Goal: Task Accomplishment & Management: Complete application form

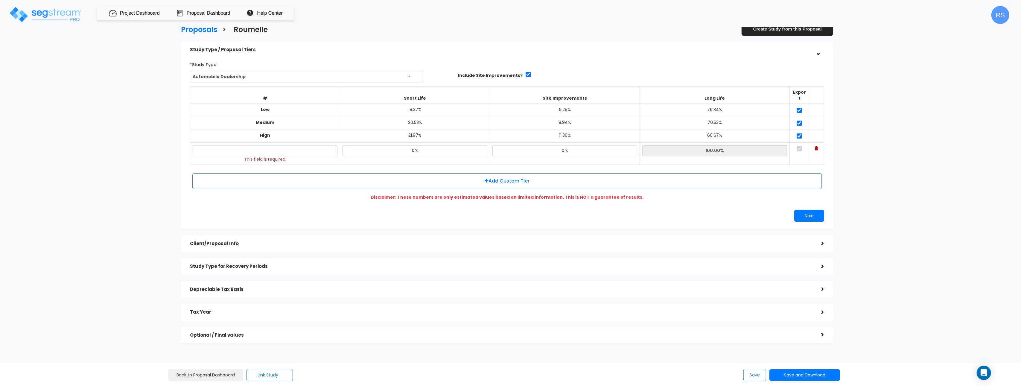
click at [889, 160] on div "Proposals > Roumelle Create Study from this Proposal Study Type / Proposal Tier…" at bounding box center [507, 186] width 843 height 515
click at [931, 128] on div "Proposals > Roumelle Create Study from this Proposal Study Type / Proposal Tier…" at bounding box center [510, 237] width 1021 height 414
click at [819, 53] on div ">" at bounding box center [817, 50] width 9 height 12
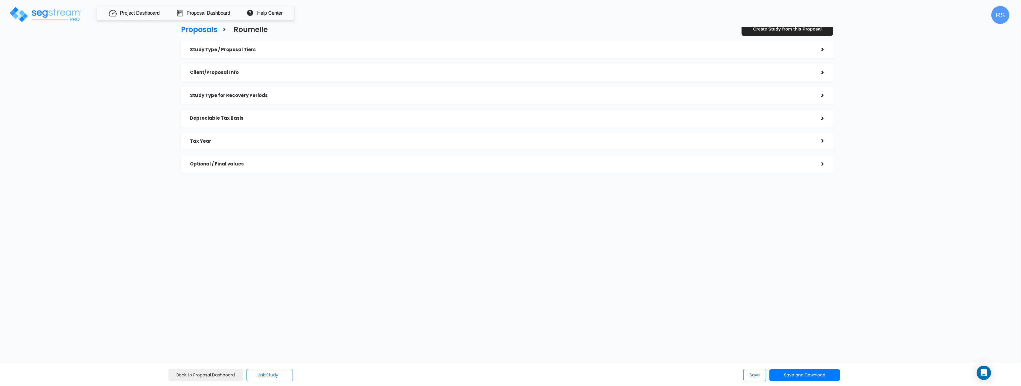
click at [593, 261] on div "Proposals > Roumelle Create Study from this Proposal Study Type / Proposal Tier…" at bounding box center [507, 101] width 843 height 344
checkbox input "true"
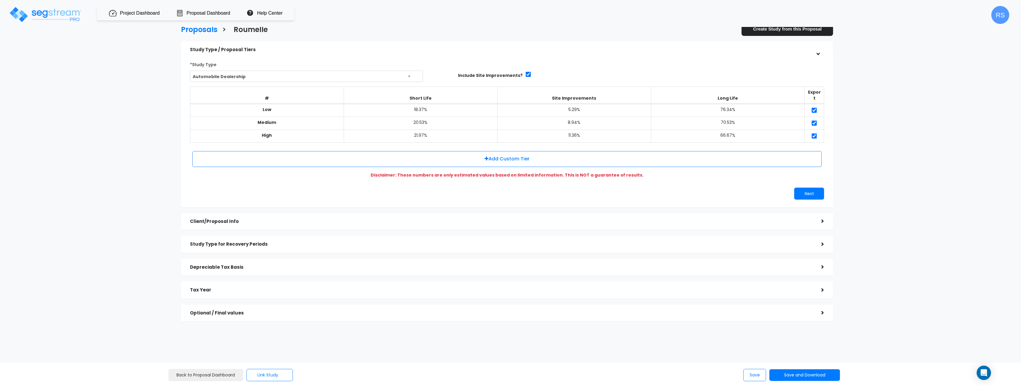
click at [850, 82] on div "Proposals > Roumelle Create Study from this Proposal Study Type / Proposal Tier…" at bounding box center [507, 175] width 843 height 493
click at [851, 94] on div "Proposals > Roumelle Create Study from this Proposal Study Type / Proposal Tier…" at bounding box center [507, 175] width 843 height 493
click at [52, 14] on img at bounding box center [45, 14] width 73 height 17
drag, startPoint x: 884, startPoint y: 71, endPoint x: 805, endPoint y: 39, distance: 85.2
click at [884, 71] on div "Proposals > Roumelle Create Study from this Proposal Study Type / Proposal Tier…" at bounding box center [507, 175] width 843 height 493
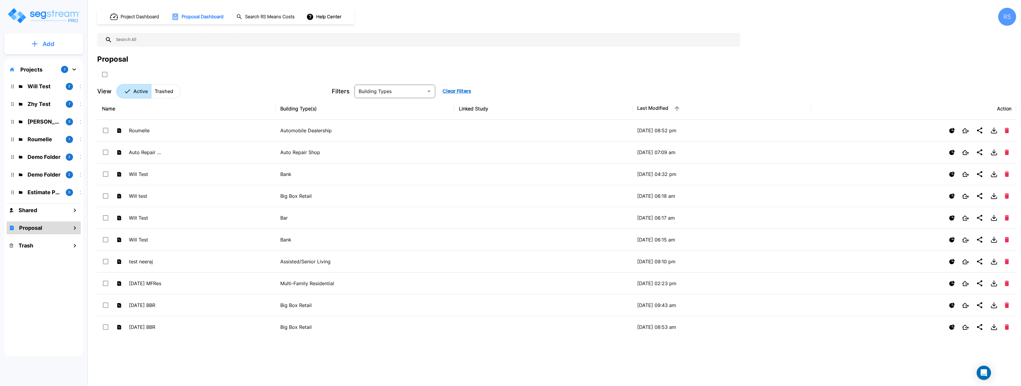
click at [56, 48] on button "Add" at bounding box center [43, 43] width 79 height 17
click at [43, 40] on p "Add" at bounding box center [48, 41] width 12 height 9
click at [45, 44] on p "Add" at bounding box center [48, 43] width 12 height 9
click at [53, 94] on p "Add Proposal" at bounding box center [47, 94] width 31 height 7
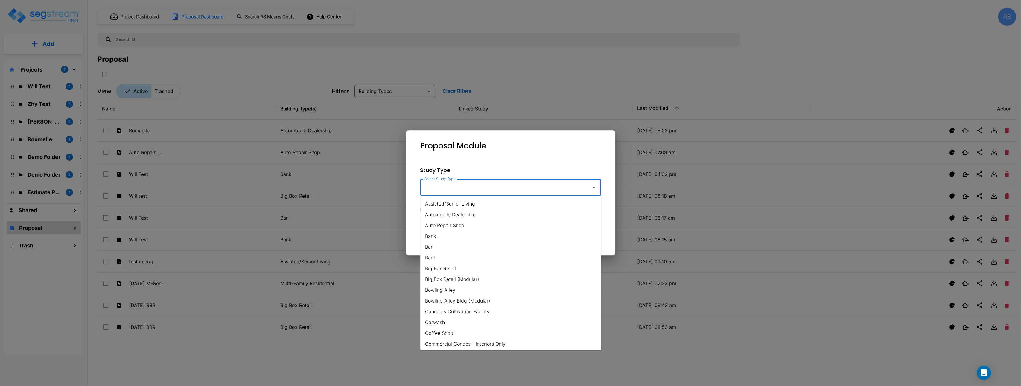
click at [520, 188] on input "Select Study Type" at bounding box center [504, 187] width 162 height 11
click at [473, 214] on li "Automobile Dealership" at bounding box center [510, 214] width 181 height 11
type input "Automobile Dealership"
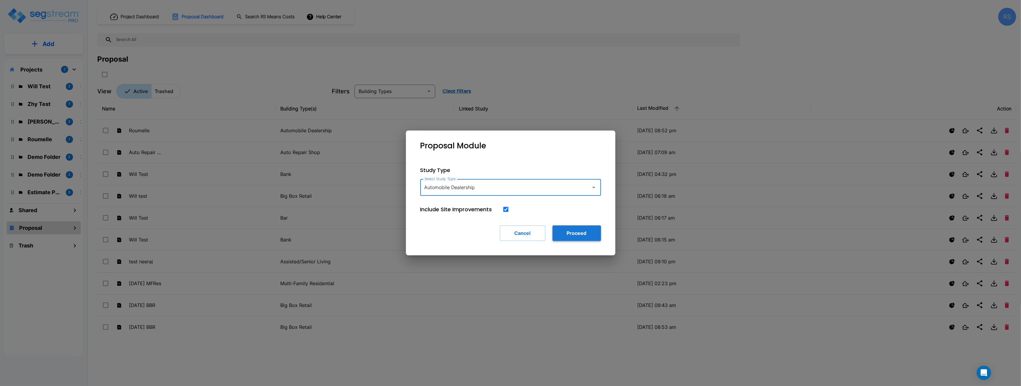
click at [585, 230] on button "Proceed" at bounding box center [576, 233] width 48 height 16
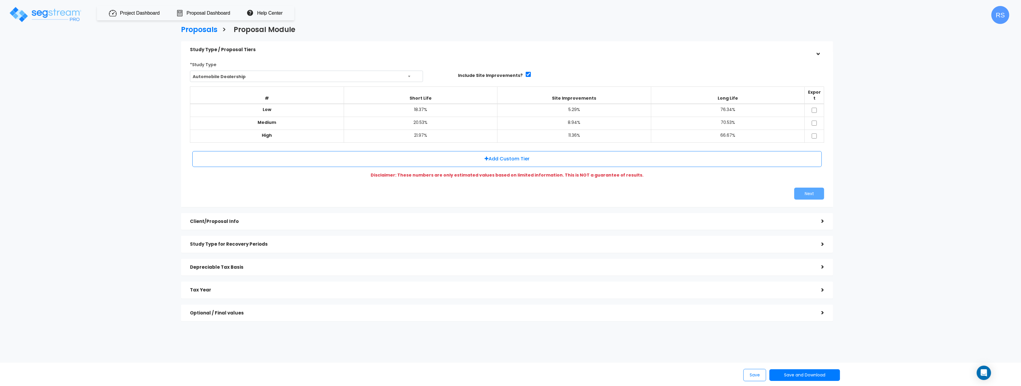
click at [279, 219] on h5 "Client/Proposal Info" at bounding box center [501, 221] width 622 height 5
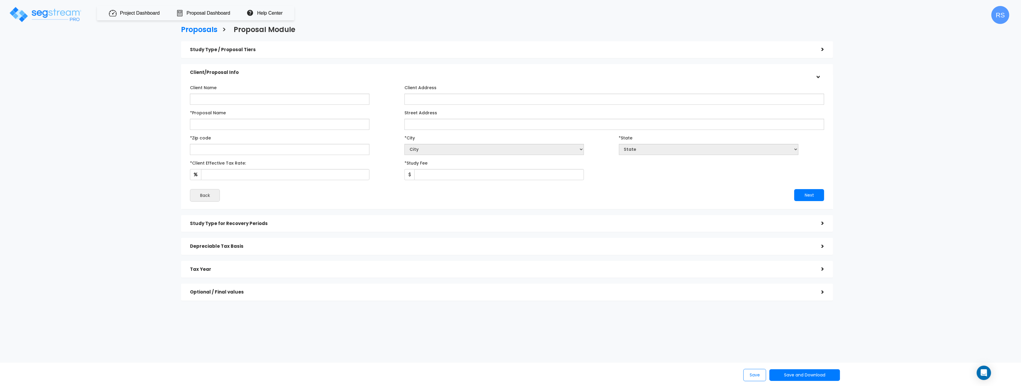
click at [818, 76] on div ">" at bounding box center [817, 72] width 9 height 12
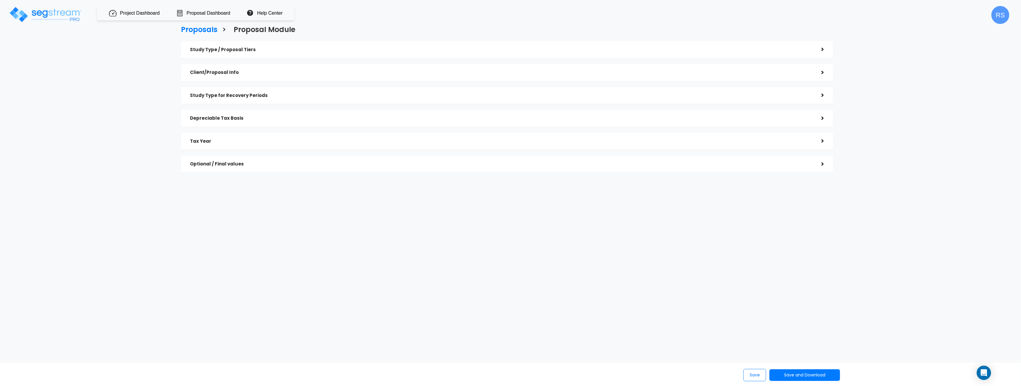
click at [313, 76] on div "Client/Proposal Info" at bounding box center [501, 72] width 622 height 11
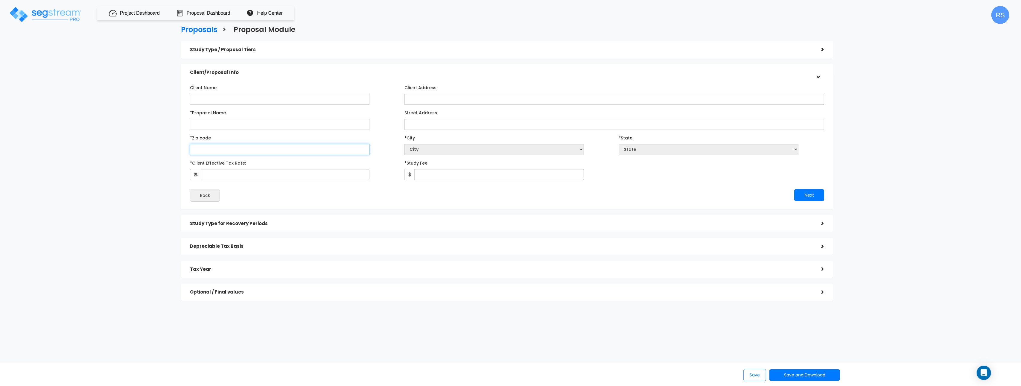
click at [221, 151] on input "text" at bounding box center [279, 149] width 179 height 11
type input "33109"
select select "FL"
select select "[GEOGRAPHIC_DATA]"
type input "Roumell"
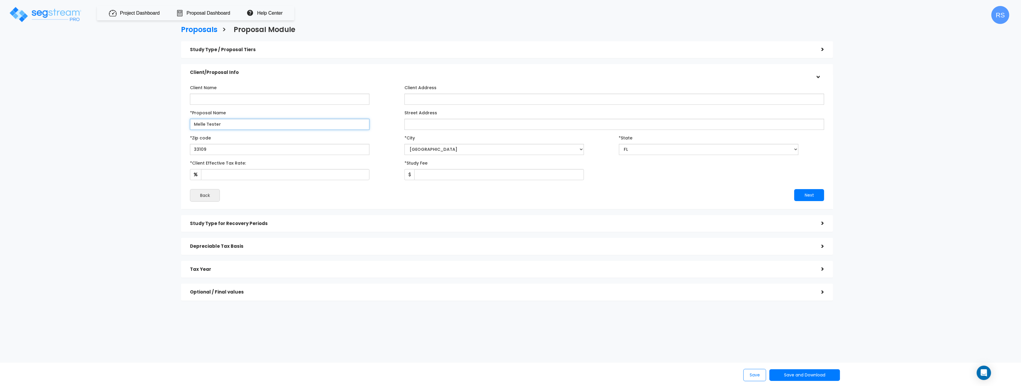
type input "Melle Tester"
drag, startPoint x: 255, startPoint y: 179, endPoint x: 361, endPoint y: 213, distance: 111.2
click at [256, 179] on input "*Client Effective Tax Rate:" at bounding box center [285, 174] width 168 height 11
type input "50"
type input "1,495"
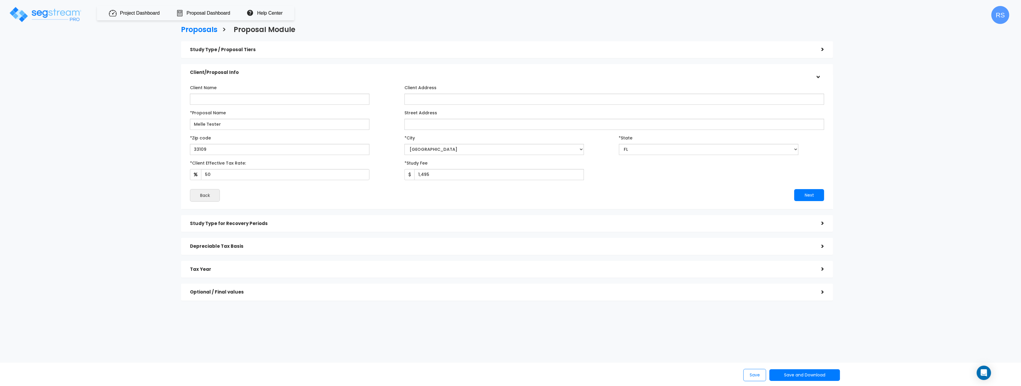
drag, startPoint x: 646, startPoint y: 197, endPoint x: 235, endPoint y: 214, distance: 411.3
click at [645, 197] on div "Next" at bounding box center [668, 195] width 322 height 12
click at [240, 54] on div "Study Type / Proposal Tiers" at bounding box center [501, 49] width 622 height 11
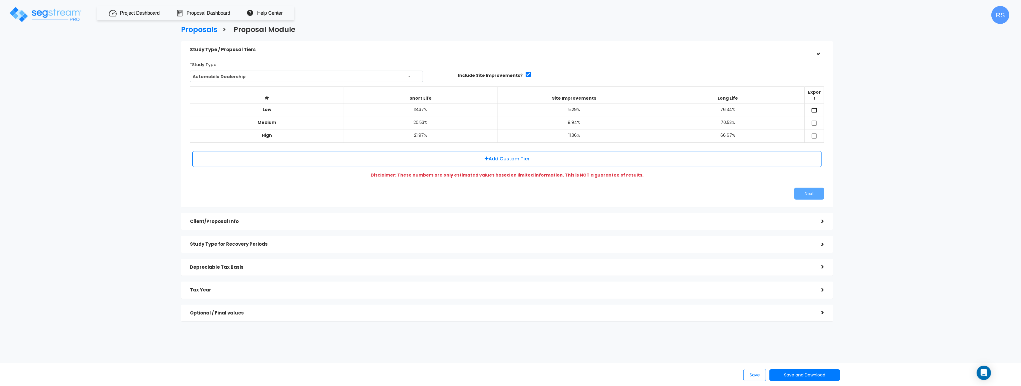
drag, startPoint x: 814, startPoint y: 105, endPoint x: 817, endPoint y: 115, distance: 10.5
click at [814, 108] on input "checkbox" at bounding box center [814, 110] width 6 height 5
checkbox input "true"
drag, startPoint x: 815, startPoint y: 117, endPoint x: 815, endPoint y: 129, distance: 12.3
click at [815, 121] on input "checkbox" at bounding box center [814, 123] width 6 height 5
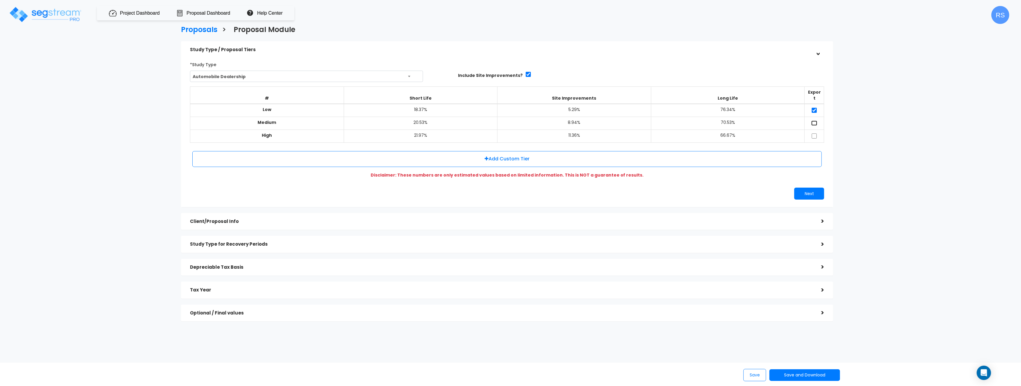
checkbox input "true"
click at [815, 133] on input "checkbox" at bounding box center [814, 135] width 6 height 5
checkbox input "true"
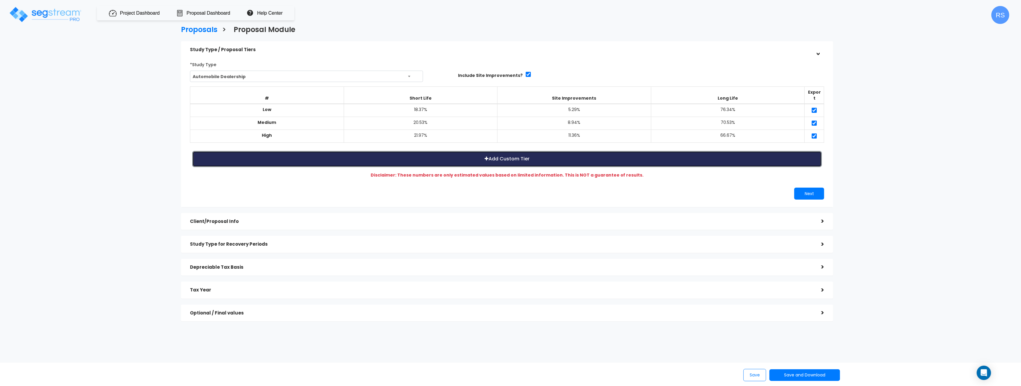
drag, startPoint x: 804, startPoint y: 154, endPoint x: 803, endPoint y: 158, distance: 3.9
click at [804, 154] on button "Add Custom Tier" at bounding box center [506, 159] width 629 height 16
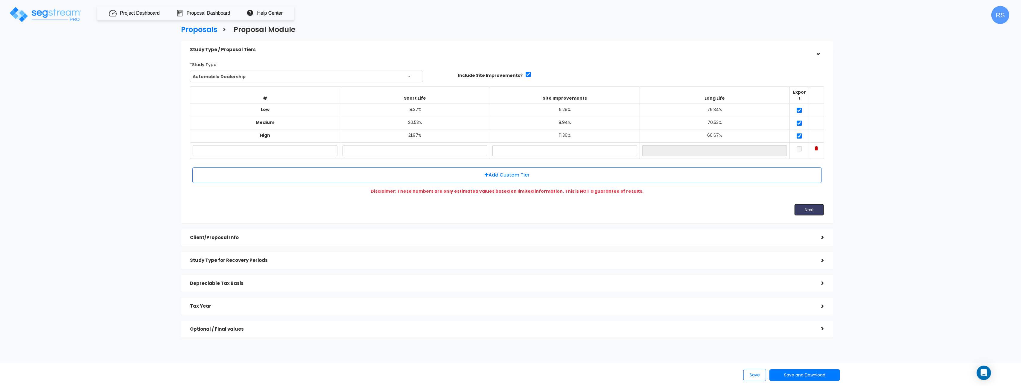
click at [809, 205] on button "Next" at bounding box center [809, 210] width 30 height 12
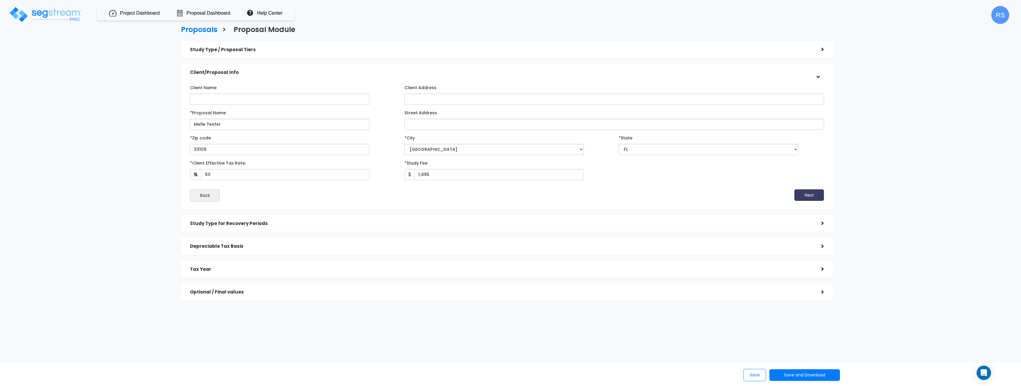
click at [821, 196] on button "Next" at bounding box center [809, 195] width 30 height 12
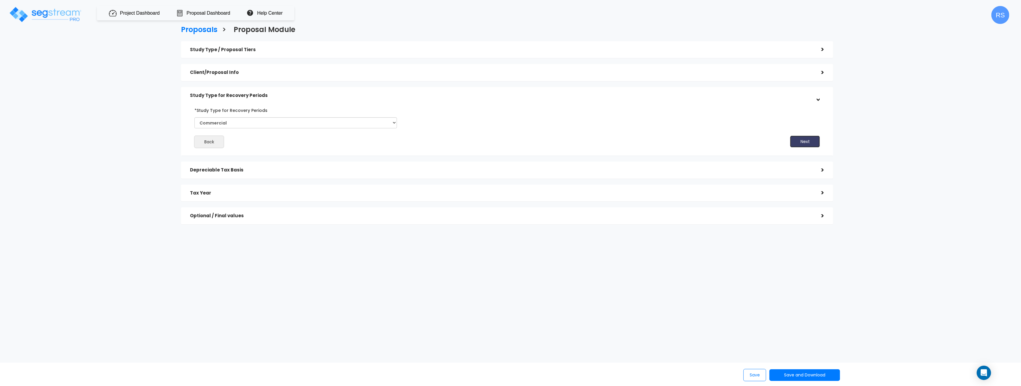
click at [810, 138] on button "Next" at bounding box center [805, 141] width 30 height 12
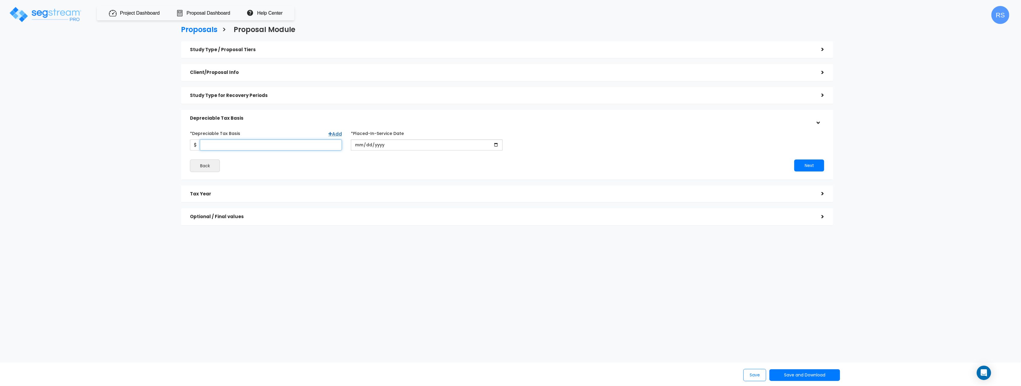
click at [238, 146] on input "*Depreciable Tax Basis" at bounding box center [271, 144] width 142 height 11
type input "750,000"
drag, startPoint x: 321, startPoint y: 171, endPoint x: 368, endPoint y: 149, distance: 51.9
click at [322, 169] on div "Back" at bounding box center [346, 165] width 322 height 13
click at [494, 145] on input "date" at bounding box center [427, 144] width 152 height 11
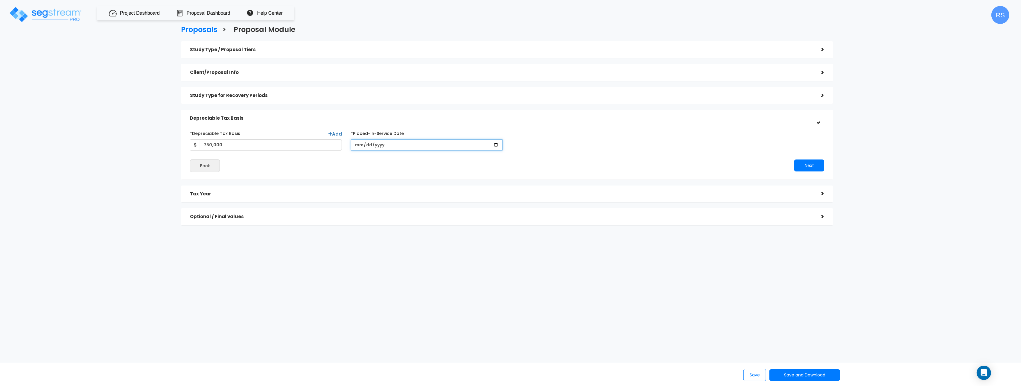
type input "[DATE]"
drag, startPoint x: 498, startPoint y: 166, endPoint x: 549, endPoint y: 151, distance: 53.2
click at [499, 166] on div "Back" at bounding box center [346, 165] width 322 height 13
click at [655, 144] on input "*Purchase/Contract Date" at bounding box center [587, 144] width 152 height 11
type input "[DATE]"
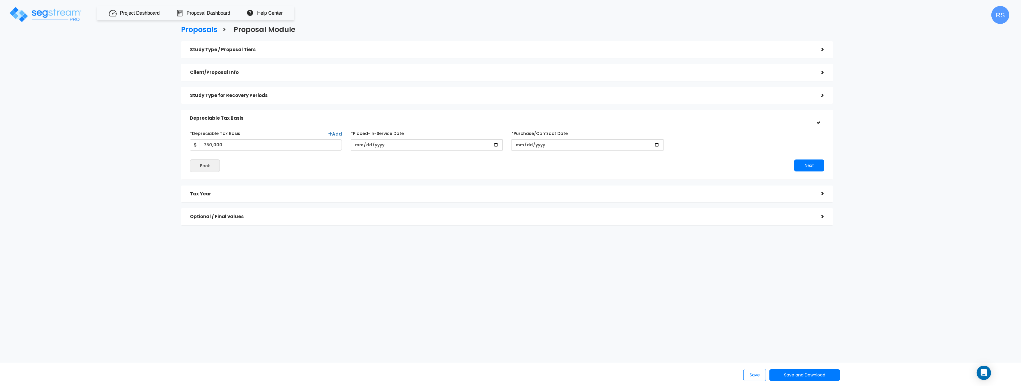
drag, startPoint x: 636, startPoint y: 173, endPoint x: 628, endPoint y: 172, distance: 8.2
click at [634, 173] on div "*Depreciable Tax Basis Add 750,000 *Placed-In-Service Date 2026-04-30" at bounding box center [506, 150] width 643 height 50
click at [791, 165] on div "Next" at bounding box center [668, 165] width 322 height 12
drag, startPoint x: 799, startPoint y: 164, endPoint x: 656, endPoint y: 164, distance: 143.3
click at [797, 164] on button "Next" at bounding box center [809, 165] width 30 height 12
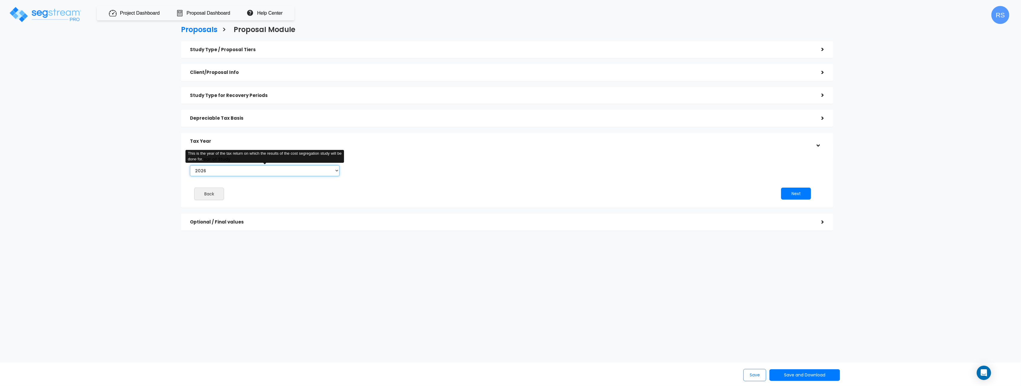
click at [241, 173] on select "2026" at bounding box center [265, 170] width 150 height 11
click at [255, 188] on div "Back" at bounding box center [343, 194] width 317 height 13
click at [263, 162] on div "*Tax Year of Study 2026" at bounding box center [265, 165] width 150 height 22
click at [314, 171] on select "2026" at bounding box center [265, 170] width 150 height 11
drag, startPoint x: 794, startPoint y: 190, endPoint x: 745, endPoint y: 190, distance: 48.5
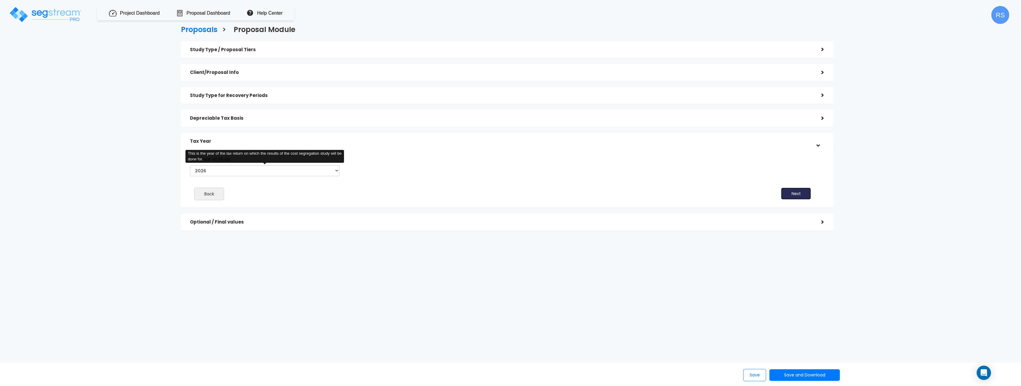
click at [794, 190] on button "Next" at bounding box center [796, 194] width 30 height 12
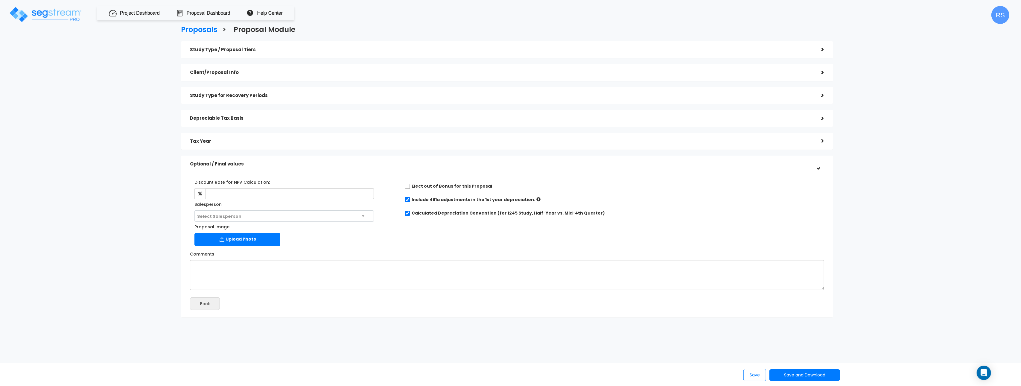
click at [261, 141] on h5 "Tax Year" at bounding box center [501, 141] width 622 height 5
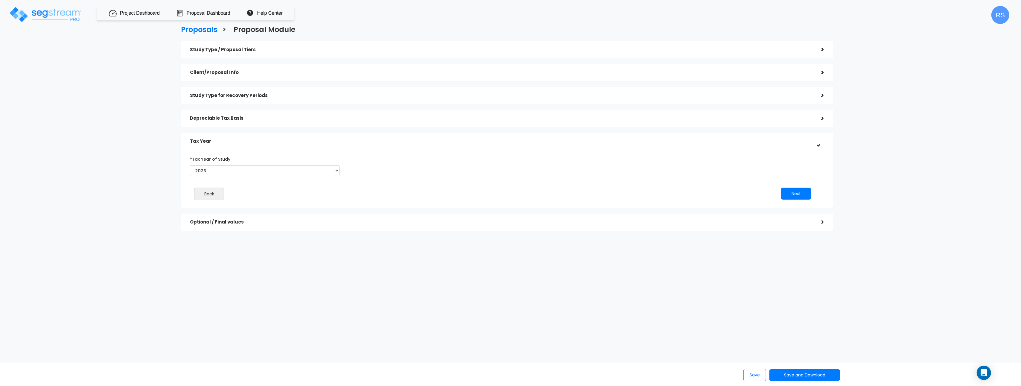
click at [434, 266] on div "Proposals > Proposal Module Study Type / Proposal Tiers > *Study Type Automobil…" at bounding box center [507, 130] width 843 height 402
click at [320, 220] on h5 "Optional / Final values" at bounding box center [501, 222] width 622 height 5
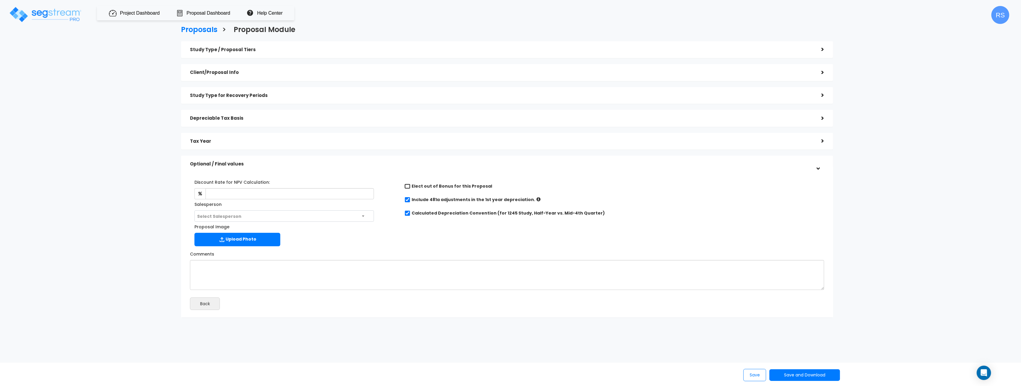
click at [406, 185] on input "checkbox" at bounding box center [407, 186] width 6 height 5
checkbox input "false"
drag, startPoint x: 129, startPoint y: 166, endPoint x: 139, endPoint y: 168, distance: 10.4
click at [129, 166] on div "Proposals > Proposal Module Study Type / Proposal Tiers > *Study Type Automobil…" at bounding box center [507, 173] width 843 height 488
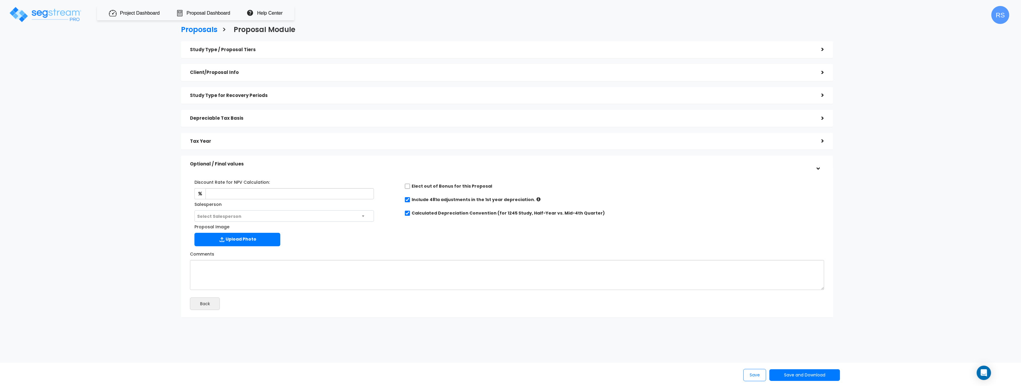
click at [139, 167] on div "Proposals > Proposal Module Study Type / Proposal Tiers > *Study Type Automobil…" at bounding box center [507, 173] width 843 height 488
click at [140, 167] on div "Proposals > Proposal Module Study Type / Proposal Tiers > *Study Type Automobil…" at bounding box center [507, 173] width 843 height 488
click at [141, 167] on div "Proposals > Proposal Module Study Type / Proposal Tiers > *Study Type Automobil…" at bounding box center [507, 173] width 843 height 488
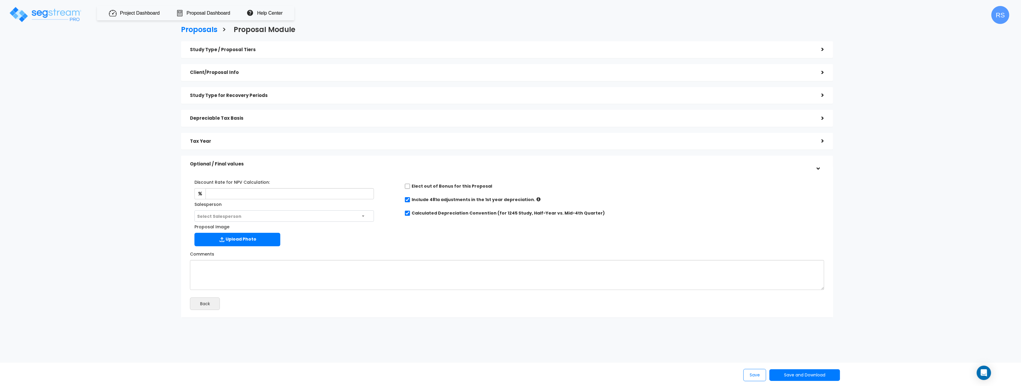
click at [133, 205] on div "Proposals > Proposal Module Study Type / Proposal Tiers > *Study Type Automobil…" at bounding box center [507, 173] width 843 height 488
click at [134, 205] on div "Proposals > Proposal Module Study Type / Proposal Tiers > *Study Type Automobil…" at bounding box center [507, 173] width 843 height 488
click at [135, 205] on div "Proposals > Proposal Module Study Type / Proposal Tiers > *Study Type Automobil…" at bounding box center [507, 173] width 843 height 488
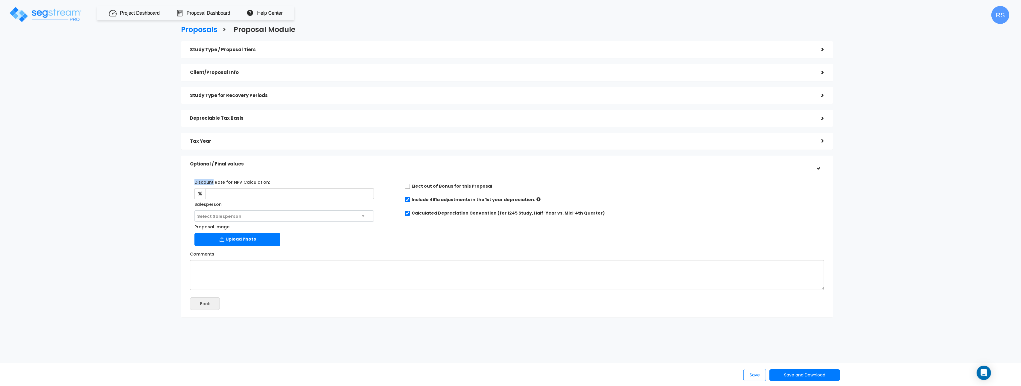
click at [136, 205] on div "Proposals > Proposal Module Study Type / Proposal Tiers > *Study Type Automobil…" at bounding box center [507, 173] width 843 height 488
click at [136, 204] on div "Proposals > Proposal Module Study Type / Proposal Tiers > *Study Type Automobil…" at bounding box center [507, 173] width 843 height 488
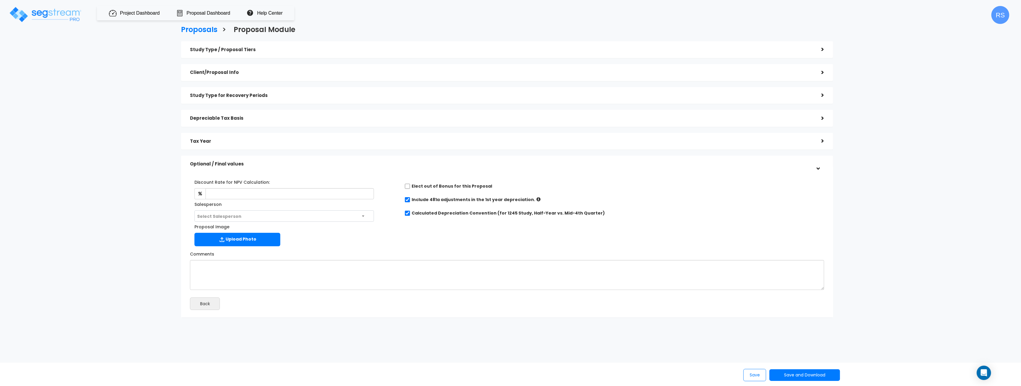
drag, startPoint x: 900, startPoint y: 107, endPoint x: 671, endPoint y: 89, distance: 228.9
click at [901, 106] on div "Proposals > Proposal Module Study Type / Proposal Tiers > *Study Type Automobil…" at bounding box center [507, 173] width 843 height 488
click at [628, 53] on div "Study Type / Proposal Tiers" at bounding box center [501, 49] width 622 height 11
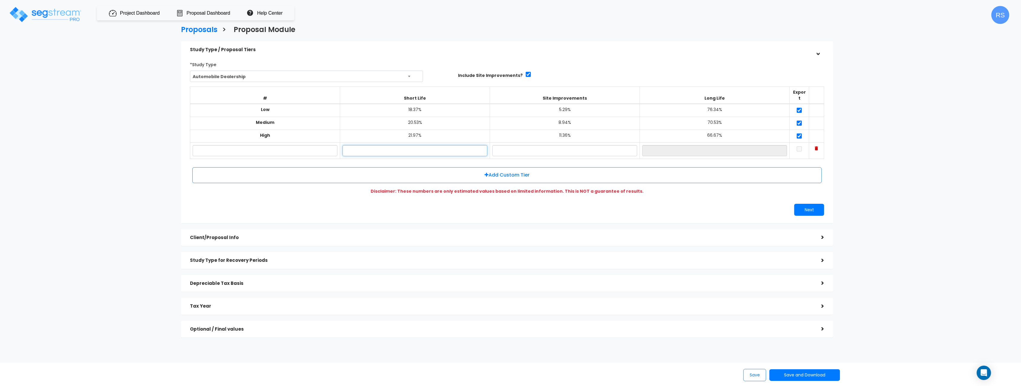
click at [389, 145] on input "text" at bounding box center [414, 150] width 145 height 11
click at [115, 162] on div "Proposals > Proposal Module Study Type / Proposal Tiers > *Study Type Automobil…" at bounding box center [507, 183] width 843 height 509
click at [936, 86] on div "Proposals > Proposal Module Study Type / Proposal Tiers > *Study Type Automobil…" at bounding box center [510, 234] width 1021 height 408
click at [381, 235] on h5 "Client/Proposal Info" at bounding box center [501, 237] width 622 height 5
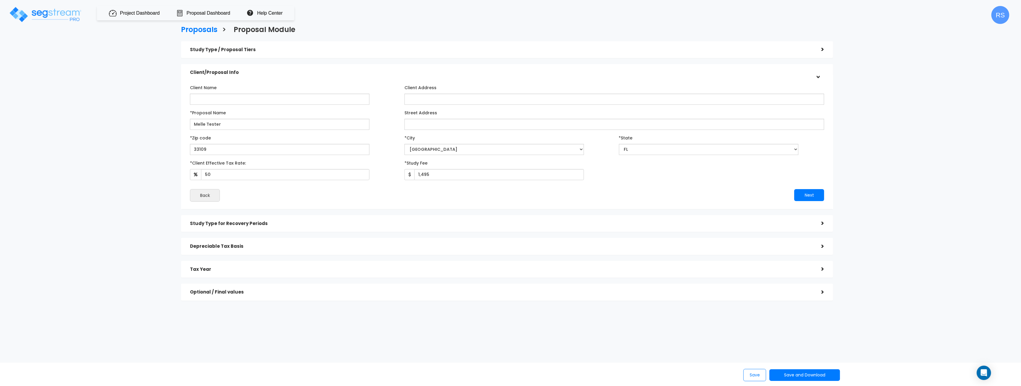
click at [253, 222] on h5 "Study Type for Recovery Periods" at bounding box center [501, 223] width 622 height 5
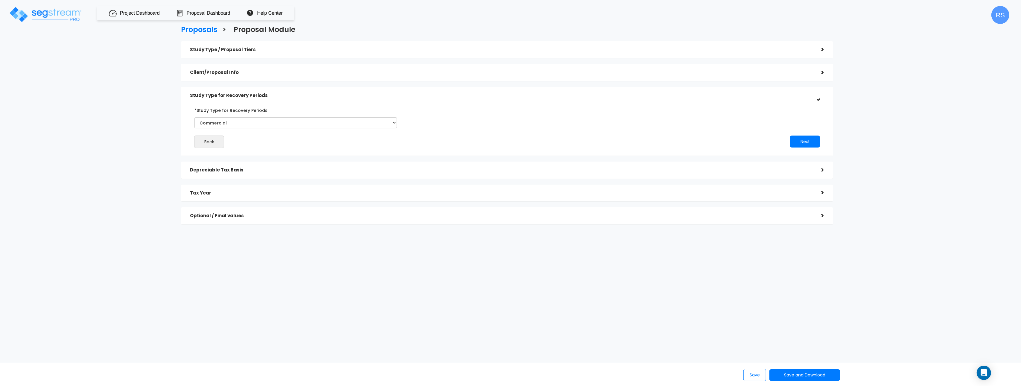
click at [259, 170] on h5 "Depreciable Tax Basis" at bounding box center [501, 169] width 622 height 5
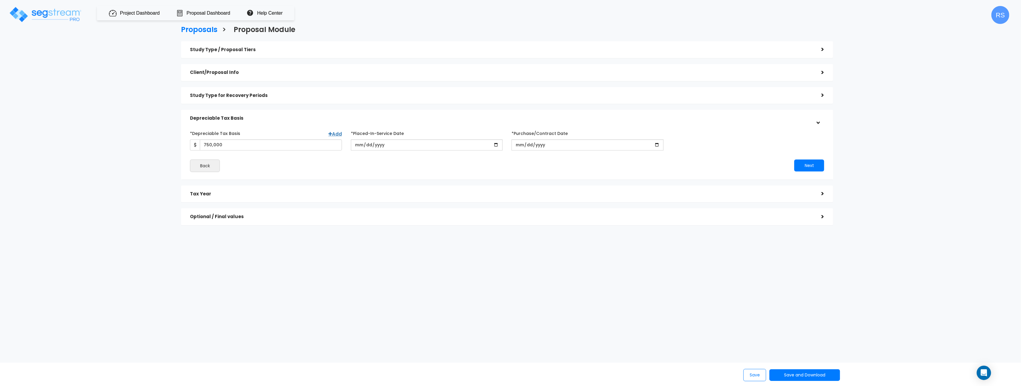
click at [273, 194] on h5 "Tax Year" at bounding box center [501, 193] width 622 height 5
click at [256, 220] on h5 "Optional / Final values" at bounding box center [501, 222] width 622 height 5
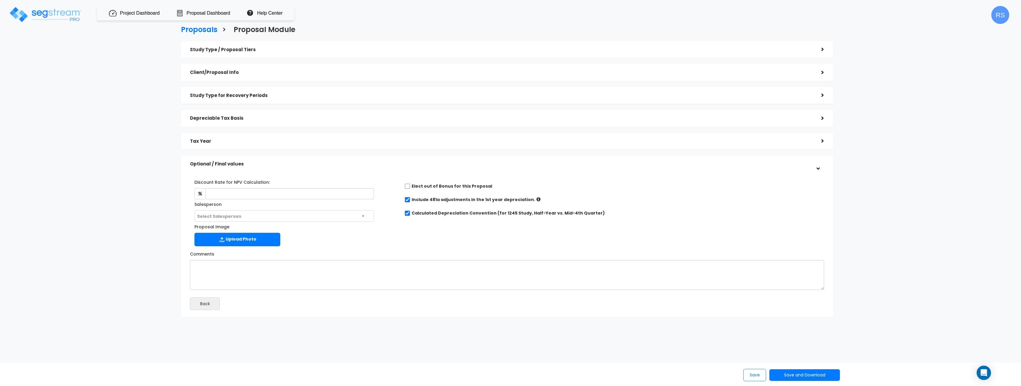
click at [313, 52] on div "Study Type / Proposal Tiers" at bounding box center [501, 49] width 622 height 11
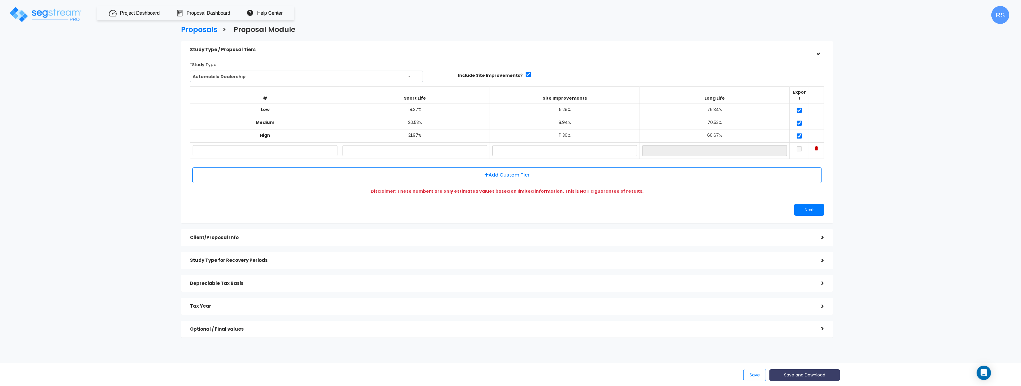
click at [810, 376] on button "Save and Download" at bounding box center [804, 375] width 71 height 12
drag, startPoint x: 824, startPoint y: 330, endPoint x: 821, endPoint y: 330, distance: 3.3
click at [824, 330] on link "Standard Proposal" at bounding box center [820, 330] width 94 height 14
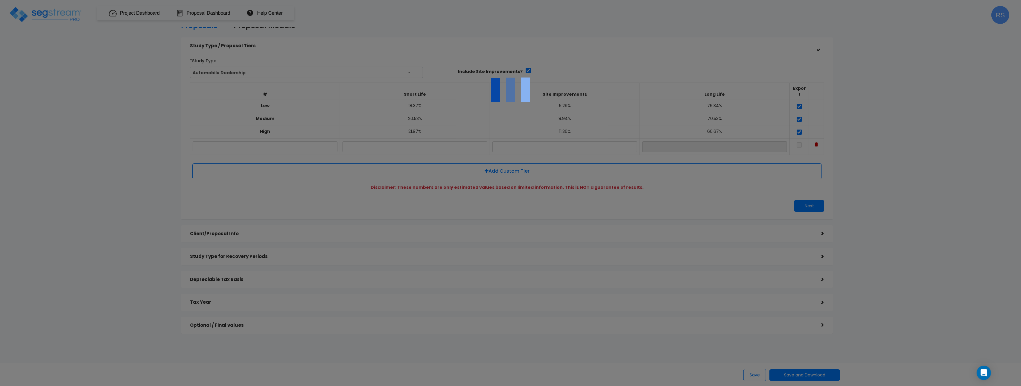
scroll to position [5, 0]
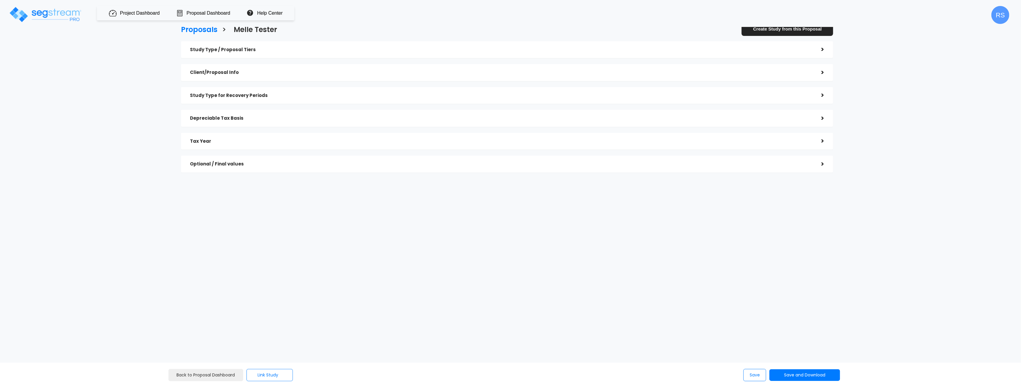
checkbox input "true"
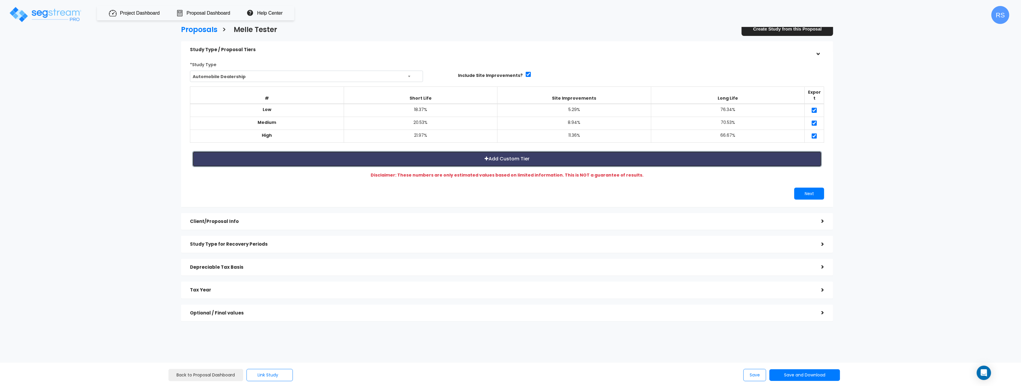
click at [513, 158] on button "Add Custom Tier" at bounding box center [506, 159] width 629 height 16
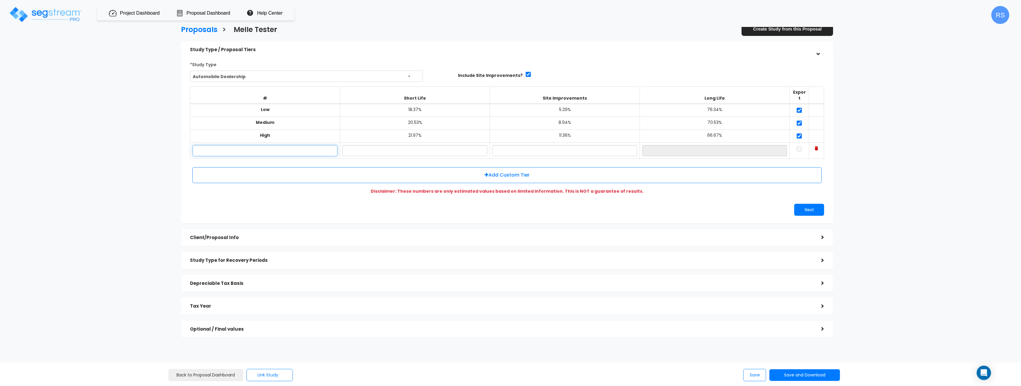
click at [296, 145] on input "text" at bounding box center [265, 150] width 145 height 11
click at [399, 147] on input "text" at bounding box center [414, 150] width 145 height 11
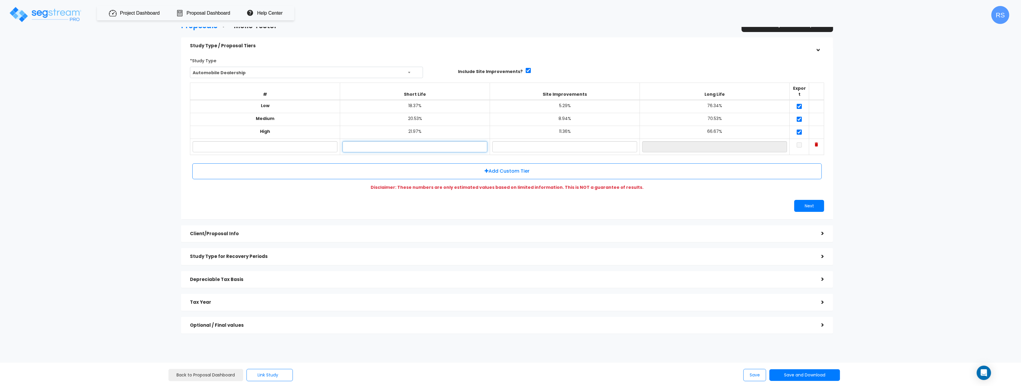
scroll to position [5, 0]
type input "12.00%"
type input "76.00%"
click at [756, 373] on button "Save" at bounding box center [754, 375] width 23 height 12
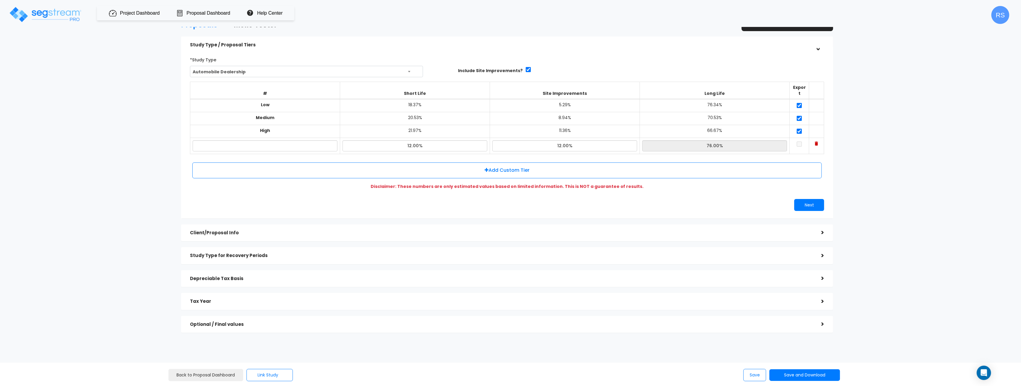
click at [794, 138] on td at bounding box center [799, 146] width 19 height 16
click at [826, 379] on button "Save and Download" at bounding box center [804, 375] width 71 height 12
click at [823, 326] on link "Standard Proposal" at bounding box center [820, 330] width 94 height 14
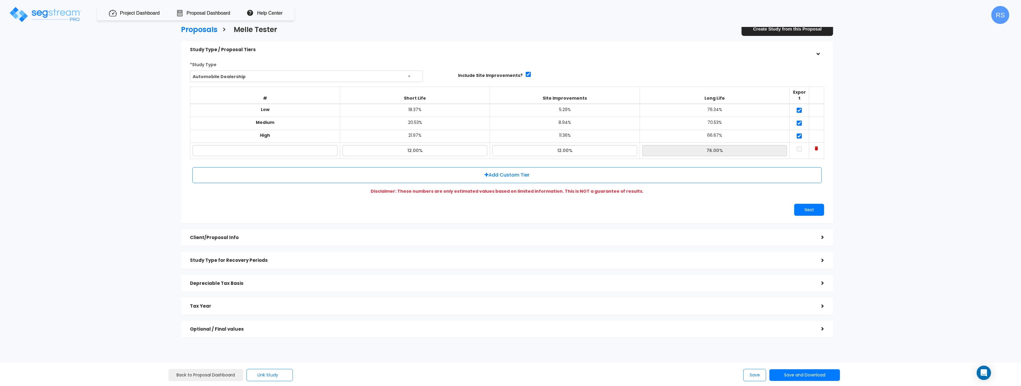
click at [794, 143] on td at bounding box center [799, 151] width 19 height 16
click at [315, 145] on input "text" at bounding box center [265, 150] width 145 height 11
click at [310, 146] on input "text" at bounding box center [265, 150] width 145 height 11
click at [800, 146] on input "checkbox" at bounding box center [799, 148] width 6 height 5
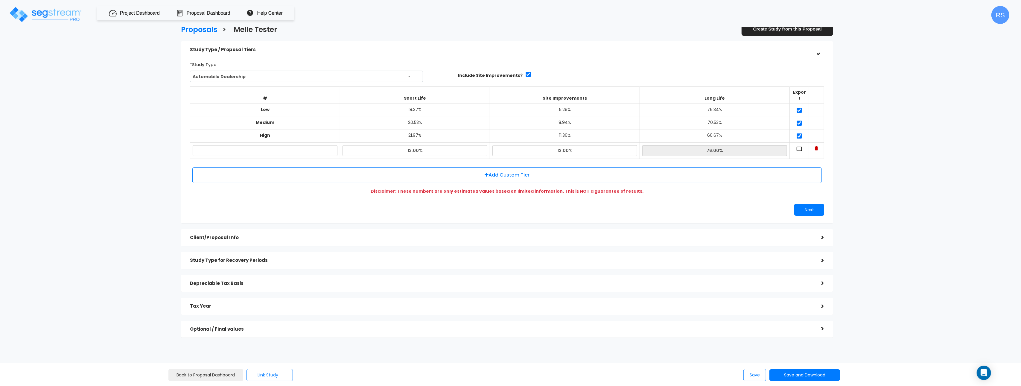
drag, startPoint x: 800, startPoint y: 143, endPoint x: 846, endPoint y: 144, distance: 46.7
click at [802, 146] on input "checkbox" at bounding box center [799, 148] width 6 height 5
checkbox input "true"
drag, startPoint x: 796, startPoint y: 376, endPoint x: 795, endPoint y: 369, distance: 6.3
click at [796, 374] on button "Save and Download" at bounding box center [804, 375] width 71 height 12
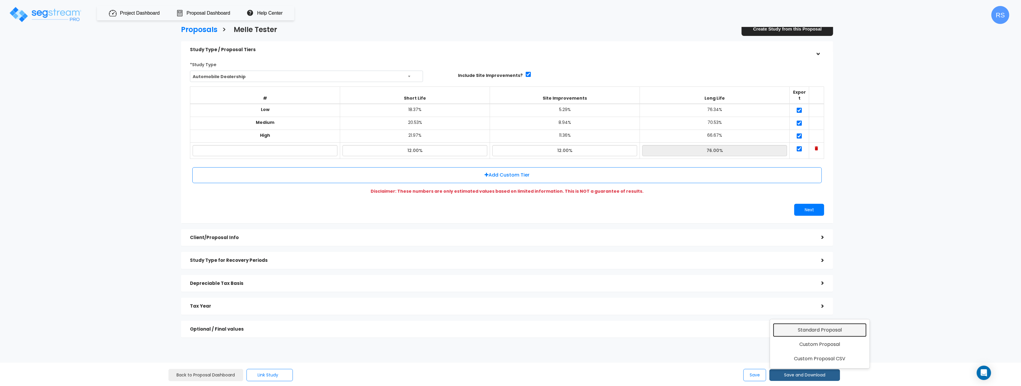
click at [811, 330] on link "Standard Proposal" at bounding box center [820, 330] width 94 height 14
click at [818, 51] on div ">" at bounding box center [817, 50] width 9 height 12
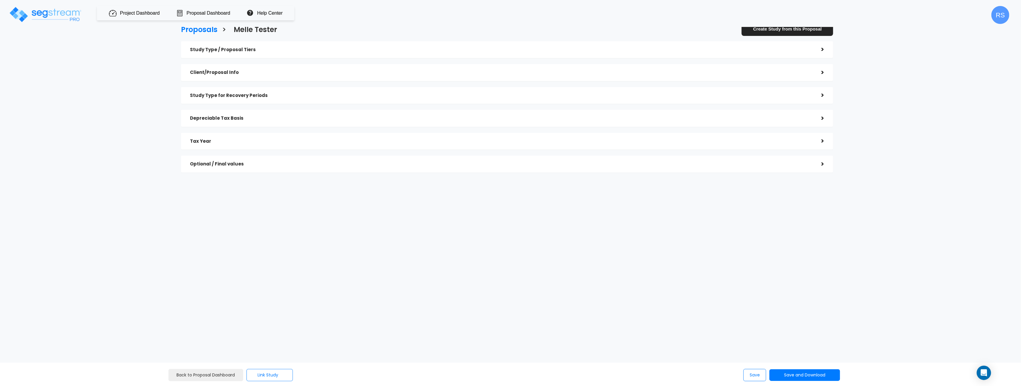
click at [239, 75] on div "Client/Proposal Info" at bounding box center [501, 72] width 622 height 11
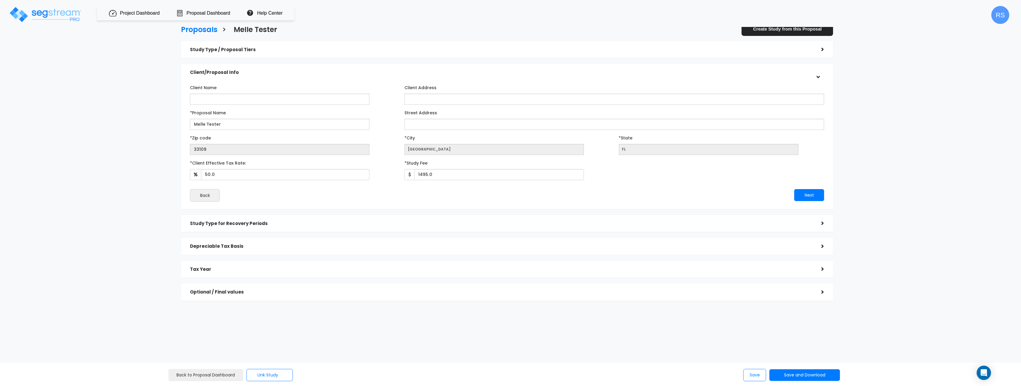
click at [280, 48] on h5 "Study Type / Proposal Tiers" at bounding box center [501, 49] width 622 height 5
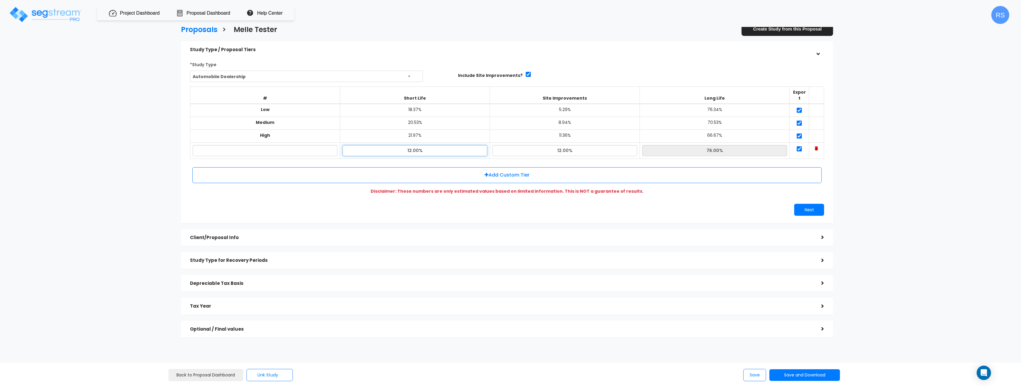
click at [443, 145] on input "12.00%" at bounding box center [414, 150] width 145 height 11
type input "0%"
type input "88.00%"
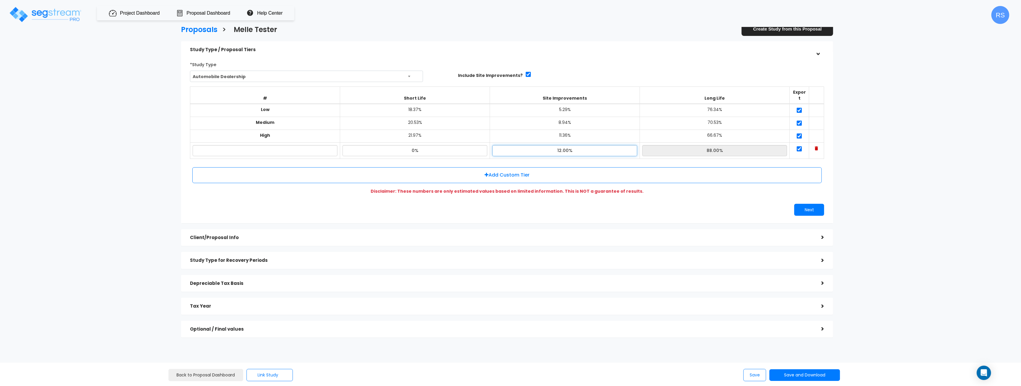
click at [570, 145] on input "12.00%" at bounding box center [564, 150] width 145 height 11
drag, startPoint x: 570, startPoint y: 144, endPoint x: 567, endPoint y: 146, distance: 3.3
click at [570, 145] on input "12.00%" at bounding box center [564, 150] width 145 height 11
type input "0%"
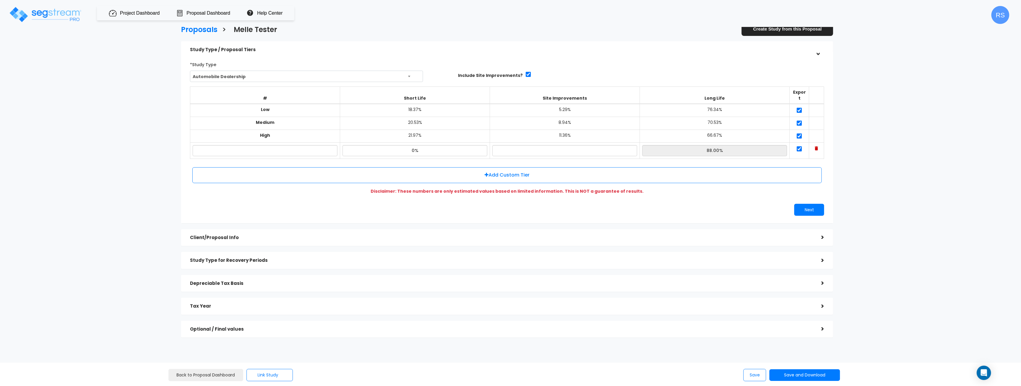
type input "100.00%"
drag, startPoint x: 865, startPoint y: 170, endPoint x: 772, endPoint y: 325, distance: 181.6
click at [865, 171] on div "Proposals > Melle Tester Create Study from this Proposal Study Type / Proposal …" at bounding box center [507, 183] width 843 height 509
click at [756, 376] on button "Save" at bounding box center [754, 375] width 23 height 12
click at [824, 375] on button "Save and Download" at bounding box center [804, 375] width 71 height 12
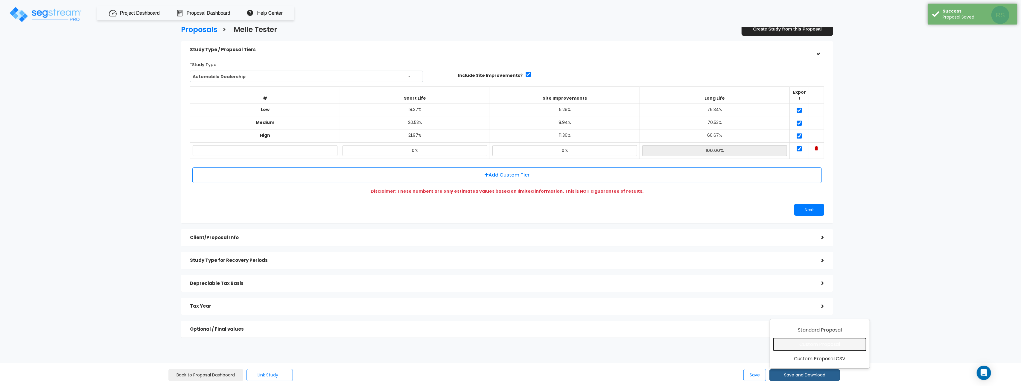
click at [818, 346] on link "Custom Proposal" at bounding box center [820, 344] width 94 height 14
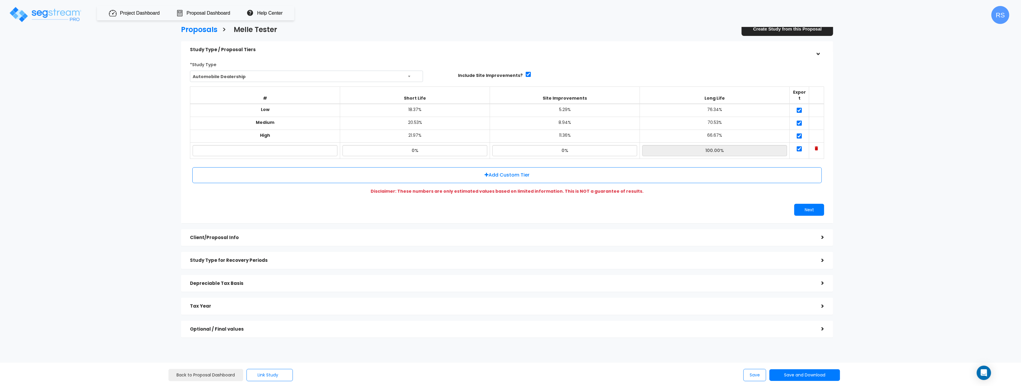
click at [887, 149] on div "Proposals > Melle Tester Create Study from this Proposal Study Type / Proposal …" at bounding box center [507, 183] width 843 height 509
click at [815, 146] on img at bounding box center [816, 148] width 3 height 4
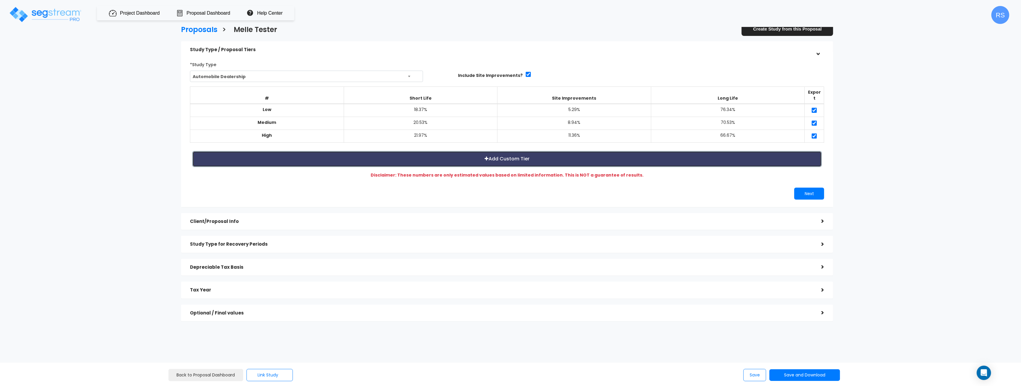
click at [474, 156] on button "Add Custom Tier" at bounding box center [506, 159] width 629 height 16
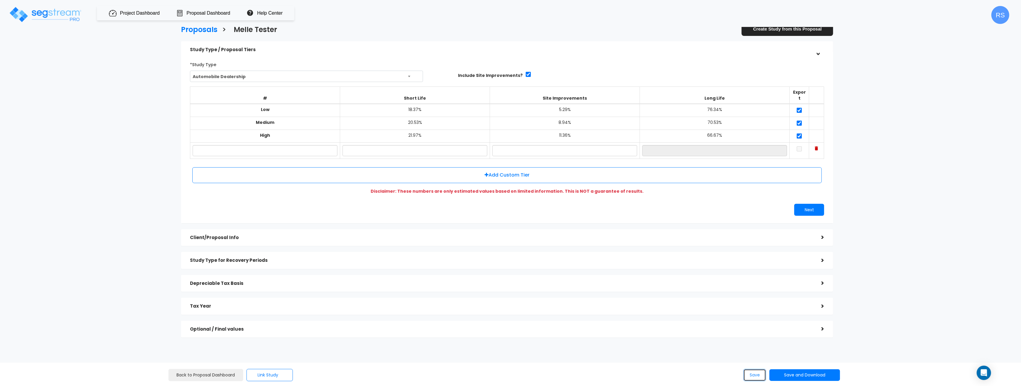
click at [744, 374] on button "Save" at bounding box center [754, 375] width 23 height 12
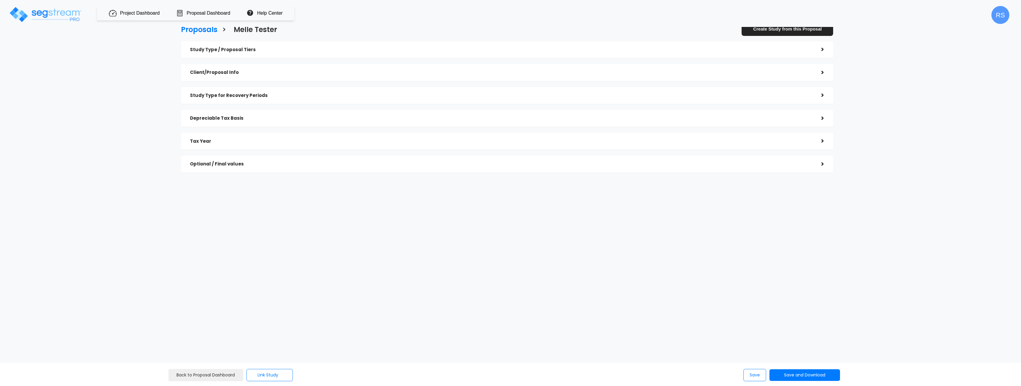
checkbox input "true"
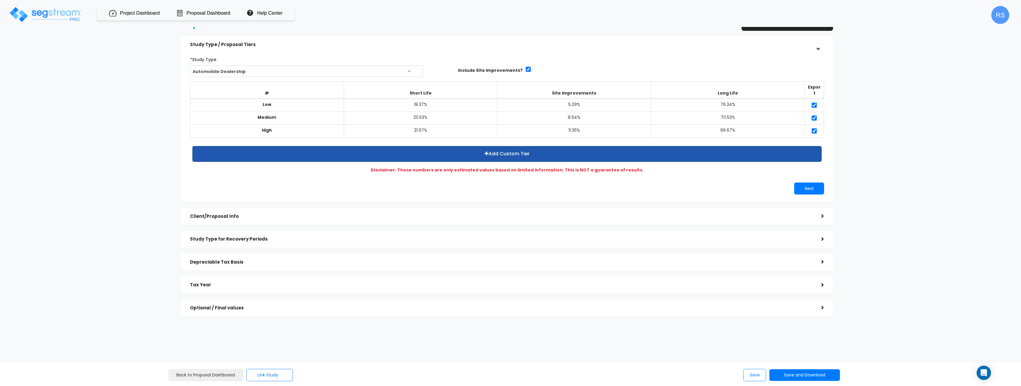
scroll to position [6, 0]
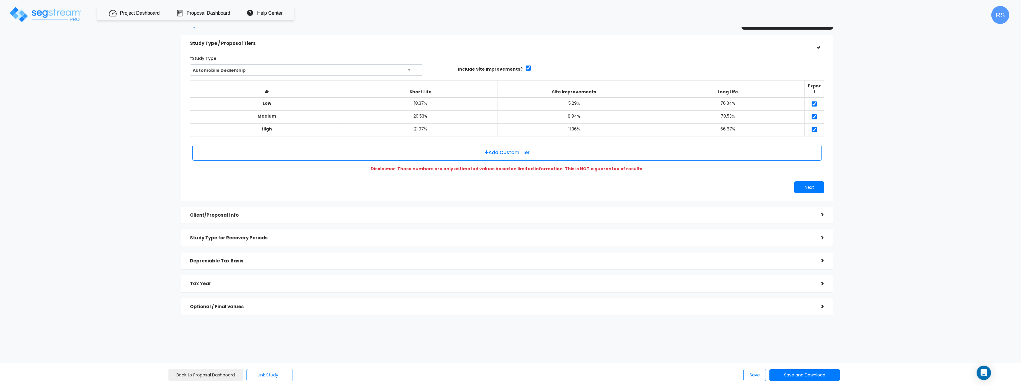
click at [289, 215] on div "Client/Proposal Info >" at bounding box center [507, 215] width 652 height 17
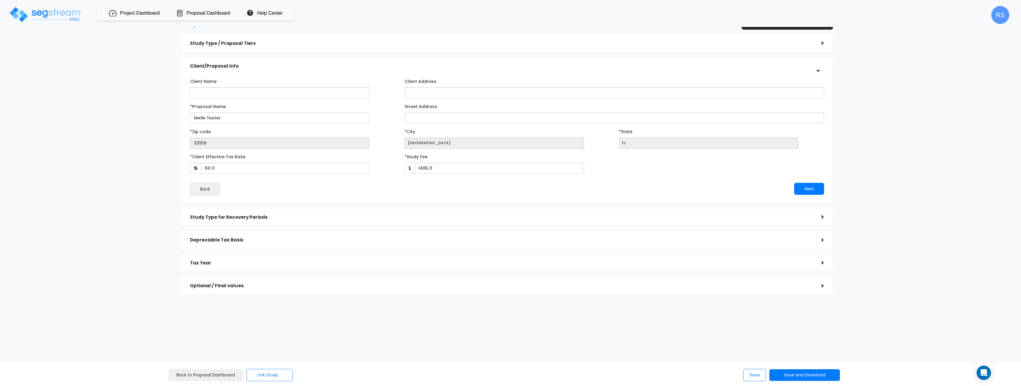
click at [294, 208] on div "Study Type / Proposal Tiers > *Study Type Automobile Dealership Assisted/Senior…" at bounding box center [507, 164] width 652 height 259
click at [294, 216] on h5 "Study Type for Recovery Periods" at bounding box center [501, 217] width 622 height 5
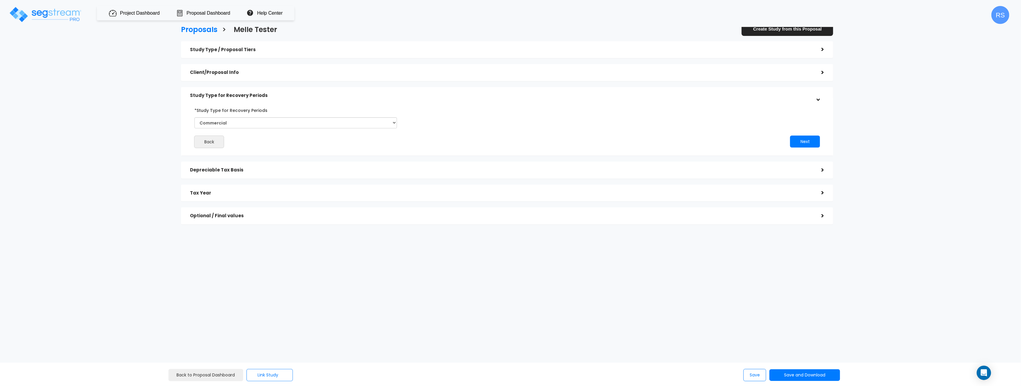
click at [266, 175] on div "Depreciable Tax Basis" at bounding box center [501, 169] width 622 height 11
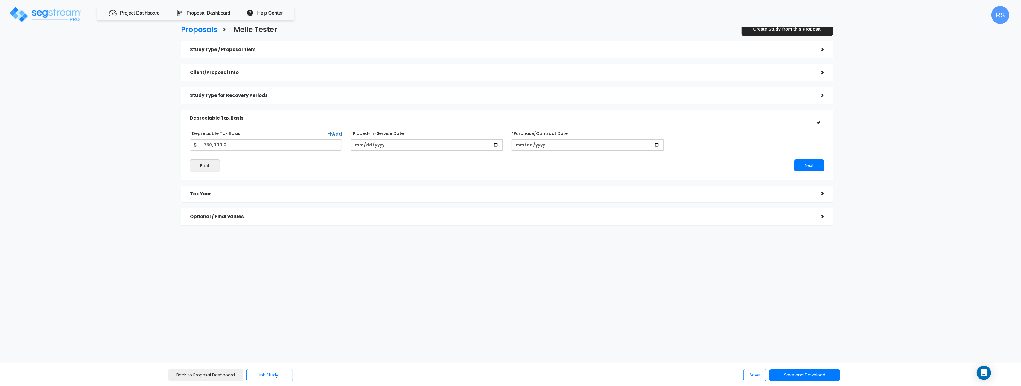
click at [152, 190] on div "Proposals > Melle Tester Create Study from this Proposal Study Type / Proposal …" at bounding box center [507, 127] width 843 height 396
click at [225, 193] on h5 "Tax Year" at bounding box center [501, 193] width 622 height 5
click at [249, 91] on div "Study Type for Recovery Periods" at bounding box center [501, 95] width 622 height 11
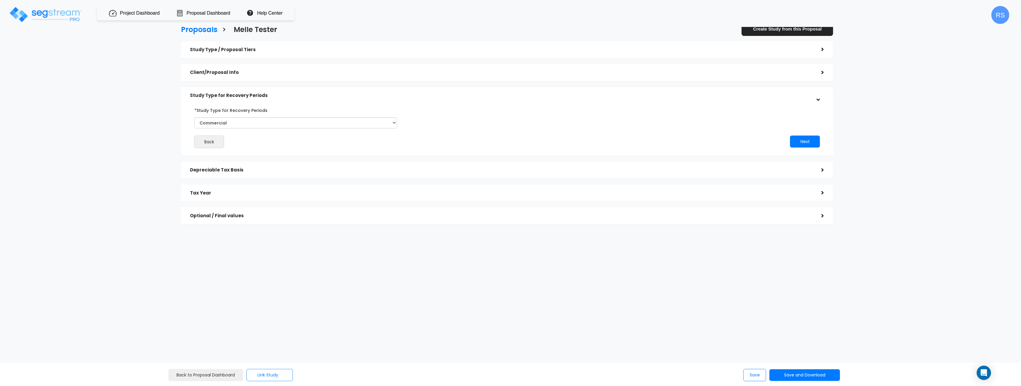
click at [388, 53] on div "Study Type / Proposal Tiers" at bounding box center [501, 49] width 622 height 11
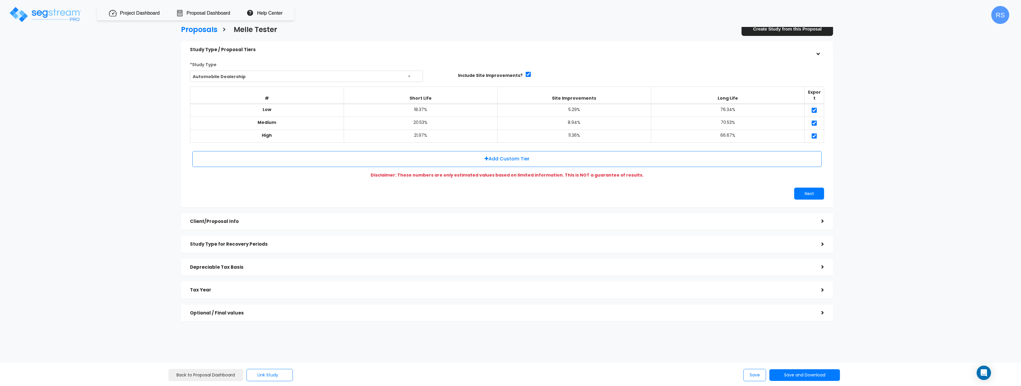
click at [307, 78] on span "Automobile Dealership" at bounding box center [306, 76] width 232 height 11
click at [251, 241] on h5 "Study Type for Recovery Periods" at bounding box center [501, 243] width 622 height 5
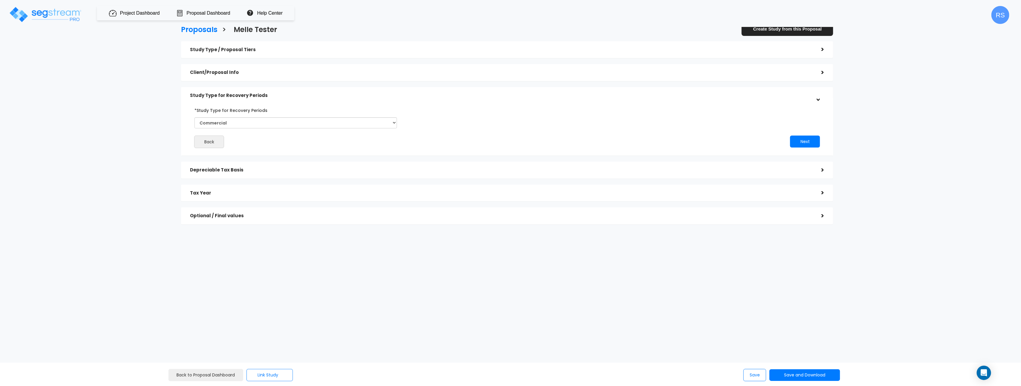
click at [258, 68] on div "Client/Proposal Info" at bounding box center [501, 72] width 622 height 11
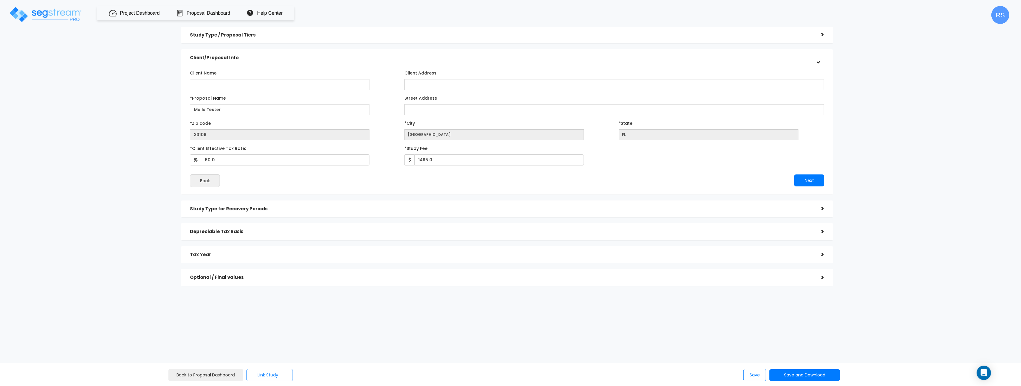
scroll to position [0, 0]
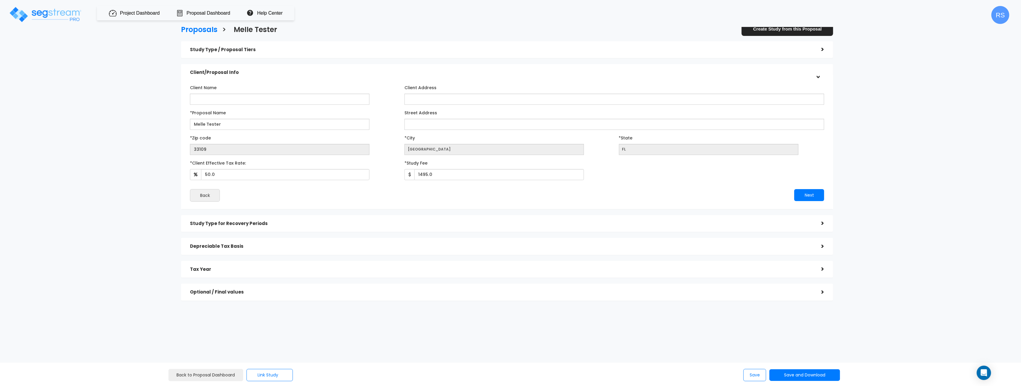
click at [236, 50] on h5 "Study Type / Proposal Tiers" at bounding box center [501, 49] width 622 height 5
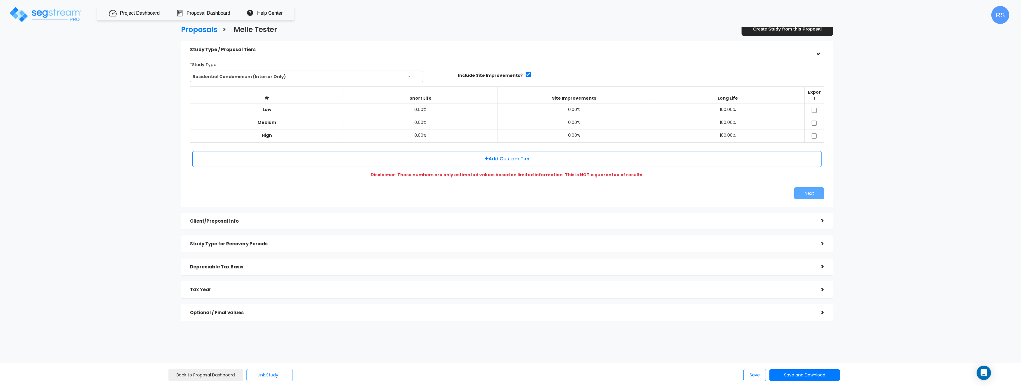
click at [217, 219] on h5 "Client/Proposal Info" at bounding box center [501, 221] width 622 height 5
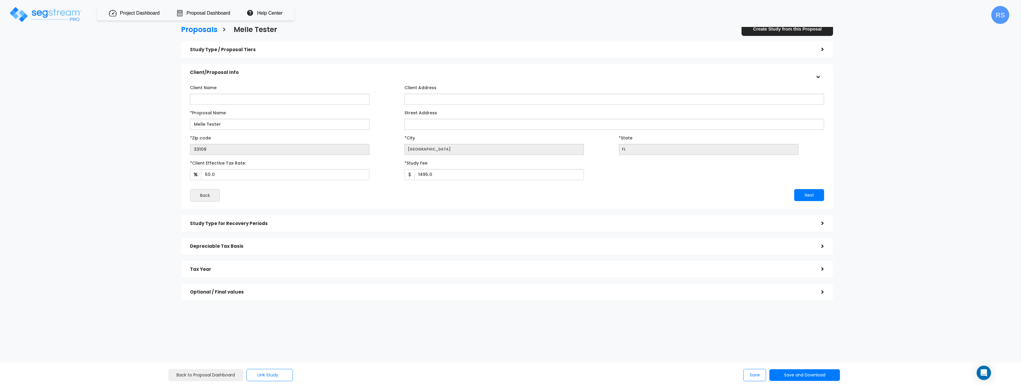
click at [243, 225] on h5 "Study Type for Recovery Periods" at bounding box center [501, 223] width 622 height 5
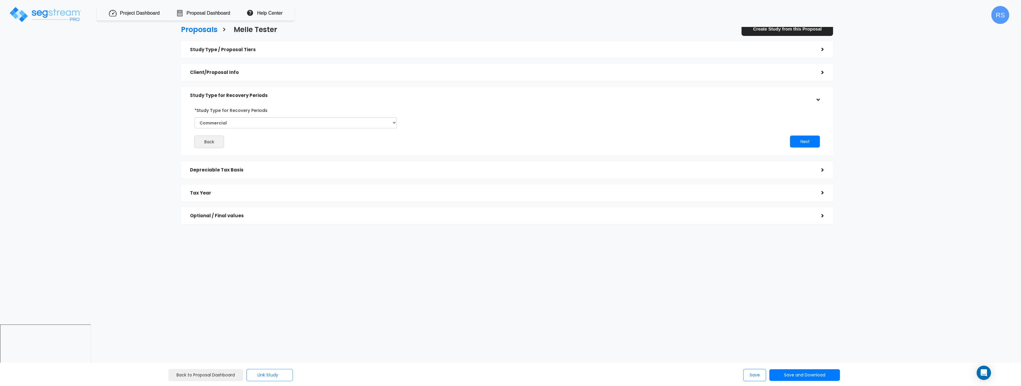
click at [227, 49] on h5 "Study Type / Proposal Tiers" at bounding box center [501, 49] width 622 height 5
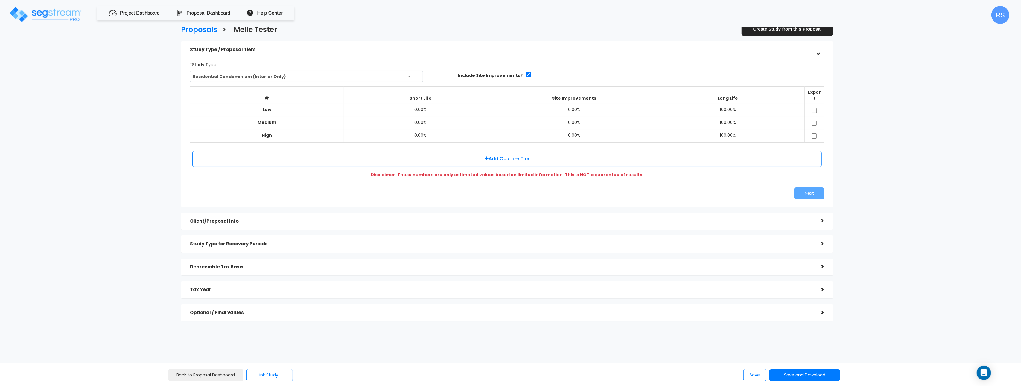
click at [880, 103] on div "Proposals > Melle Tester Create Study from this Proposal Study Type / Proposal …" at bounding box center [507, 175] width 843 height 492
click at [221, 241] on h5 "Study Type for Recovery Periods" at bounding box center [501, 243] width 622 height 5
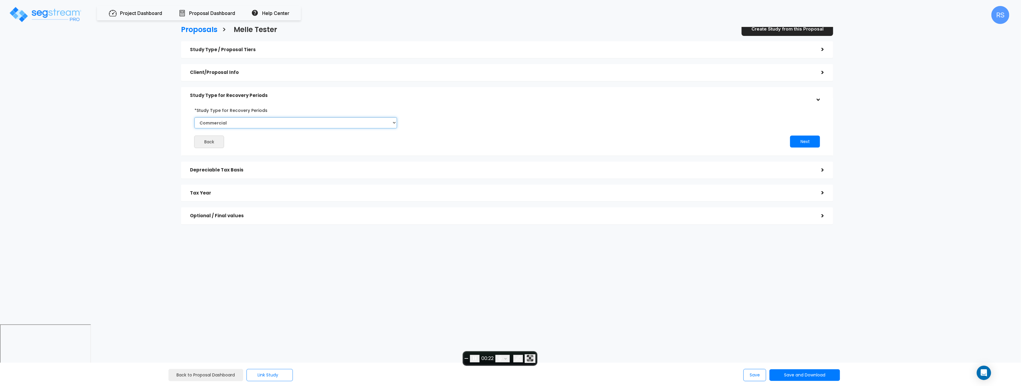
click at [262, 119] on select "Commercial Residential" at bounding box center [295, 122] width 202 height 11
click at [244, 169] on h5 "Depreciable Tax Basis" at bounding box center [501, 169] width 622 height 5
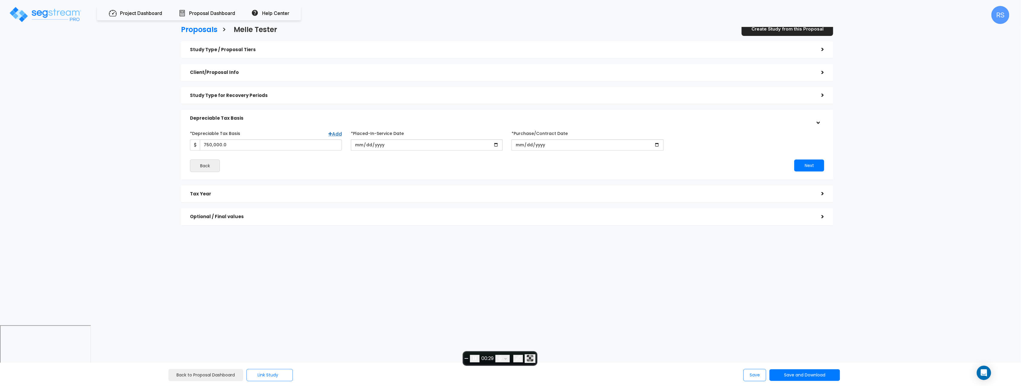
click at [248, 69] on div "Client/Proposal Info" at bounding box center [501, 72] width 622 height 11
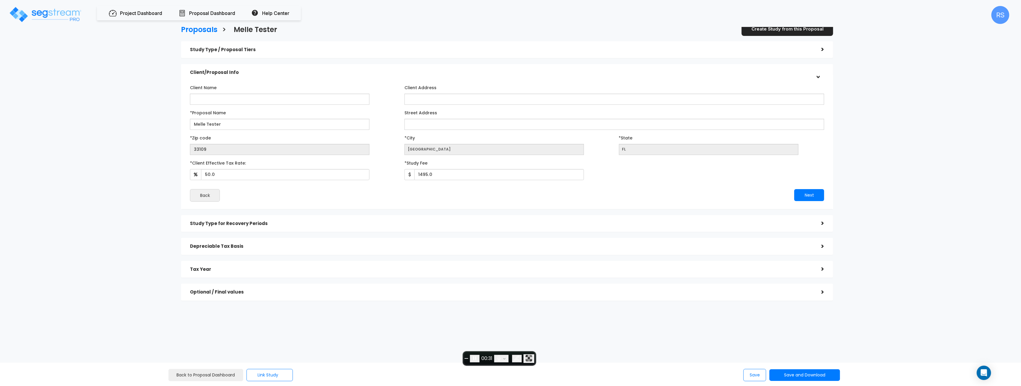
click at [238, 51] on h5 "Study Type / Proposal Tiers" at bounding box center [501, 49] width 622 height 5
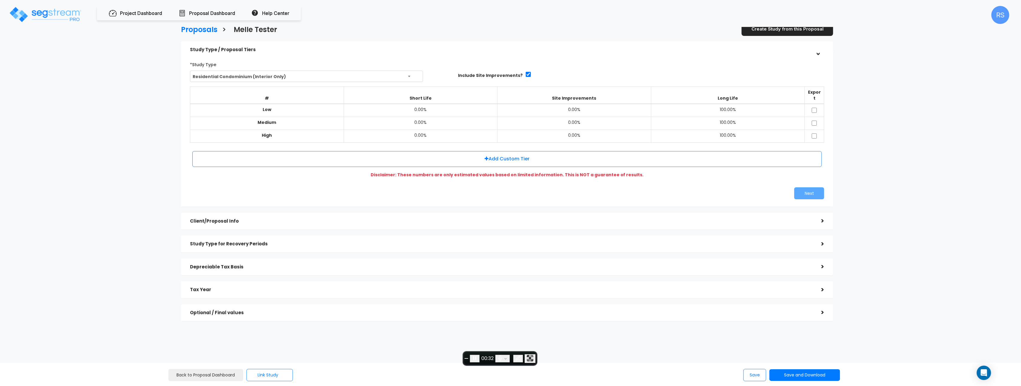
click at [234, 76] on span "Residential Condominium (Interior Only)" at bounding box center [306, 76] width 232 height 11
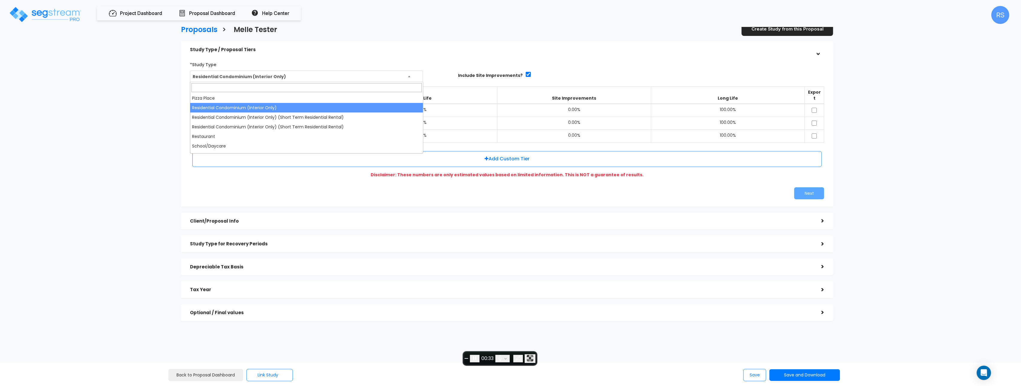
drag, startPoint x: 388, startPoint y: 51, endPoint x: 309, endPoint y: 210, distance: 177.6
click at [385, 51] on h5 "Study Type / Proposal Tiers" at bounding box center [501, 49] width 622 height 5
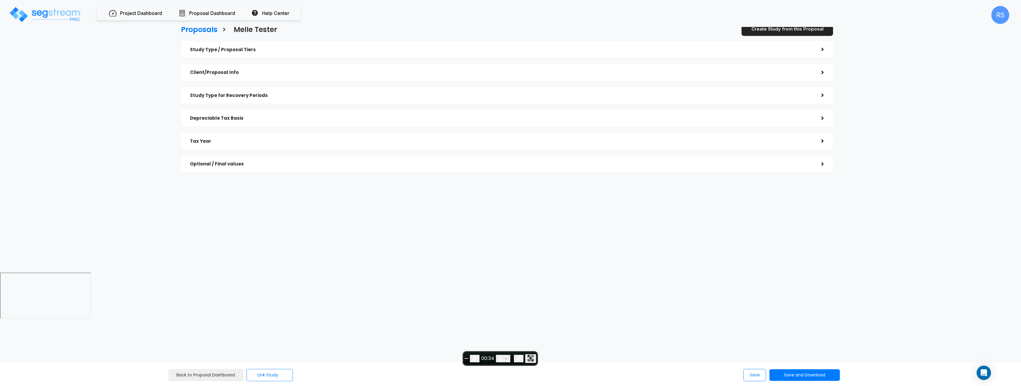
click at [212, 143] on h5 "Tax Year" at bounding box center [501, 141] width 622 height 5
click at [227, 118] on h5 "Depreciable Tax Basis" at bounding box center [501, 118] width 622 height 5
click at [229, 94] on h5 "Study Type for Recovery Periods" at bounding box center [501, 95] width 622 height 5
click at [225, 70] on h5 "Client/Proposal Info" at bounding box center [501, 72] width 622 height 5
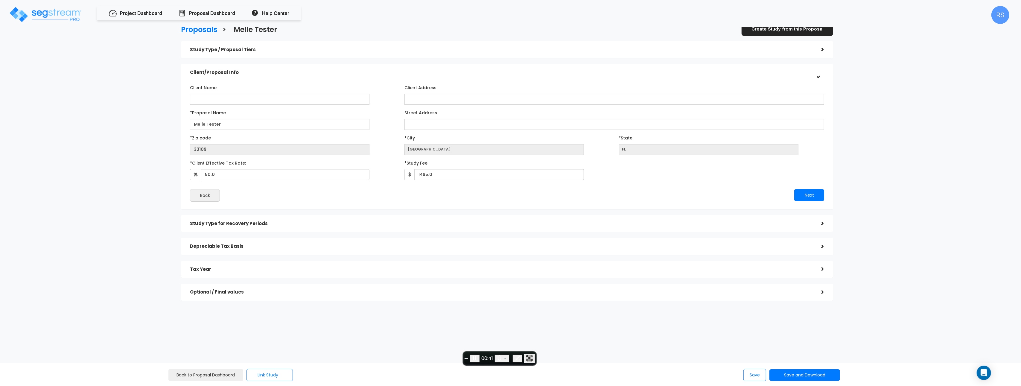
click at [230, 295] on div "Optional / Final values" at bounding box center [501, 292] width 622 height 11
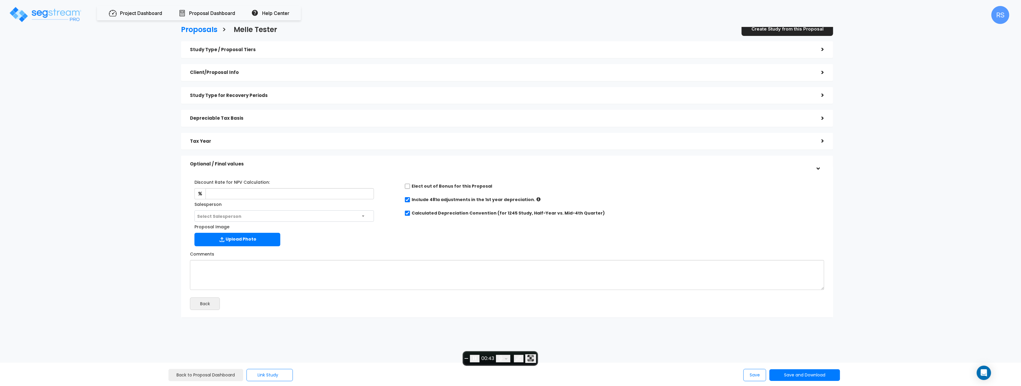
click at [224, 119] on h5 "Depreciable Tax Basis" at bounding box center [501, 118] width 622 height 5
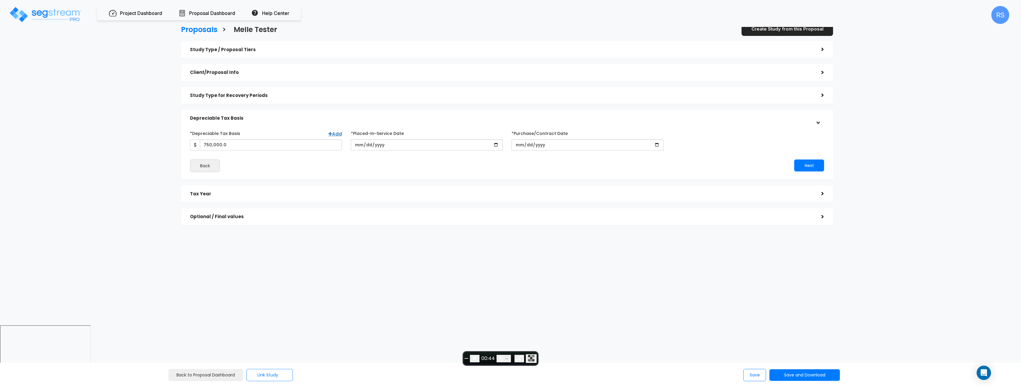
click at [219, 220] on div "Optional / Final values" at bounding box center [501, 216] width 622 height 11
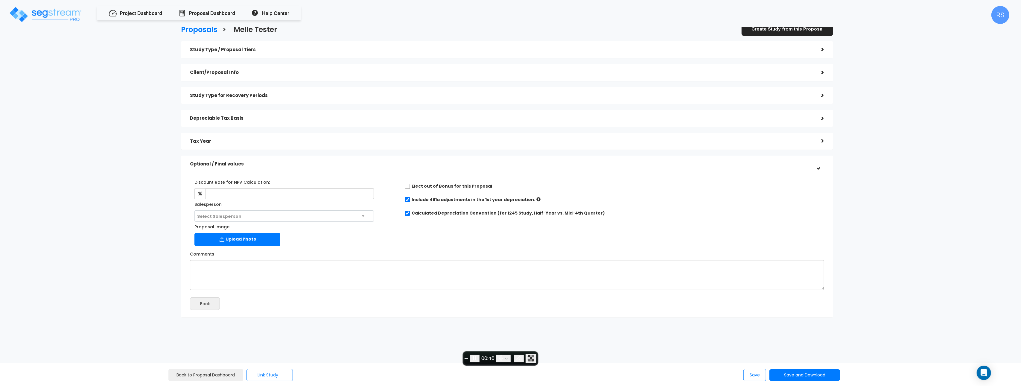
click at [214, 120] on h5 "Depreciable Tax Basis" at bounding box center [501, 118] width 622 height 5
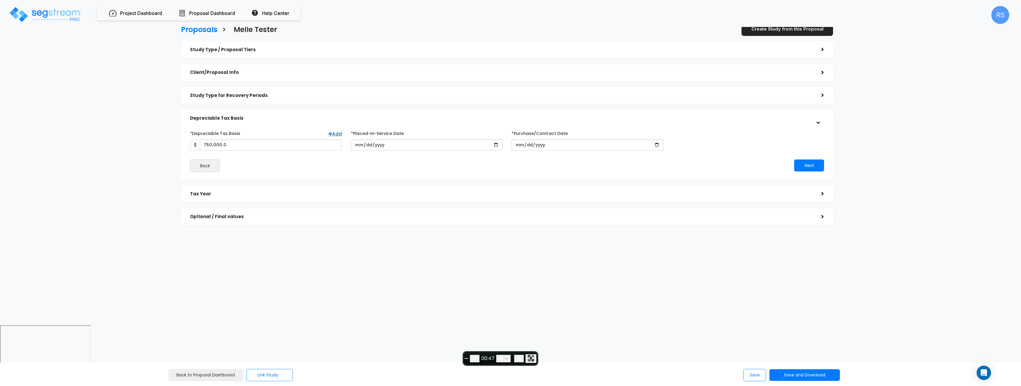
click at [228, 93] on h5 "Study Type for Recovery Periods" at bounding box center [501, 95] width 622 height 5
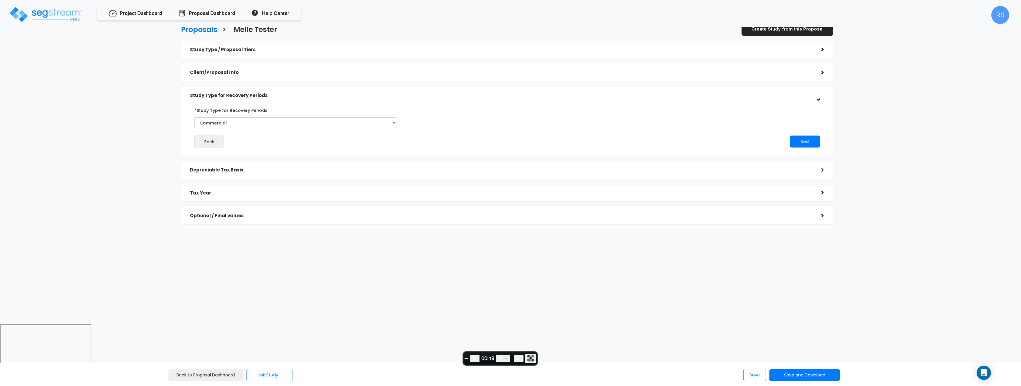
click at [224, 75] on h5 "Client/Proposal Info" at bounding box center [501, 72] width 622 height 5
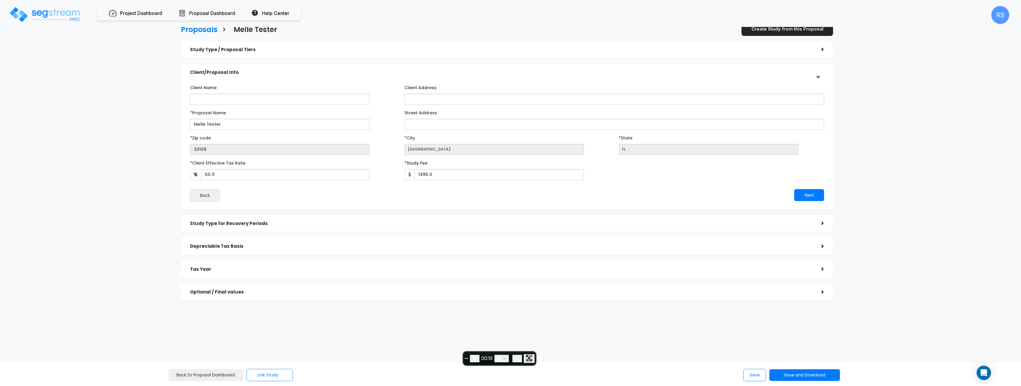
click at [223, 52] on h5 "Study Type / Proposal Tiers" at bounding box center [501, 49] width 622 height 5
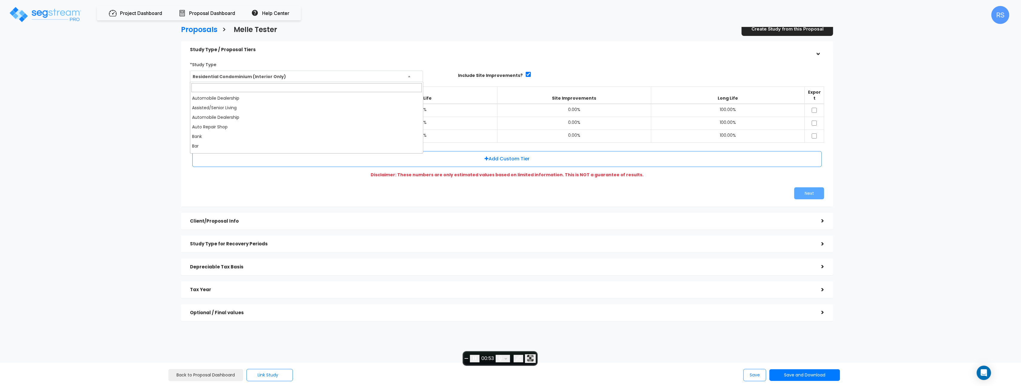
click at [250, 72] on span "Residential Condominium (Interior Only)" at bounding box center [306, 76] width 232 height 11
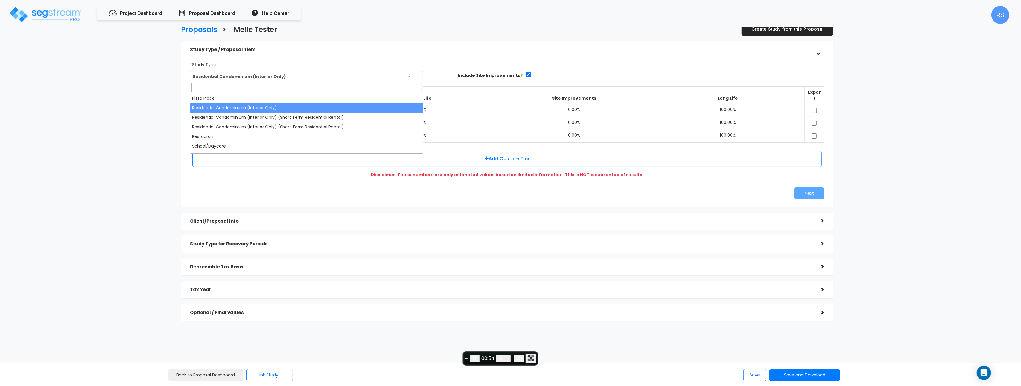
click at [120, 112] on div "Proposals > Melle Tester Create Study from this Proposal Study Type / Proposal …" at bounding box center [507, 175] width 843 height 492
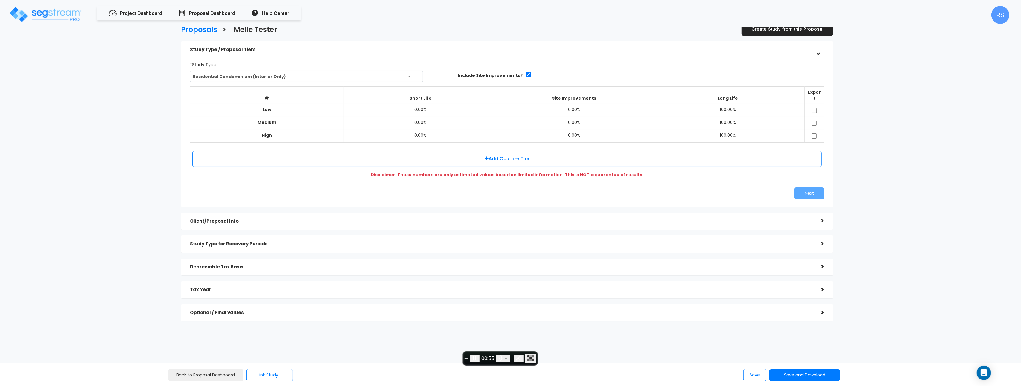
click at [211, 219] on h5 "Client/Proposal Info" at bounding box center [501, 221] width 622 height 5
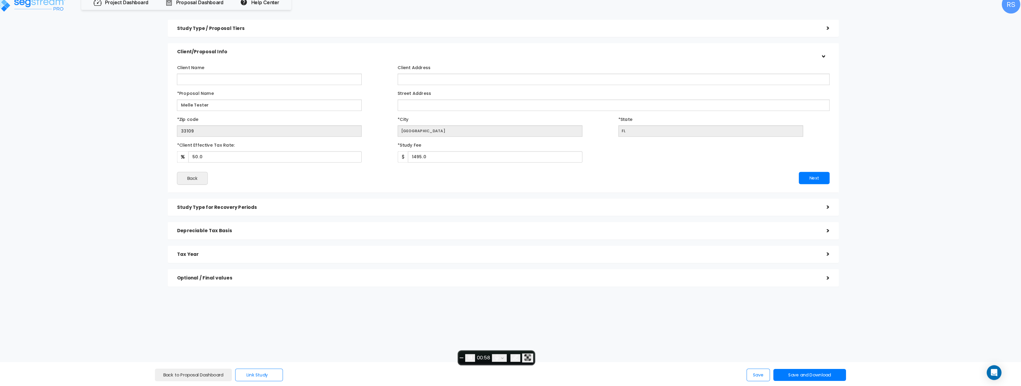
scroll to position [15, 0]
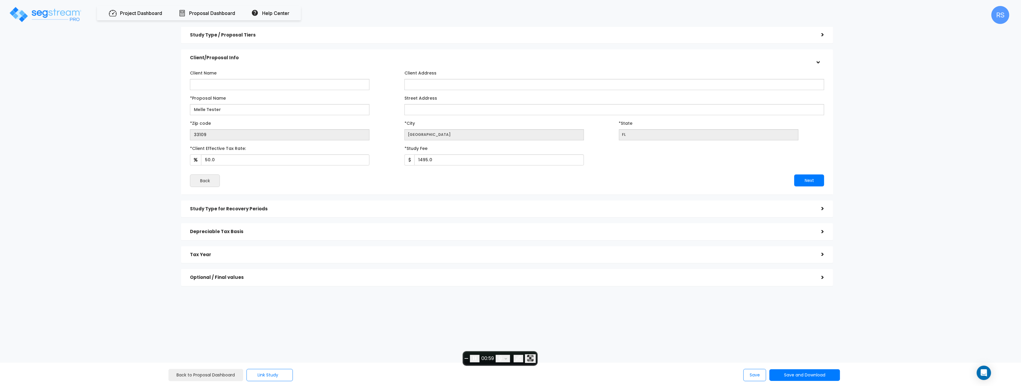
click at [231, 210] on h5 "Study Type for Recovery Periods" at bounding box center [501, 208] width 622 height 5
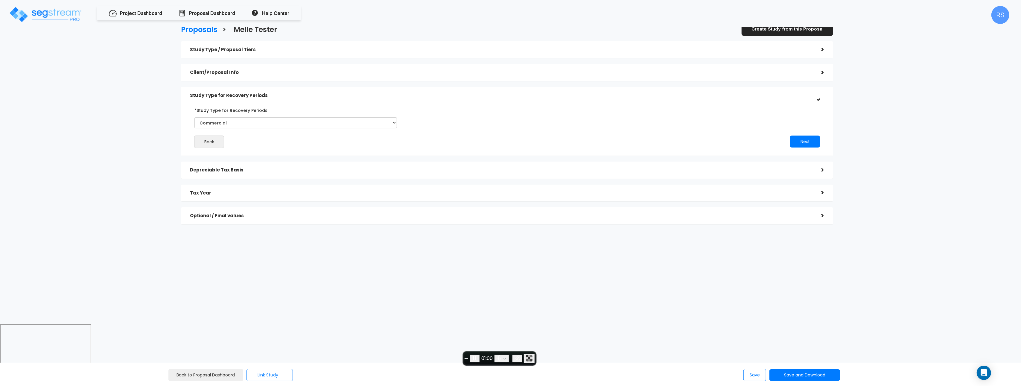
click at [228, 169] on h5 "Depreciable Tax Basis" at bounding box center [501, 169] width 622 height 5
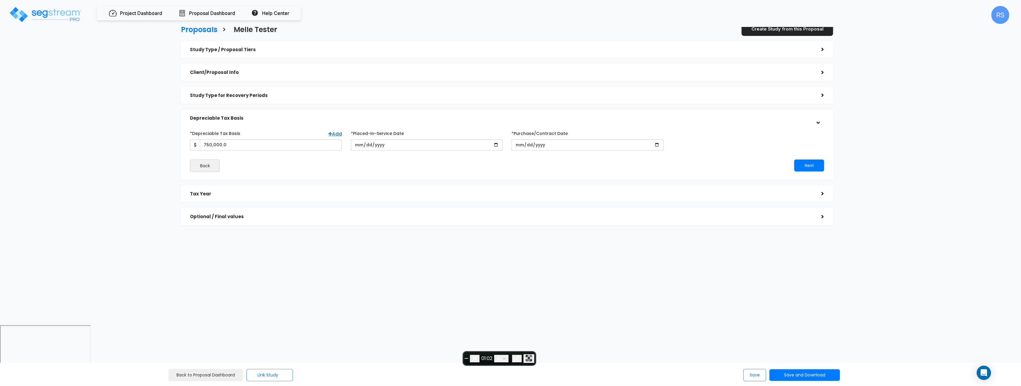
click at [195, 193] on h5 "Tax Year" at bounding box center [501, 193] width 622 height 5
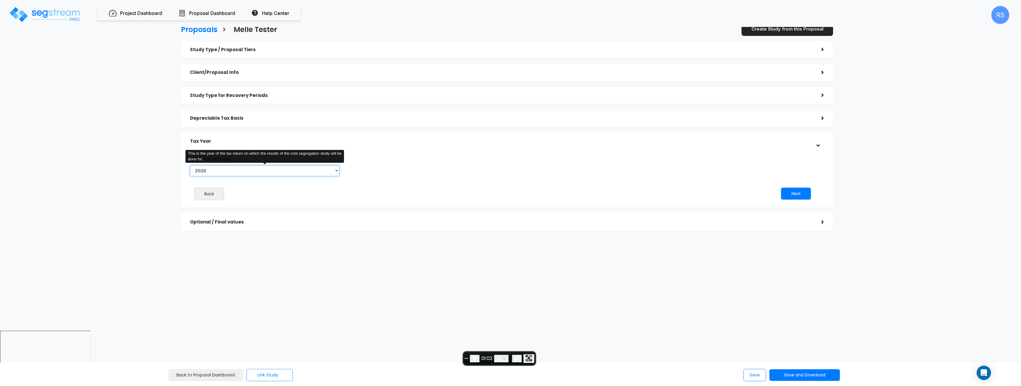
click at [233, 170] on select "2026" at bounding box center [265, 170] width 150 height 11
click at [209, 222] on h5 "Optional / Final values" at bounding box center [501, 222] width 622 height 5
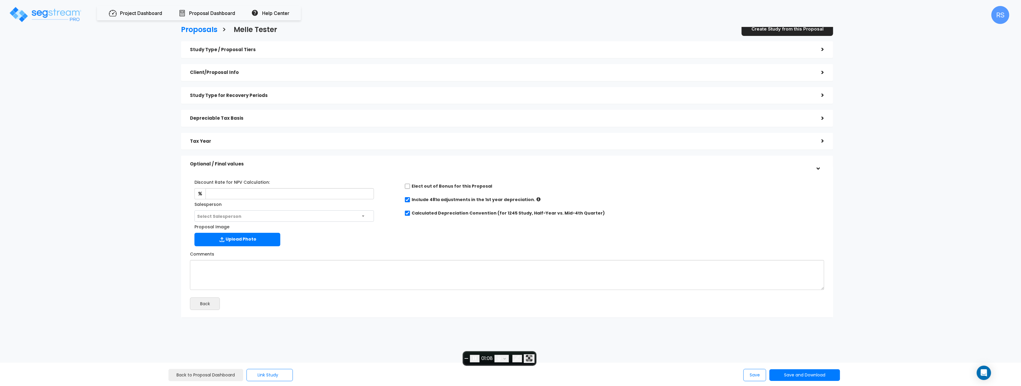
click at [466, 358] on span "End recording" at bounding box center [466, 358] width 0 height 0
click at [225, 94] on h5 "Study Type for Recovery Periods" at bounding box center [501, 95] width 622 height 5
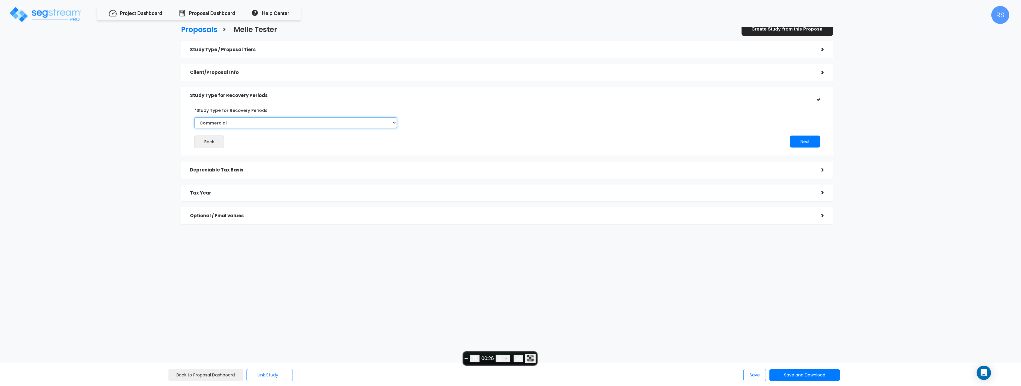
click at [251, 120] on select "Commercial Residential" at bounding box center [295, 122] width 202 height 11
click at [266, 124] on select "Commercial Residential" at bounding box center [295, 122] width 202 height 11
click at [229, 47] on h5 "Study Type / Proposal Tiers" at bounding box center [501, 49] width 622 height 5
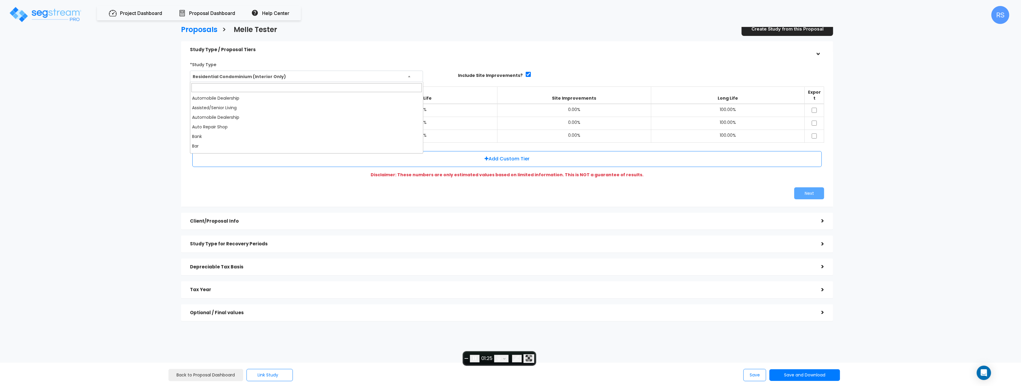
click at [264, 75] on span "Residential Condominium (Interior Only)" at bounding box center [306, 76] width 232 height 11
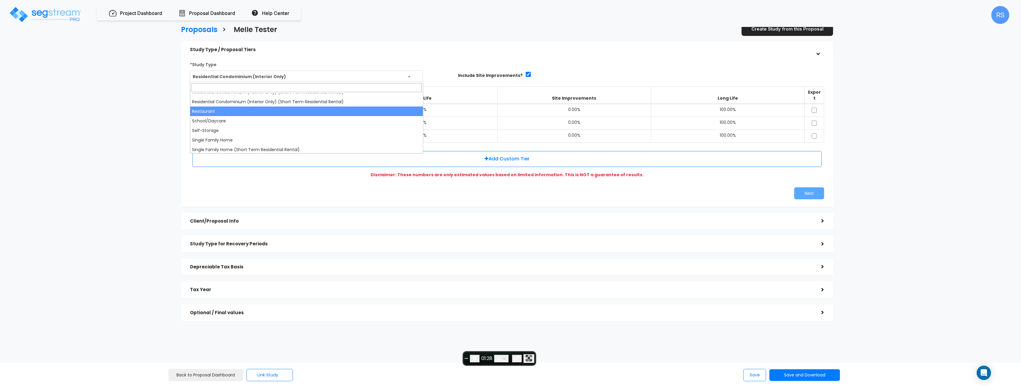
scroll to position [462, 0]
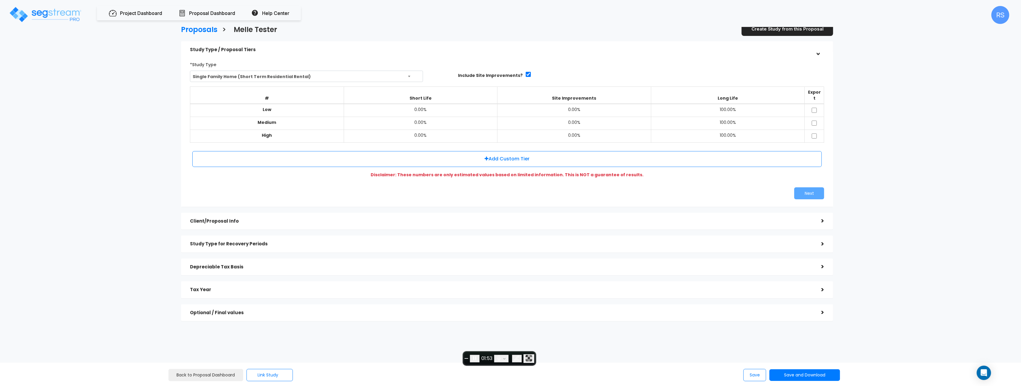
click at [228, 241] on h5 "Study Type for Recovery Periods" at bounding box center [501, 243] width 622 height 5
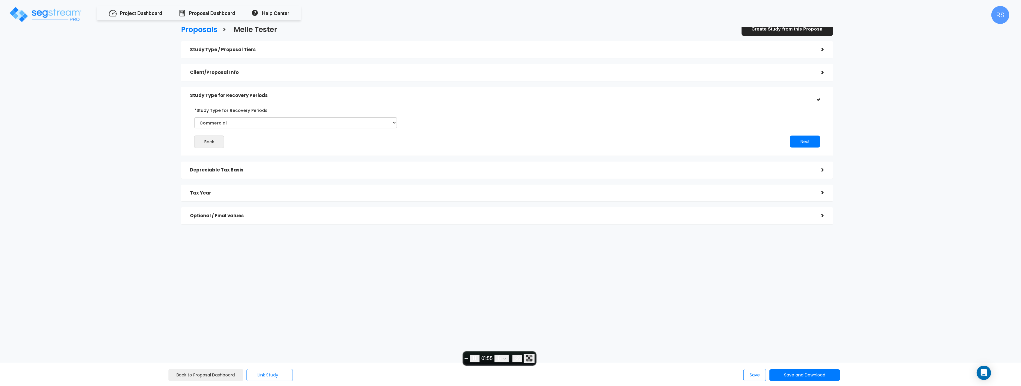
click at [221, 47] on h5 "Study Type / Proposal Tiers" at bounding box center [501, 49] width 622 height 5
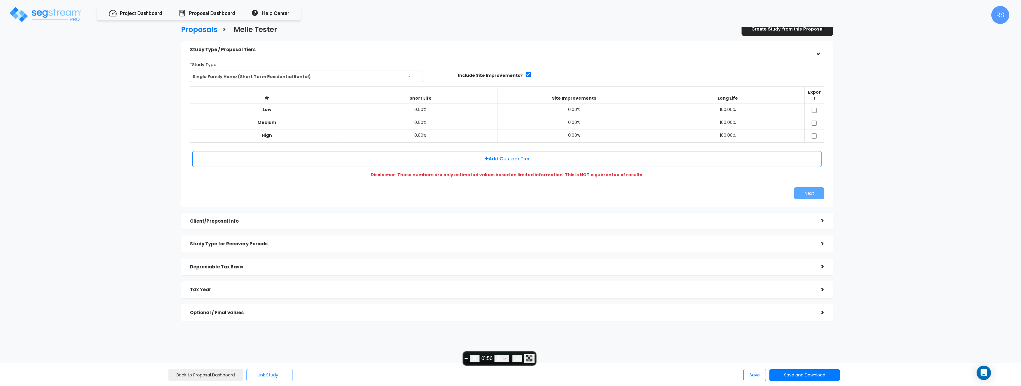
click at [233, 75] on span "Single Family Home (Short Term Residential Rental)" at bounding box center [306, 76] width 232 height 11
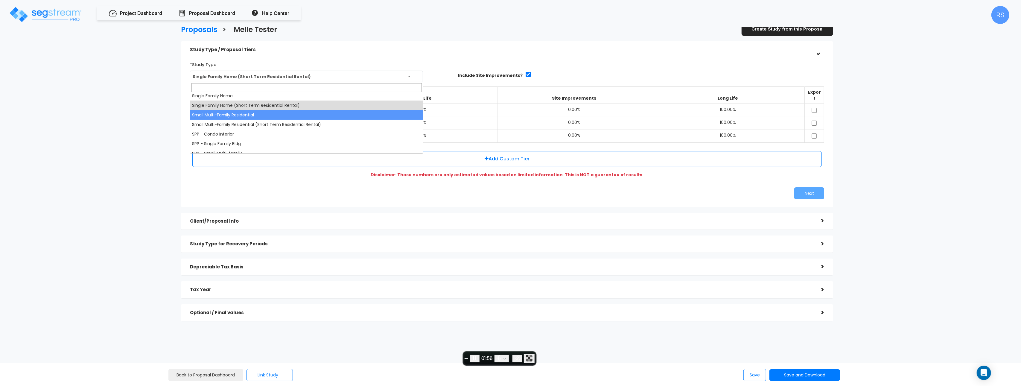
scroll to position [499, 0]
select select "222"
select select "Commercial"
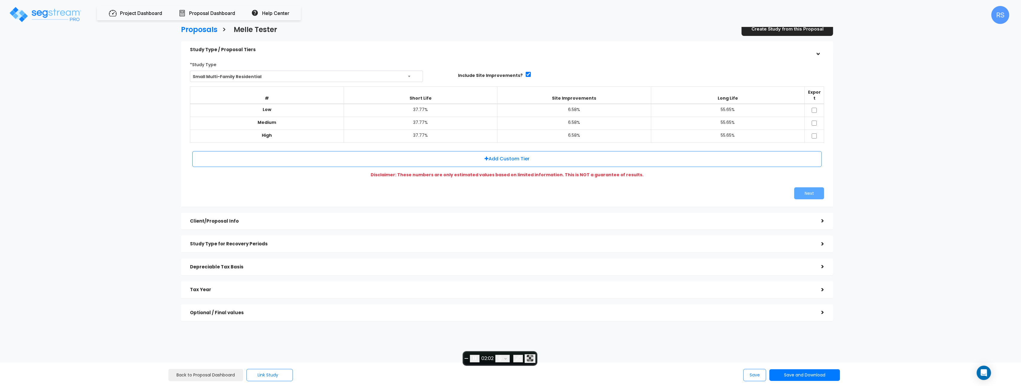
click at [226, 241] on h5 "Study Type for Recovery Periods" at bounding box center [501, 243] width 622 height 5
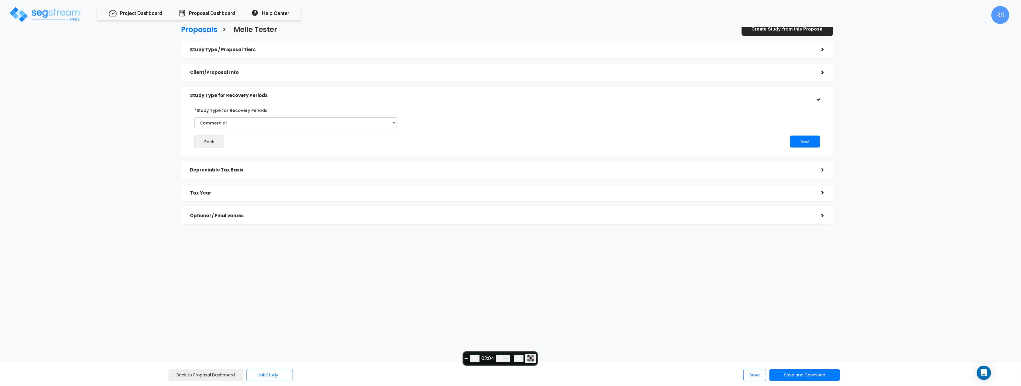
click at [228, 50] on h5 "Study Type / Proposal Tiers" at bounding box center [501, 49] width 622 height 5
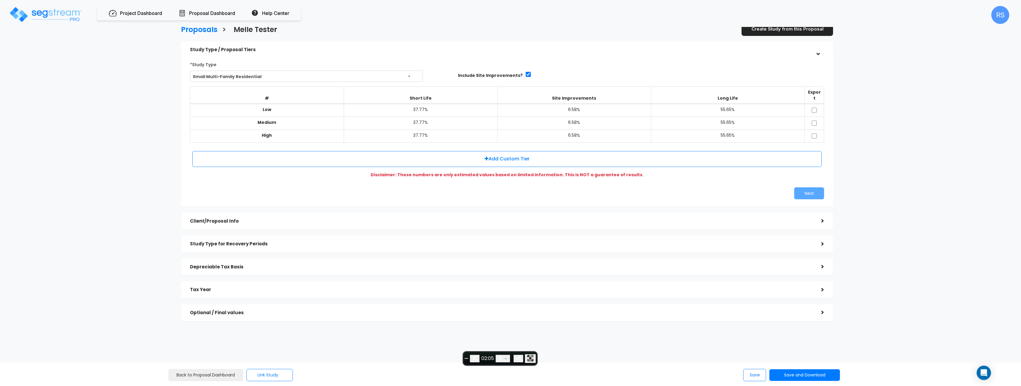
click at [234, 72] on span "Small Multi-Family Residential" at bounding box center [306, 76] width 232 height 11
click at [232, 241] on h5 "Study Type for Recovery Periods" at bounding box center [501, 243] width 622 height 5
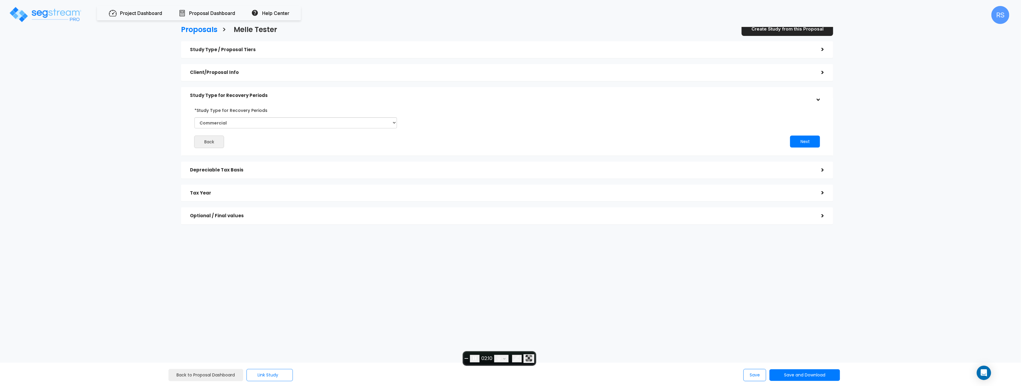
click at [219, 51] on h5 "Study Type / Proposal Tiers" at bounding box center [501, 49] width 622 height 5
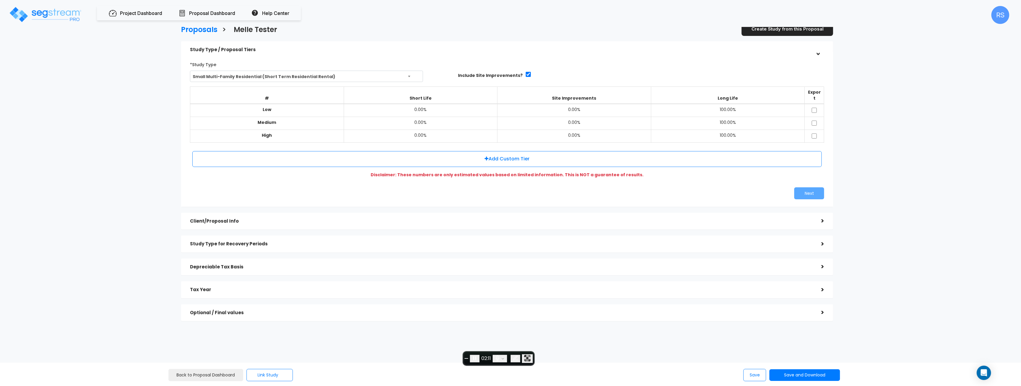
click at [252, 75] on span "Small Multi-Family Residential (Short Term Residential Rental)" at bounding box center [306, 76] width 232 height 11
click at [236, 241] on h5 "Study Type for Recovery Periods" at bounding box center [501, 243] width 622 height 5
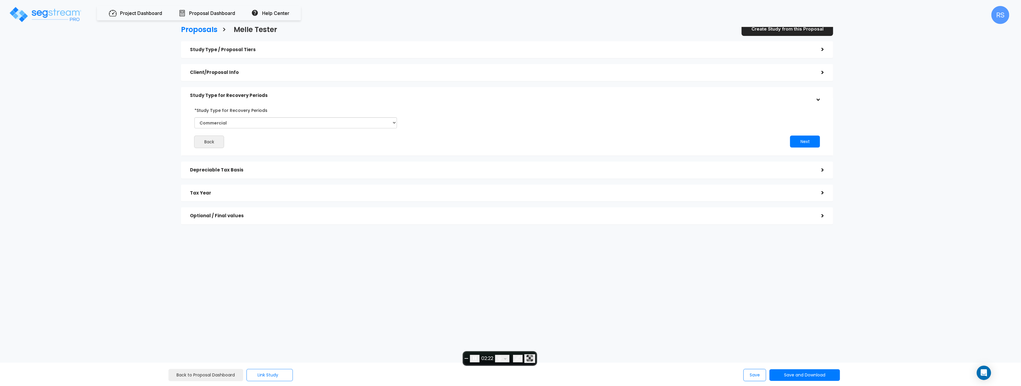
click at [223, 47] on h5 "Study Type / Proposal Tiers" at bounding box center [501, 49] width 622 height 5
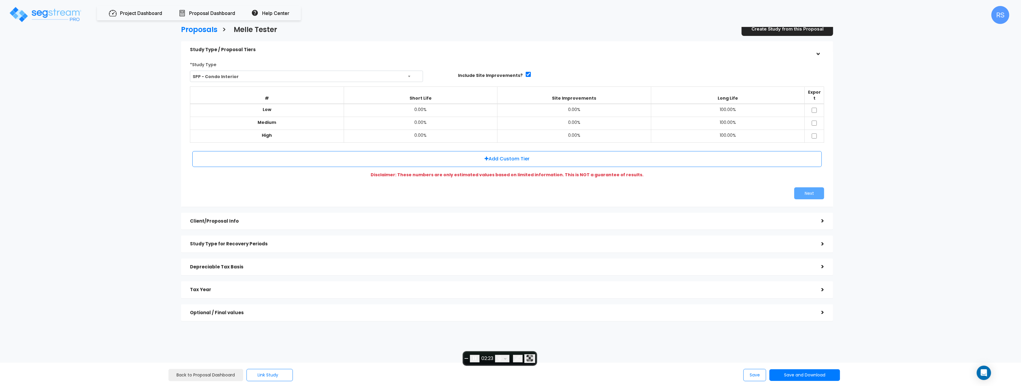
click at [221, 77] on span "SPP - Condo Interior" at bounding box center [306, 76] width 232 height 11
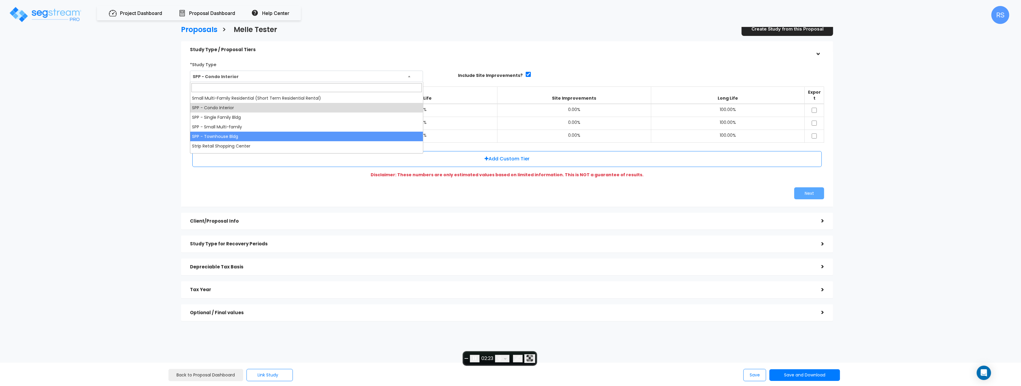
select select "238"
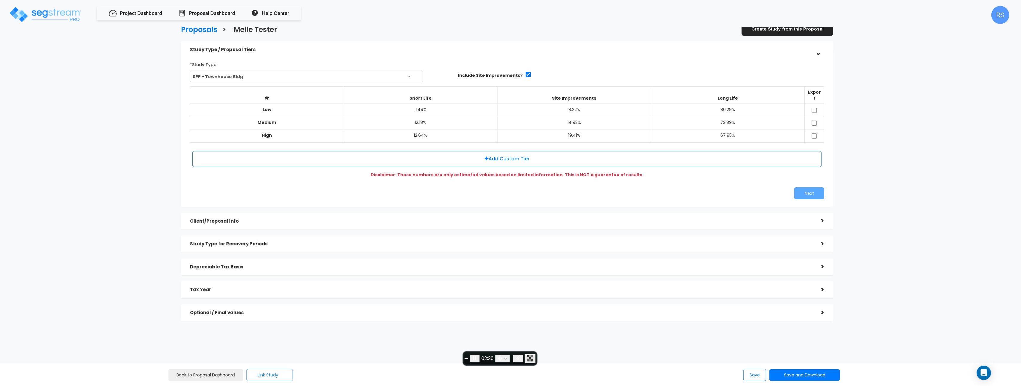
scroll to position [0, 0]
click at [251, 241] on h5 "Study Type for Recovery Periods" at bounding box center [501, 243] width 622 height 5
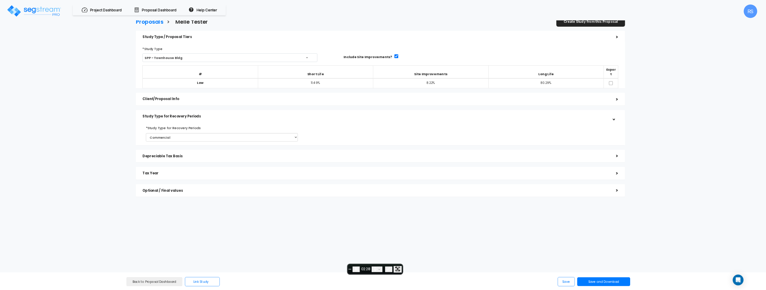
scroll to position [0, 0]
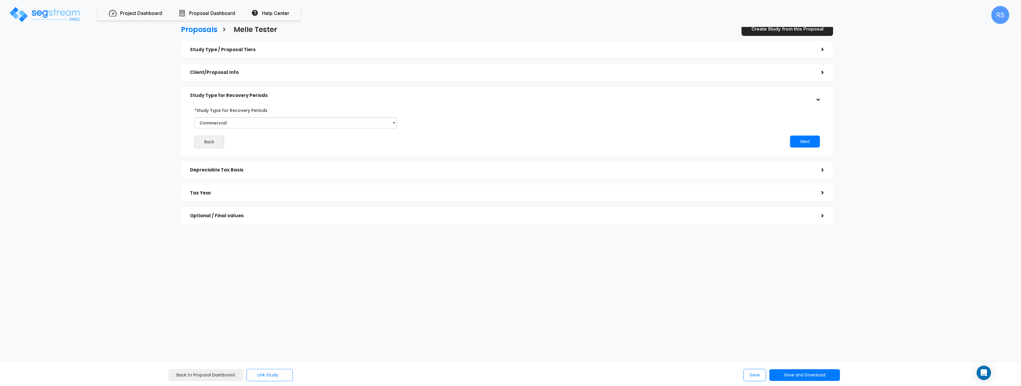
drag, startPoint x: 875, startPoint y: 166, endPoint x: 872, endPoint y: 166, distance: 3.0
click at [874, 166] on div "Proposals > Melle Tester Create Study from this Proposal Study Type / Proposal …" at bounding box center [507, 126] width 843 height 395
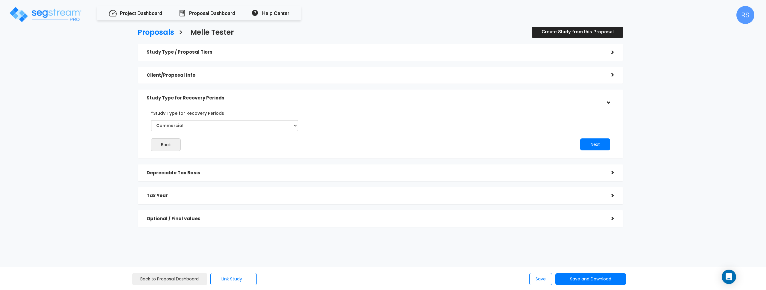
click at [682, 72] on div "Proposals > Melle Tester Create Study from this Proposal Study Type / Proposal …" at bounding box center [380, 129] width 630 height 350
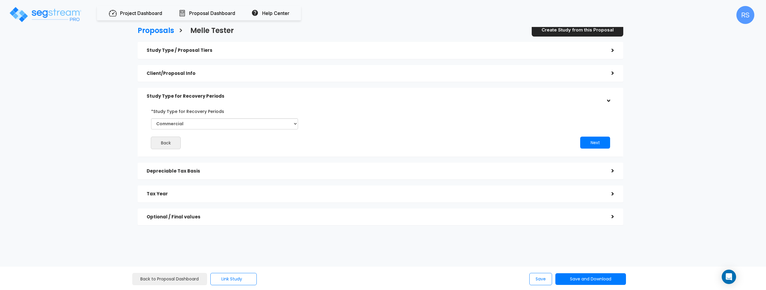
click at [66, 109] on div "Proposals > Melle Tester Create Study from this Proposal Study Type / Proposal …" at bounding box center [380, 127] width 630 height 350
drag, startPoint x: 66, startPoint y: 109, endPoint x: 67, endPoint y: 105, distance: 4.5
click at [66, 108] on div "Proposals > Melle Tester Create Study from this Proposal Study Type / Proposal …" at bounding box center [380, 127] width 630 height 350
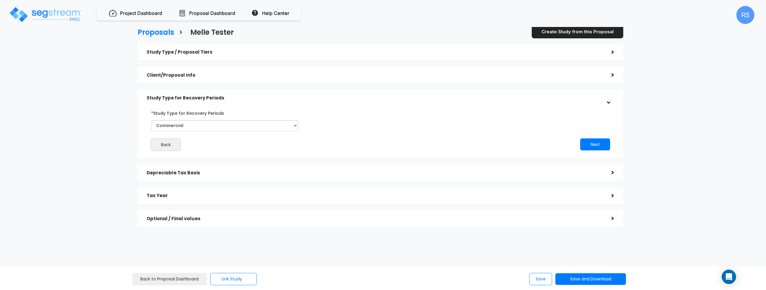
click at [200, 219] on h5 "Optional / Final values" at bounding box center [374, 218] width 455 height 5
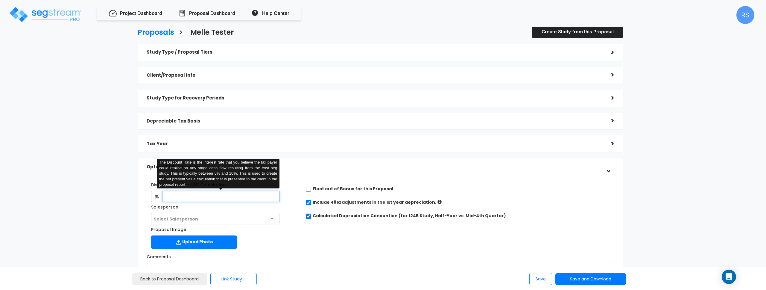
drag, startPoint x: 191, startPoint y: 197, endPoint x: 194, endPoint y: 197, distance: 3.3
click at [193, 196] on input "text" at bounding box center [220, 196] width 117 height 11
click at [209, 199] on input "100" at bounding box center [220, 196] width 117 height 11
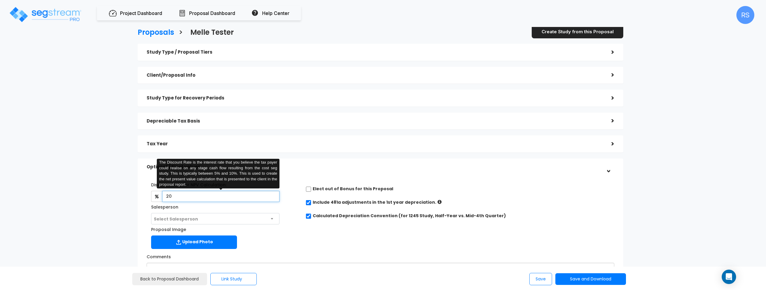
type input "20"
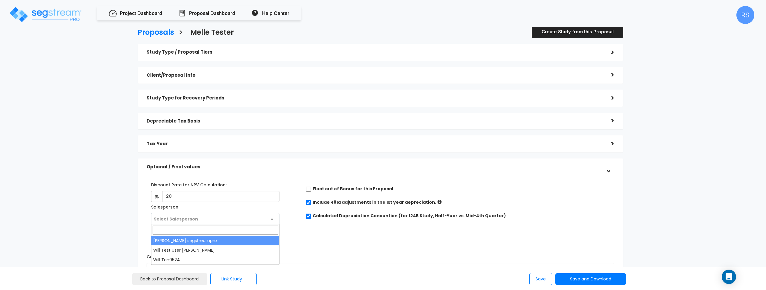
click at [212, 217] on span "Select Salesperson" at bounding box center [215, 218] width 128 height 11
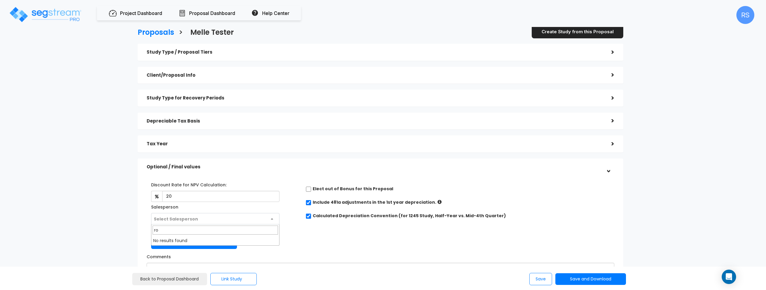
type input "r"
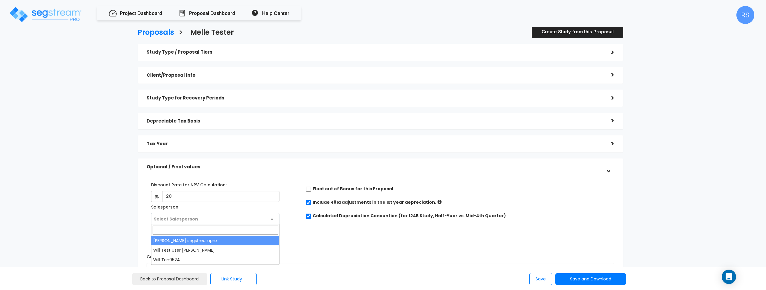
click at [282, 164] on div "Optional / Final values" at bounding box center [374, 166] width 455 height 11
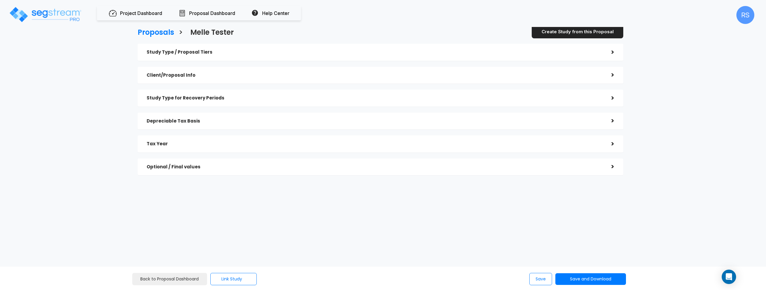
click at [228, 164] on h5 "Optional / Final values" at bounding box center [374, 166] width 455 height 5
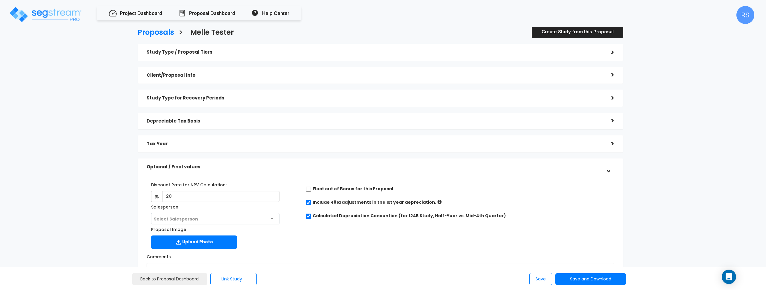
drag, startPoint x: 201, startPoint y: 219, endPoint x: 195, endPoint y: 221, distance: 6.6
click at [201, 219] on span "Select Salesperson" at bounding box center [215, 218] width 128 height 11
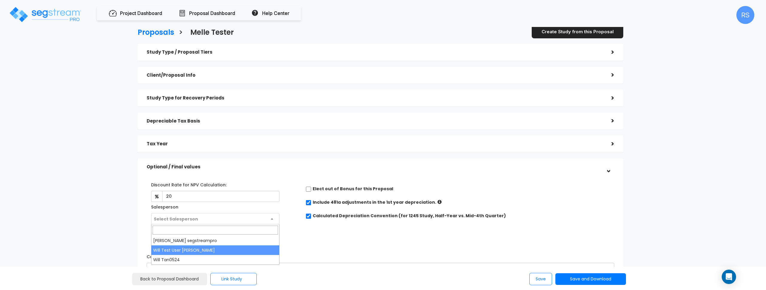
select select "307"
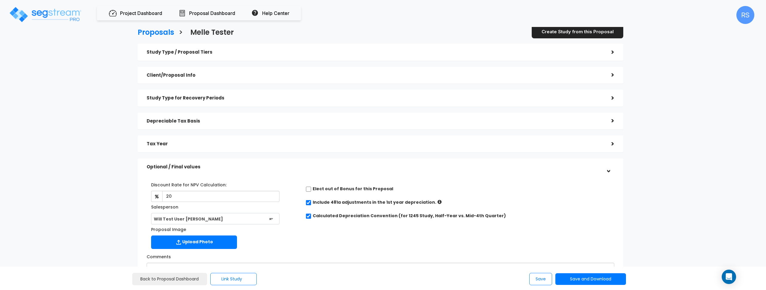
scroll to position [42, 0]
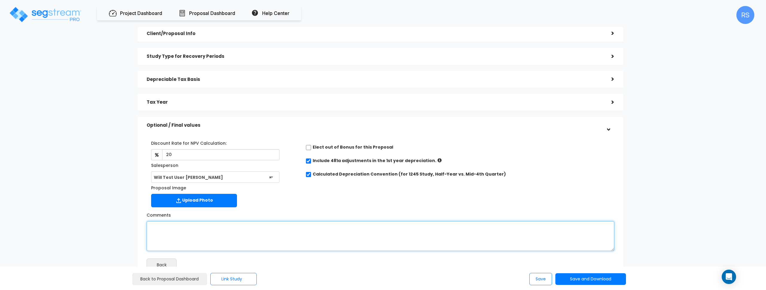
click at [205, 232] on textarea "Comments" at bounding box center [380, 236] width 467 height 30
type textarea "t"
type textarea "The quick brown fox jumps over the lazy dog"
click at [544, 280] on button "Save" at bounding box center [540, 278] width 23 height 12
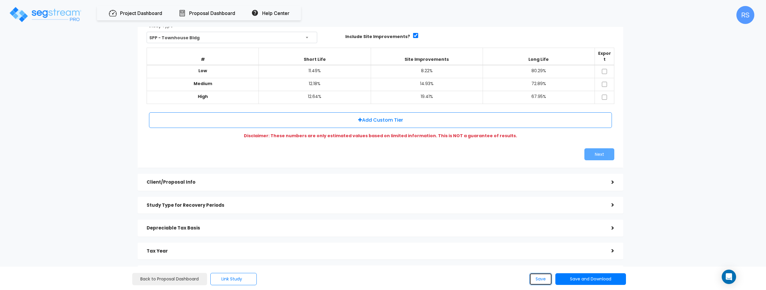
scroll to position [0, 0]
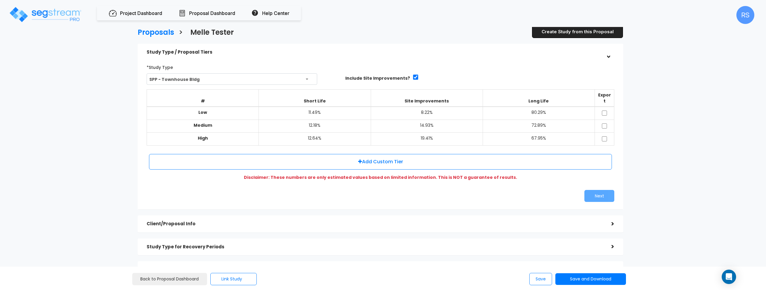
click at [567, 33] on link "Create Study from this Proposal" at bounding box center [577, 31] width 92 height 13
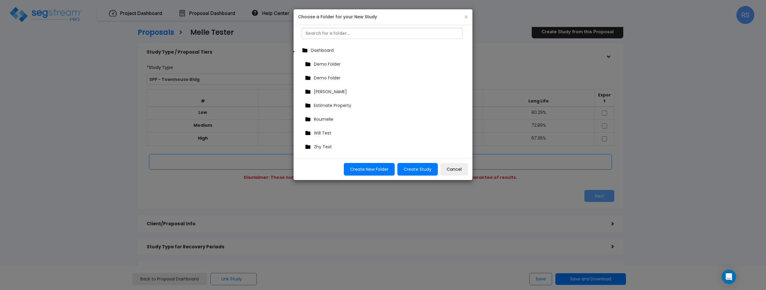
click at [338, 117] on div "Roumelle" at bounding box center [384, 119] width 162 height 9
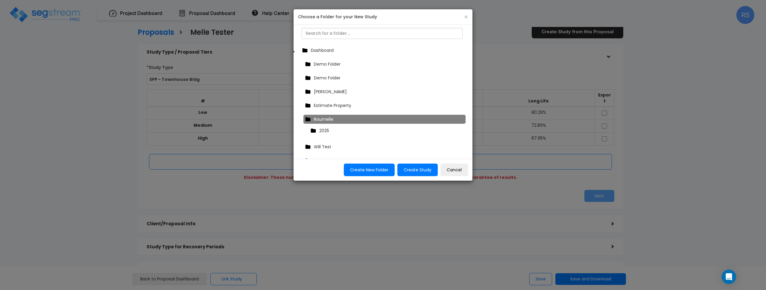
click at [340, 128] on div "2025" at bounding box center [386, 130] width 154 height 9
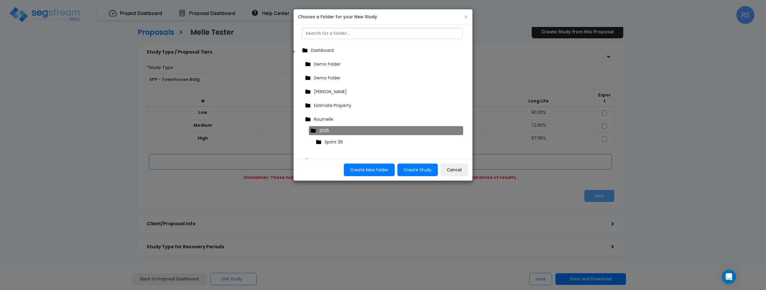
click at [389, 145] on div "Sprint 36" at bounding box center [387, 141] width 147 height 9
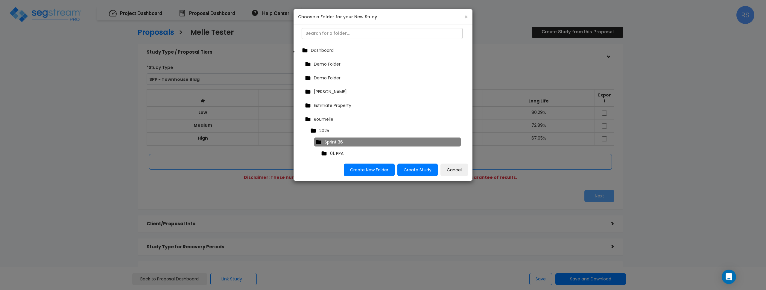
scroll to position [24, 0]
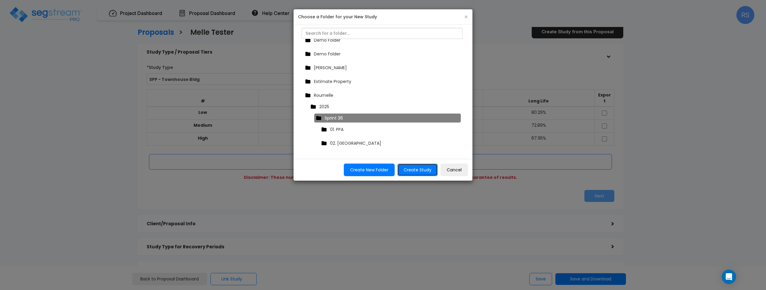
drag, startPoint x: 425, startPoint y: 170, endPoint x: 367, endPoint y: 153, distance: 60.9
click at [372, 143] on div "Choose a Folder for your New Study × Dashboard Demo Folder Demo Folder Emmanuel…" at bounding box center [382, 95] width 179 height 172
click at [342, 118] on span "Sprint 36" at bounding box center [333, 118] width 18 height 6
click at [348, 115] on div "Sprint 36" at bounding box center [387, 117] width 147 height 9
click at [376, 168] on button "Create New Folder" at bounding box center [369, 169] width 51 height 13
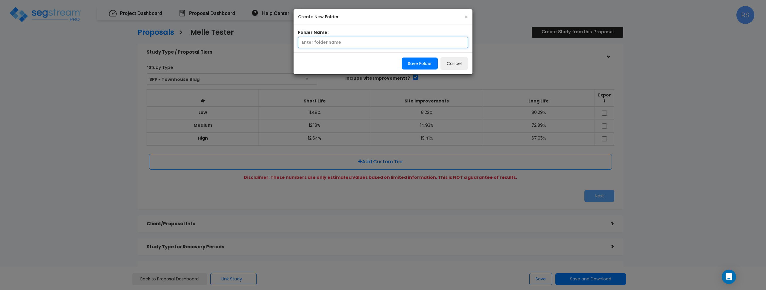
click at [384, 41] on input "text" at bounding box center [383, 42] width 170 height 11
type input "From Proposal"
click at [415, 62] on button "Save Folder" at bounding box center [420, 63] width 36 height 12
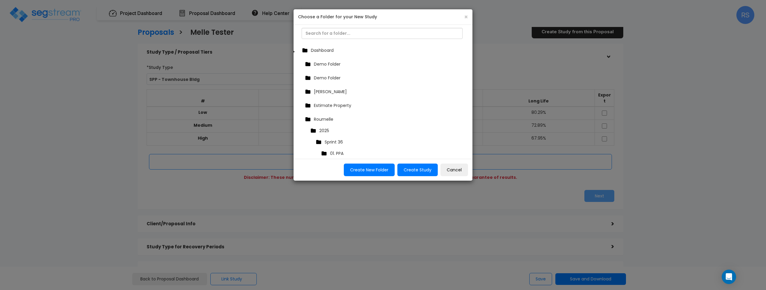
scroll to position [68, 0]
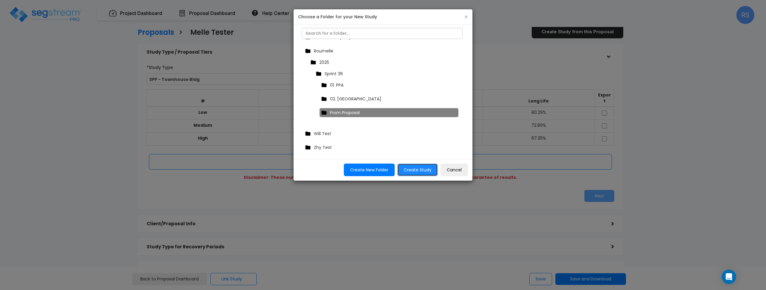
click at [421, 169] on button "Create Study" at bounding box center [417, 169] width 40 height 13
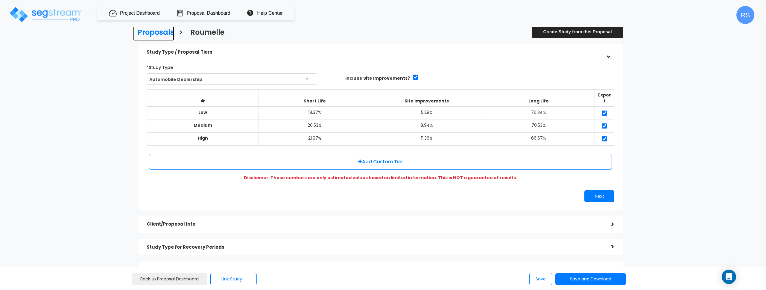
click at [164, 32] on h3 "Proposals" at bounding box center [156, 32] width 36 height 9
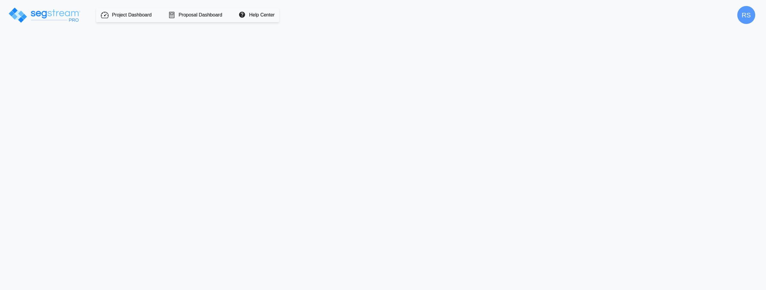
type input "750,000.0"
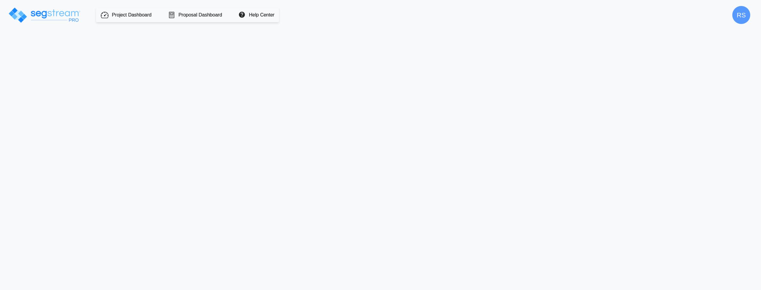
select select
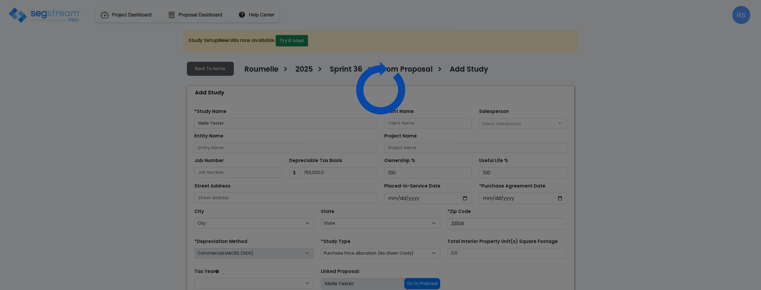
select select "FL"
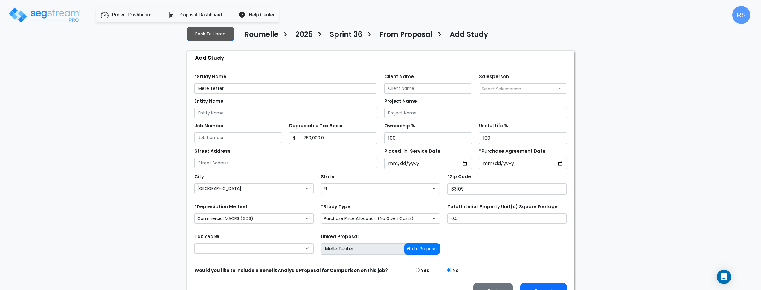
scroll to position [48, 0]
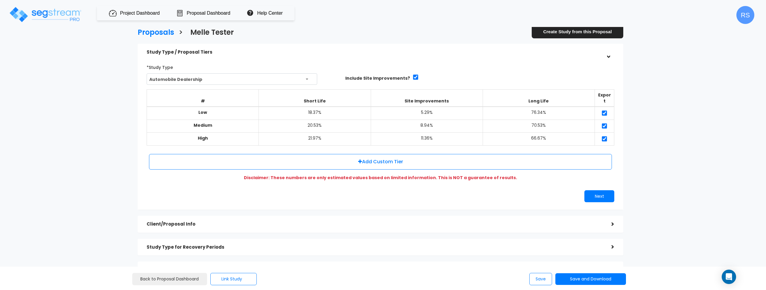
scroll to position [64, 0]
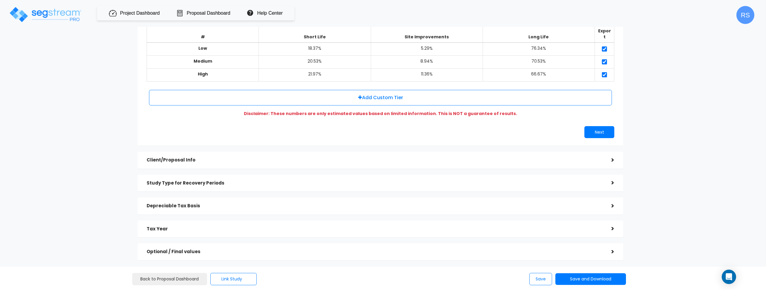
click at [191, 157] on h5 "Client/Proposal Info" at bounding box center [374, 159] width 455 height 5
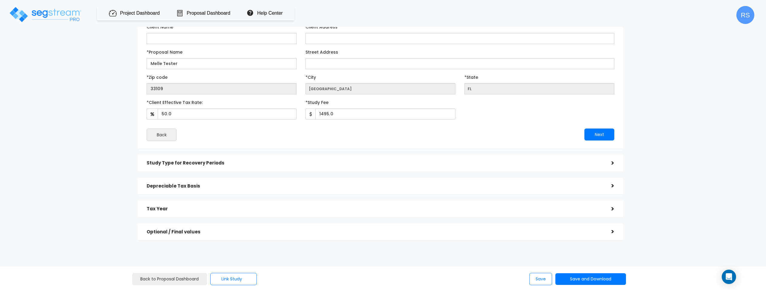
click at [195, 157] on div "Study Type for Recovery Periods" at bounding box center [374, 162] width 455 height 11
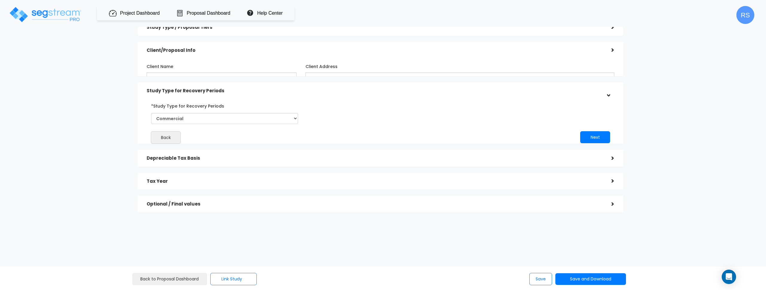
scroll to position [14, 0]
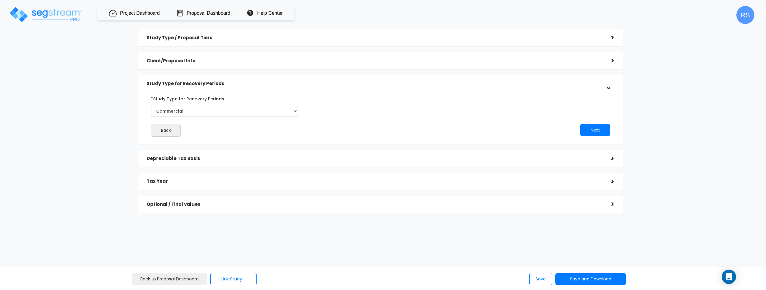
click at [196, 160] on h5 "Depreciable Tax Basis" at bounding box center [374, 158] width 455 height 5
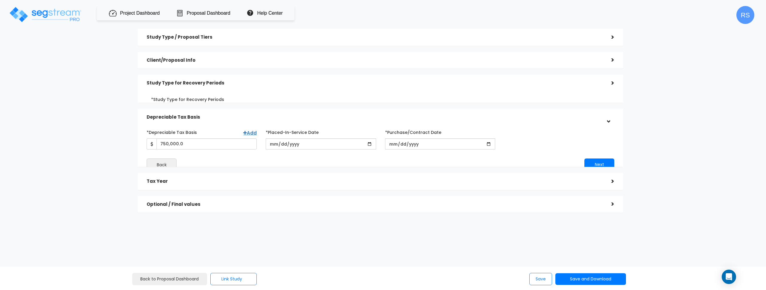
scroll to position [15, 0]
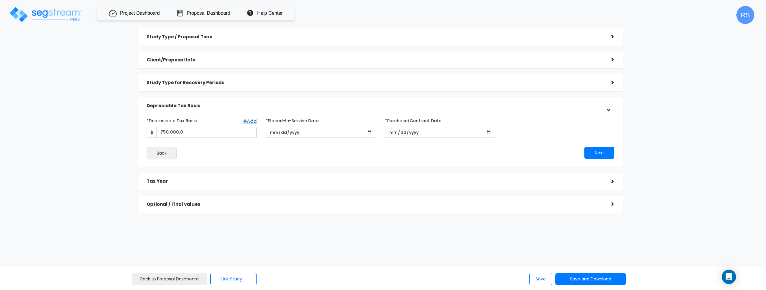
drag, startPoint x: 681, startPoint y: 78, endPoint x: 635, endPoint y: 9, distance: 83.4
click at [681, 78] on div "Proposals > Melle Tester Create Study from this Proposal Study Type / Proposal …" at bounding box center [380, 114] width 630 height 351
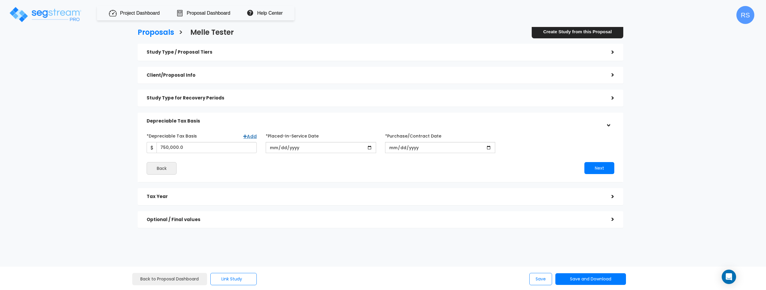
click at [186, 55] on h5 "Study Type / Proposal Tiers" at bounding box center [374, 52] width 455 height 5
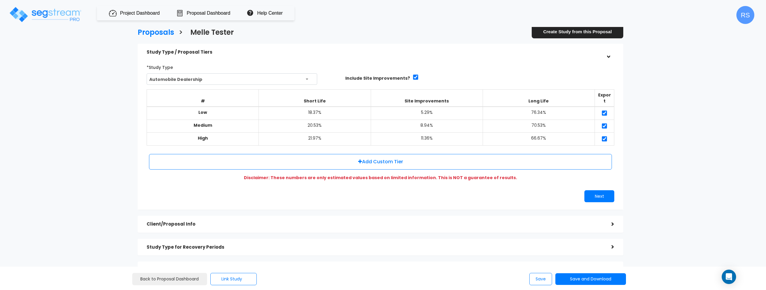
click at [200, 244] on h5 "Study Type for Recovery Periods" at bounding box center [374, 246] width 455 height 5
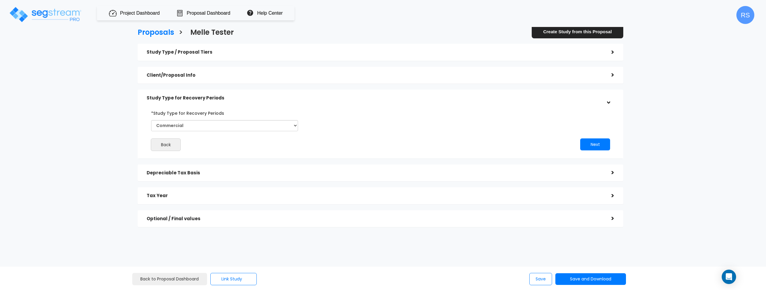
drag, startPoint x: 90, startPoint y: 135, endPoint x: 141, endPoint y: 132, distance: 50.9
click at [91, 135] on div "Proposals > Melle Tester Create Study from this Proposal Study Type / Proposal …" at bounding box center [380, 129] width 630 height 350
click at [196, 127] on select "Commercial Residential" at bounding box center [224, 125] width 147 height 11
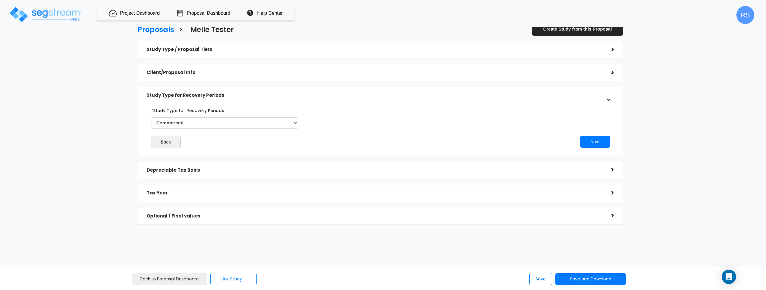
click at [228, 278] on button "Link Study" at bounding box center [233, 278] width 46 height 12
click at [239, 263] on link "Link to a Study" at bounding box center [261, 262] width 94 height 12
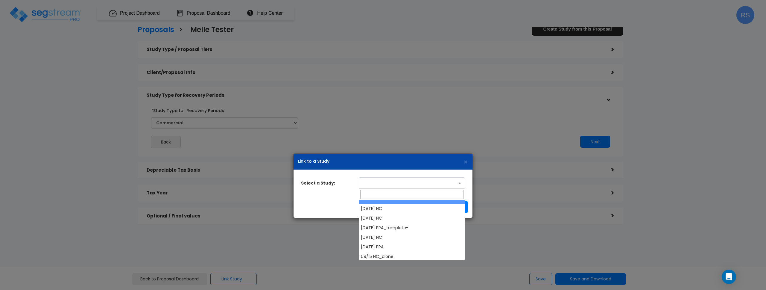
click at [413, 187] on span at bounding box center [412, 182] width 106 height 11
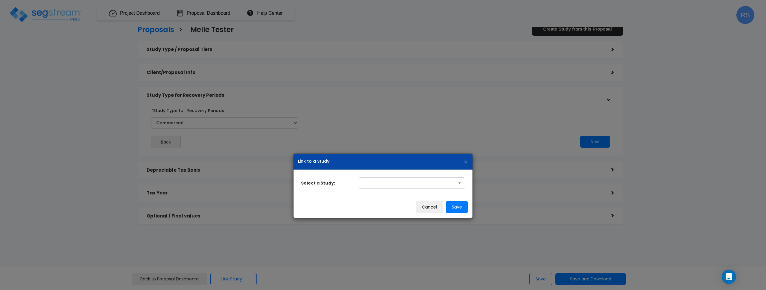
drag, startPoint x: 330, startPoint y: 199, endPoint x: 391, endPoint y: 202, distance: 60.5
click at [330, 199] on div "Cancel Remove Link Save" at bounding box center [382, 207] width 179 height 22
drag, startPoint x: 421, startPoint y: 206, endPoint x: 193, endPoint y: 275, distance: 238.3
click at [421, 206] on button "Cancel" at bounding box center [429, 206] width 28 height 13
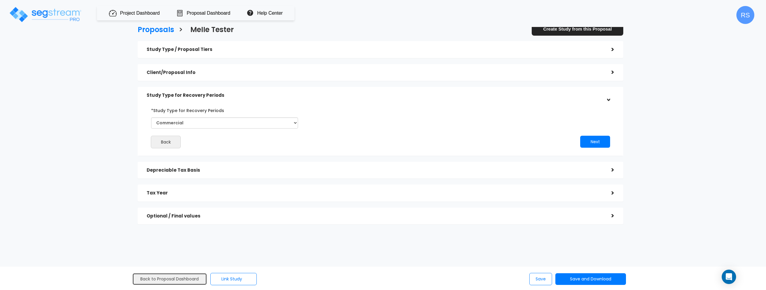
click at [171, 283] on link "Back to Proposal Dashboard" at bounding box center [169, 278] width 75 height 12
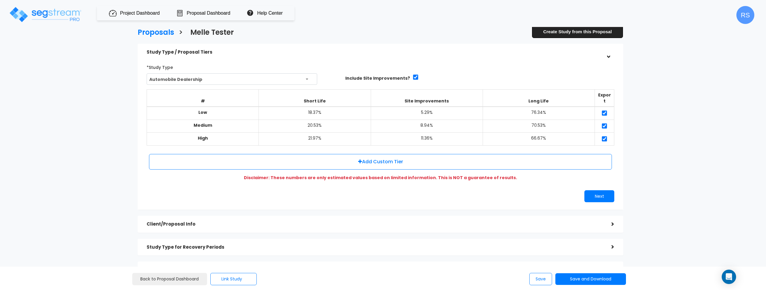
click at [576, 34] on link "Create Study from this Proposal" at bounding box center [577, 31] width 92 height 13
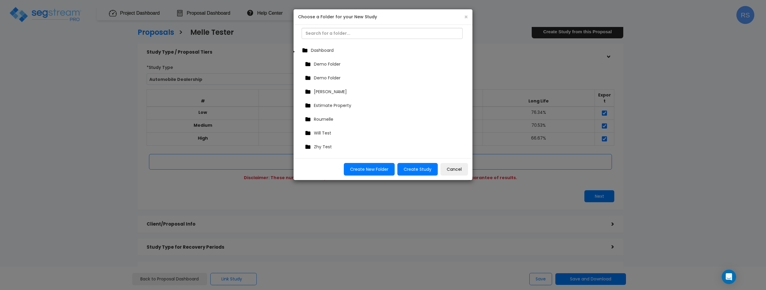
click at [330, 118] on span "Roumelle" at bounding box center [323, 119] width 19 height 6
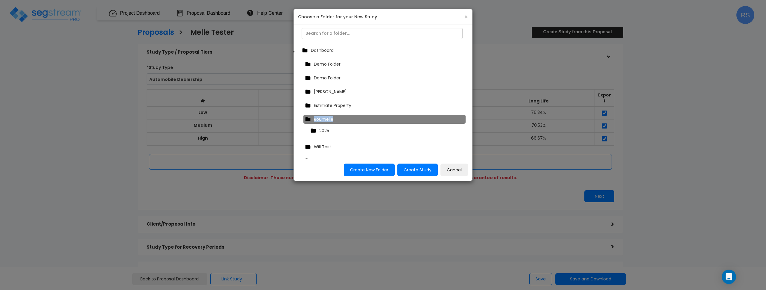
click at [330, 118] on span "Roumelle" at bounding box center [323, 119] width 19 height 6
click at [340, 118] on div "Roumelle" at bounding box center [384, 119] width 162 height 9
click at [327, 131] on span "2025" at bounding box center [324, 130] width 10 height 6
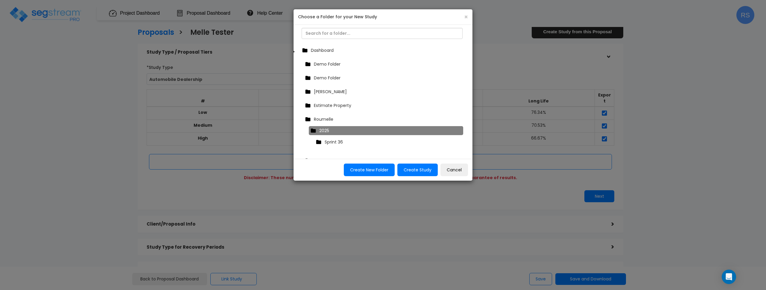
click at [356, 141] on div "Sprint 36" at bounding box center [387, 141] width 147 height 9
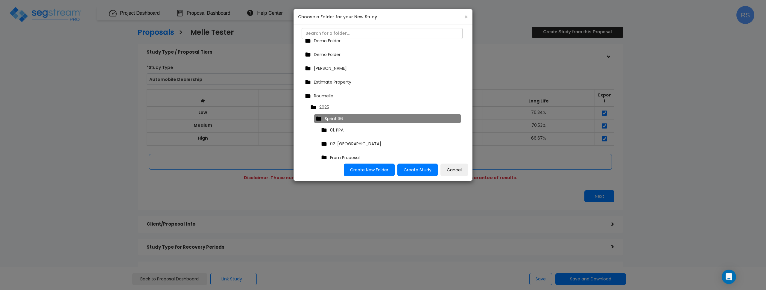
scroll to position [55, 0]
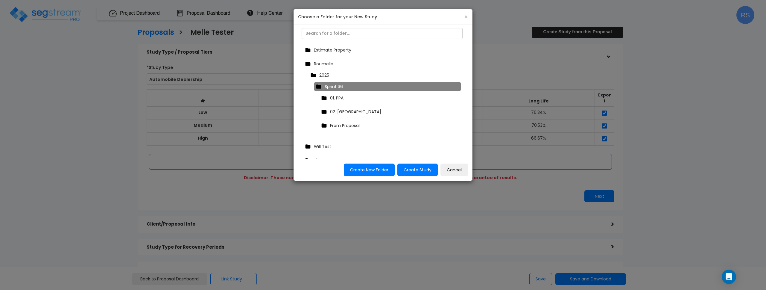
click at [356, 126] on span "From Proposal" at bounding box center [345, 125] width 30 height 6
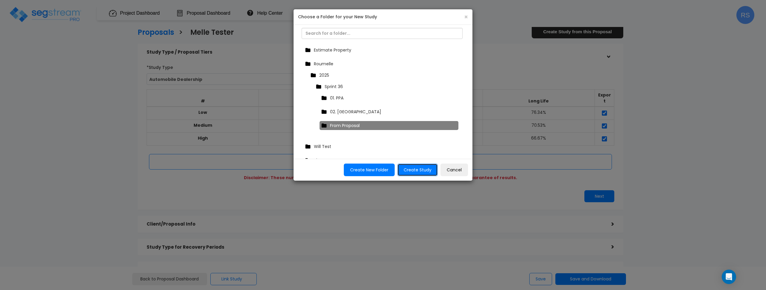
click at [421, 168] on button "Create Study" at bounding box center [417, 169] width 40 height 13
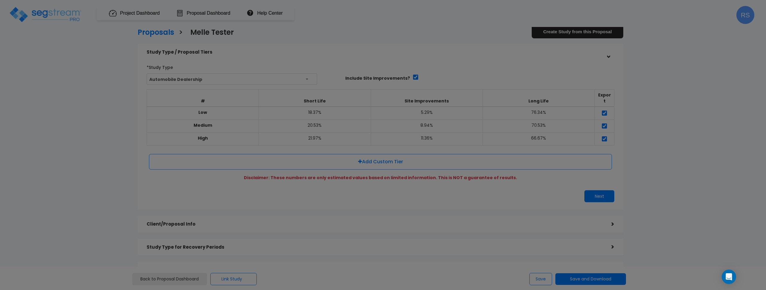
scroll to position [0, 0]
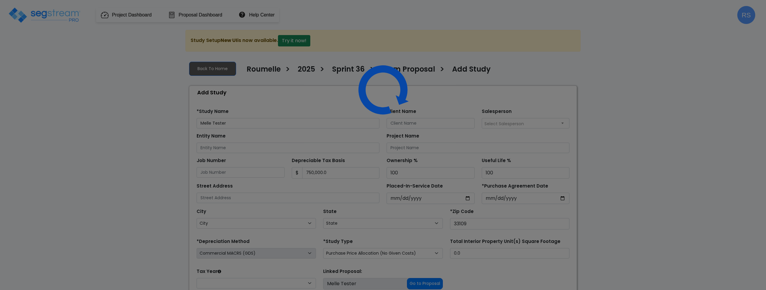
select select
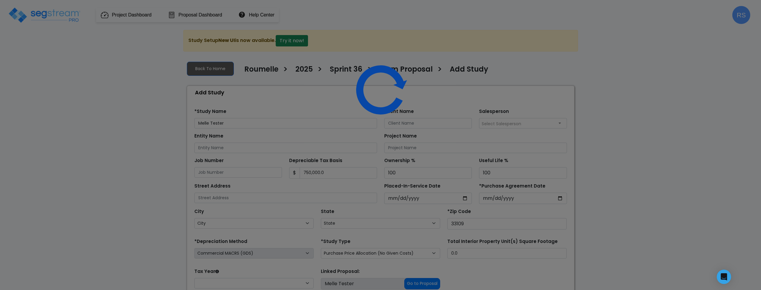
select select "FL"
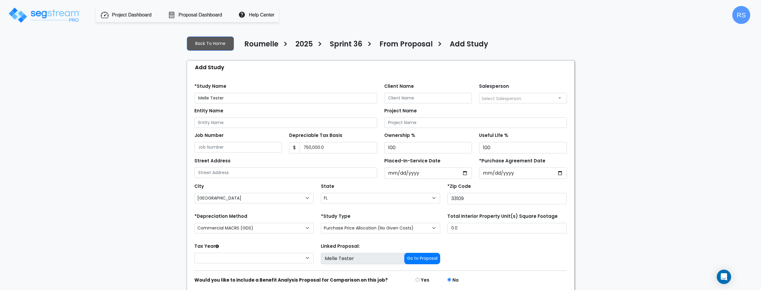
scroll to position [48, 0]
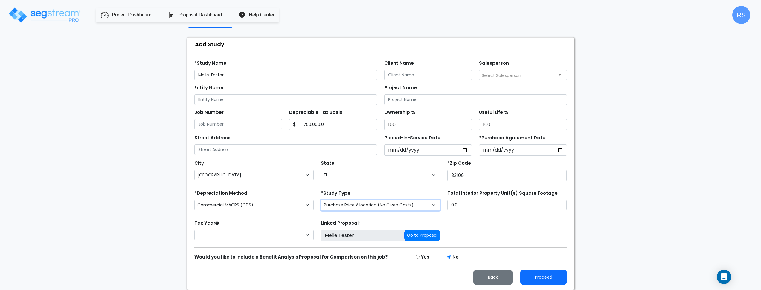
click at [399, 205] on select "Purchase Price Allocation (No Given Costs) New Construction / Reno / TI's (Give…" at bounding box center [380, 204] width 119 height 10
drag, startPoint x: 530, startPoint y: 276, endPoint x: 254, endPoint y: 79, distance: 338.9
click at [255, 80] on form "*Study Name Melle Tester Client Name Salesperson $ 100" at bounding box center [380, 170] width 373 height 229
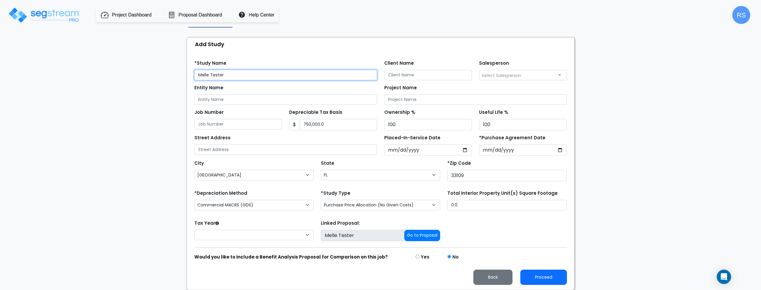
click at [249, 72] on input "Melle Tester" at bounding box center [285, 75] width 183 height 10
type input "Melle Tester automotive dealership"
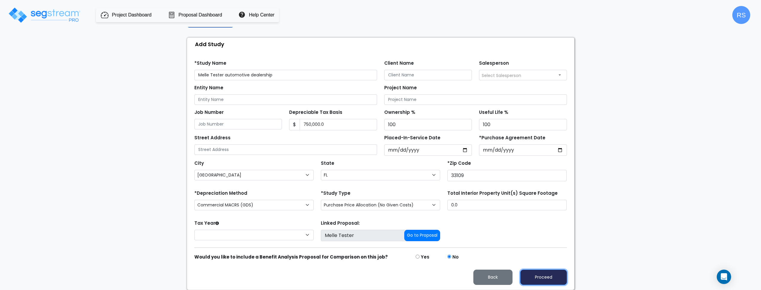
click at [544, 278] on button "Proceed" at bounding box center [543, 276] width 47 height 15
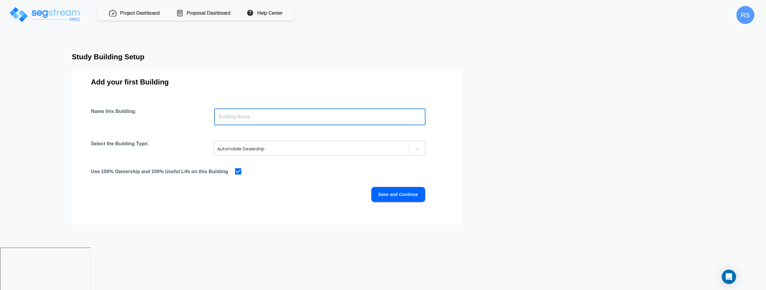
click at [236, 117] on input "text" at bounding box center [319, 116] width 211 height 17
type input "Taek"
click at [395, 191] on button "Save and Continue" at bounding box center [398, 194] width 54 height 15
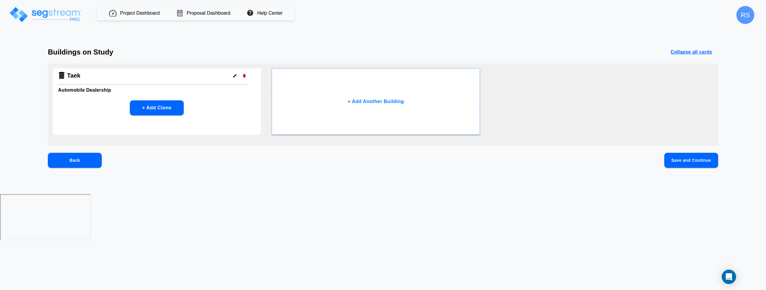
click at [207, 97] on div "Taek Automobile Dealership + Add Clone" at bounding box center [157, 101] width 208 height 66
click at [237, 100] on div "Taek Automobile Dealership + Add Clone" at bounding box center [157, 101] width 208 height 66
click at [234, 77] on icon "button" at bounding box center [235, 75] width 4 height 4
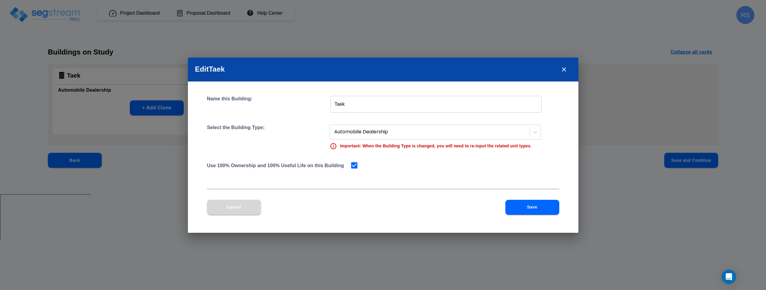
drag, startPoint x: 243, startPoint y: 206, endPoint x: 724, endPoint y: 145, distance: 484.7
click at [250, 205] on button "Cancel" at bounding box center [234, 206] width 54 height 15
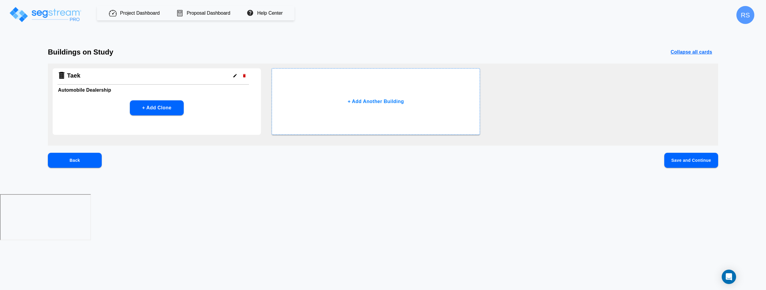
click at [694, 159] on button "Save and Continue" at bounding box center [691, 160] width 54 height 15
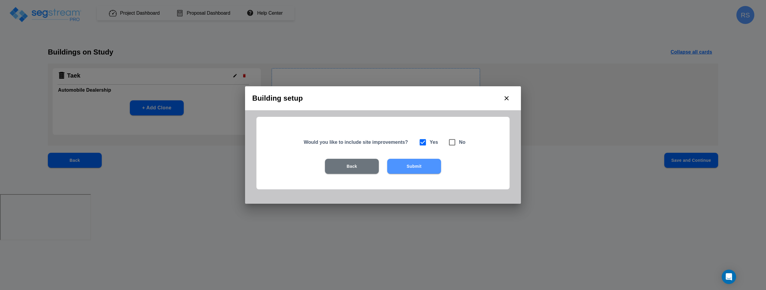
click at [412, 163] on button "Submit" at bounding box center [414, 166] width 54 height 15
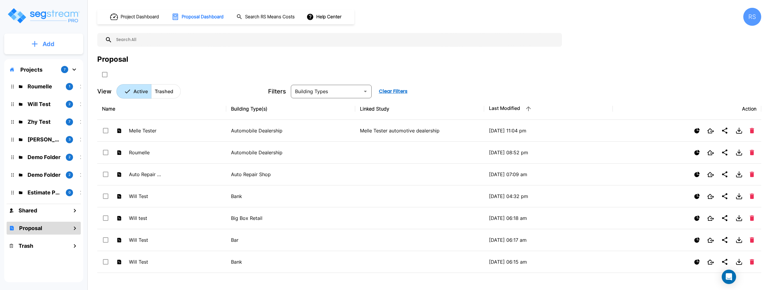
click at [44, 44] on p "Add" at bounding box center [48, 43] width 12 height 9
click at [57, 78] on p "Add Study" at bounding box center [47, 77] width 24 height 7
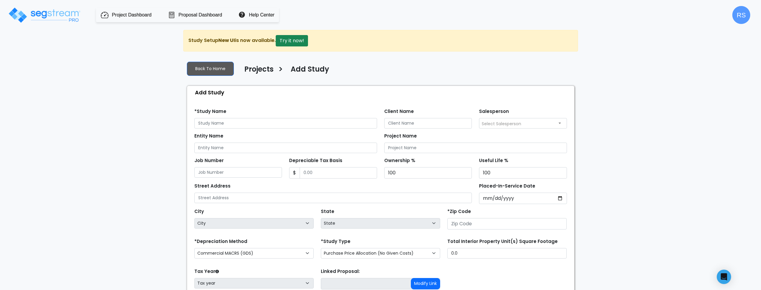
scroll to position [48, 0]
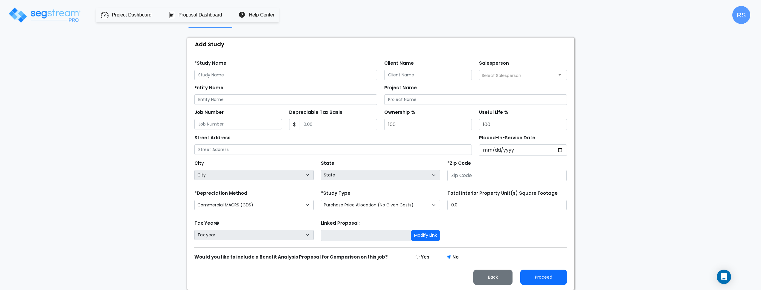
click at [198, 15] on link "Proposal Dashboard" at bounding box center [201, 14] width 44 height 7
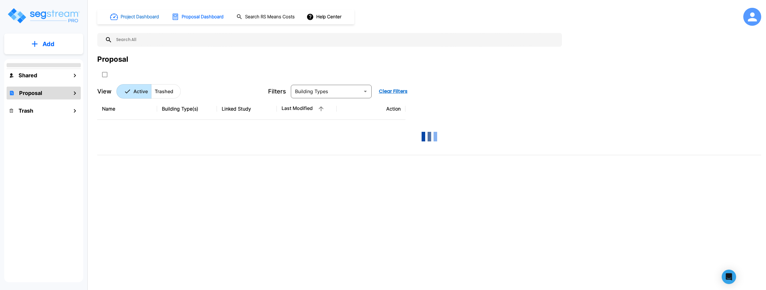
click at [129, 14] on h1 "Project Dashboard" at bounding box center [140, 16] width 38 height 7
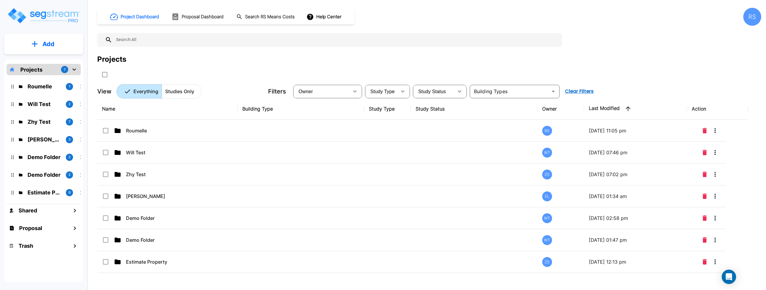
click at [251, 68] on div "Projects" at bounding box center [429, 66] width 664 height 25
click at [275, 20] on button "Search RS Means Costs" at bounding box center [266, 17] width 64 height 12
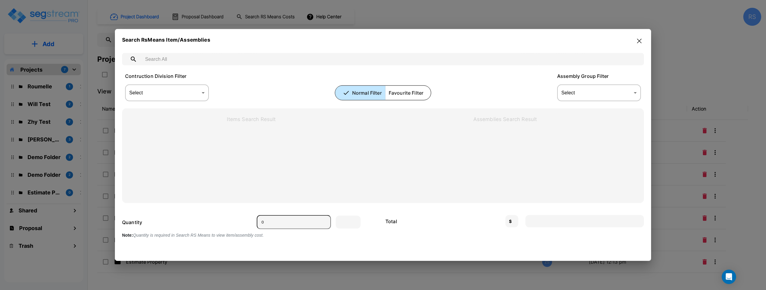
click at [639, 42] on icon "button" at bounding box center [639, 41] width 4 height 5
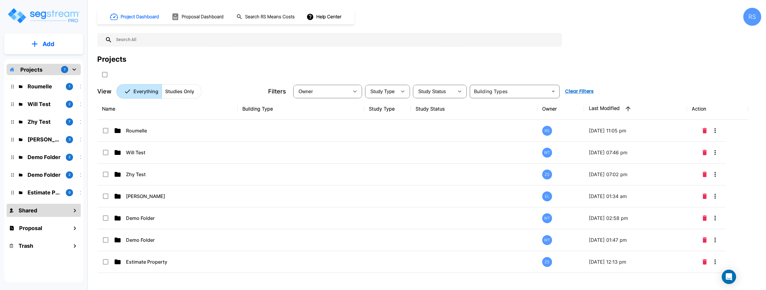
click at [48, 211] on div "Shared" at bounding box center [44, 210] width 74 height 13
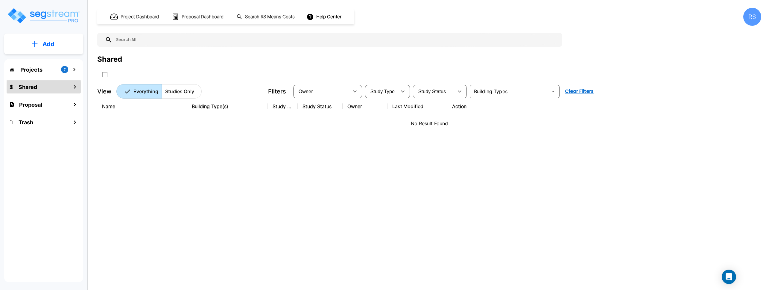
click at [75, 87] on icon "mailbox folders" at bounding box center [75, 87] width 2 height 4
click at [60, 100] on div "Proposal" at bounding box center [44, 104] width 74 height 13
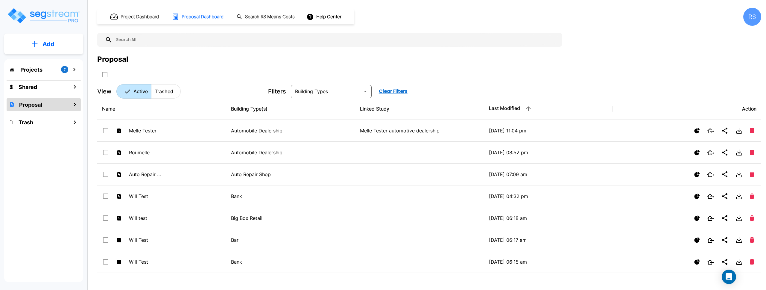
click at [50, 72] on div "Projects 7" at bounding box center [44, 69] width 74 height 11
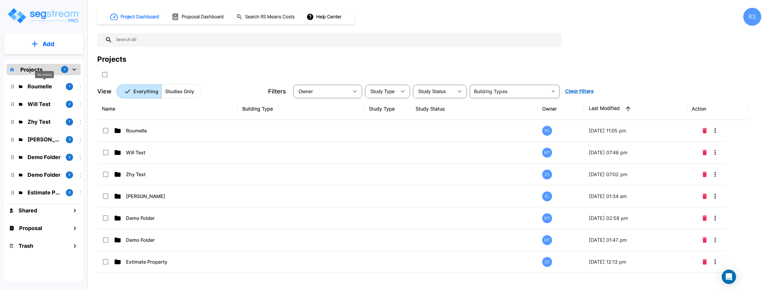
click at [50, 88] on p "Roumelle" at bounding box center [44, 86] width 33 height 8
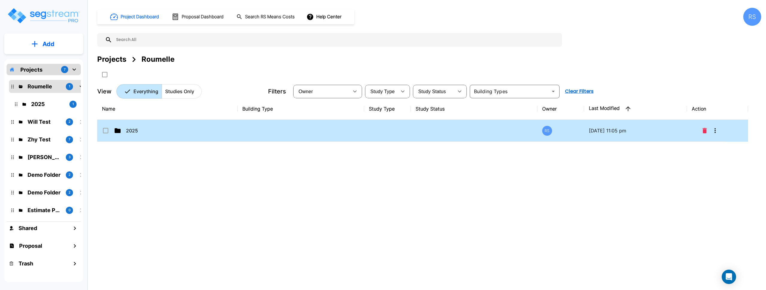
click at [164, 132] on p "2025" at bounding box center [156, 130] width 60 height 7
click at [127, 132] on p "2025" at bounding box center [156, 130] width 60 height 7
checkbox input "false"
click at [127, 132] on p "2025" at bounding box center [156, 130] width 60 height 7
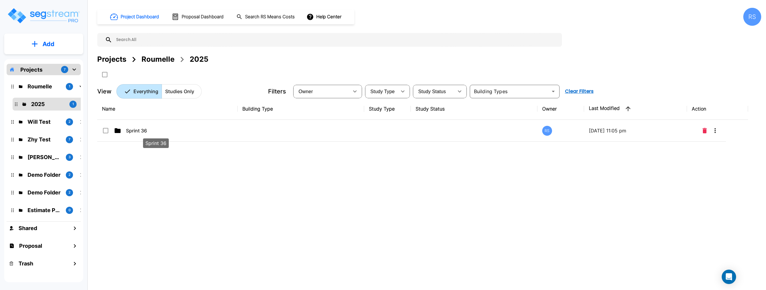
click at [127, 132] on p "Sprint 36" at bounding box center [156, 130] width 60 height 7
checkbox input "true"
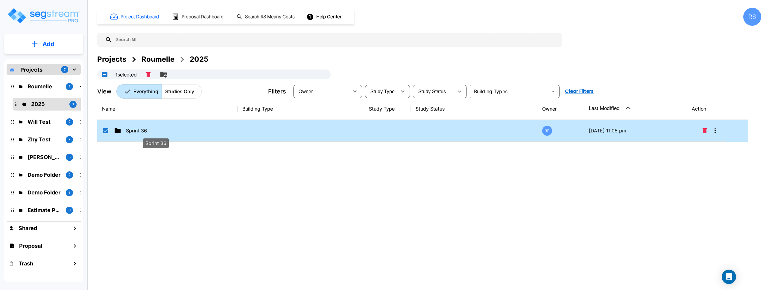
click at [127, 132] on p "Sprint 36" at bounding box center [156, 130] width 60 height 7
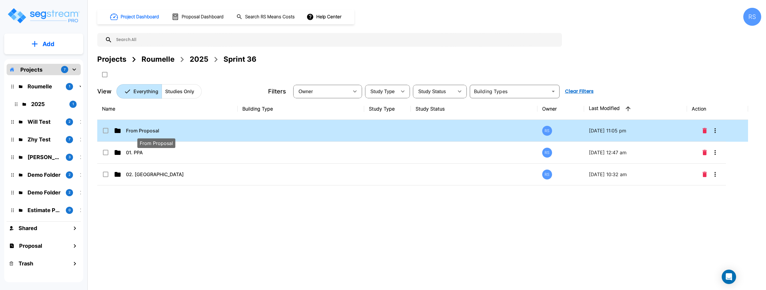
click at [147, 128] on p "From Proposal" at bounding box center [156, 130] width 60 height 7
checkbox input "true"
click at [147, 128] on p "From Proposal" at bounding box center [156, 130] width 60 height 7
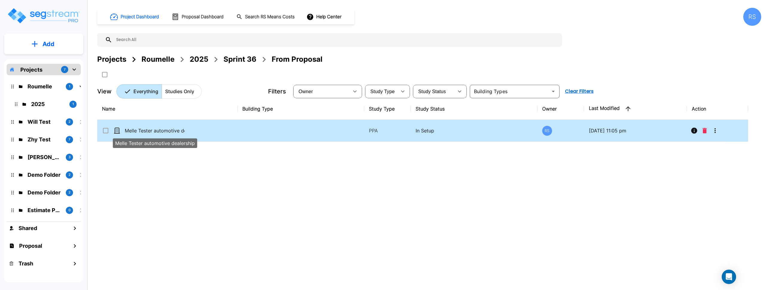
click at [173, 133] on p "Melle Tester automotive dealership" at bounding box center [155, 130] width 60 height 7
checkbox input "false"
